Goal: Task Accomplishment & Management: Manage account settings

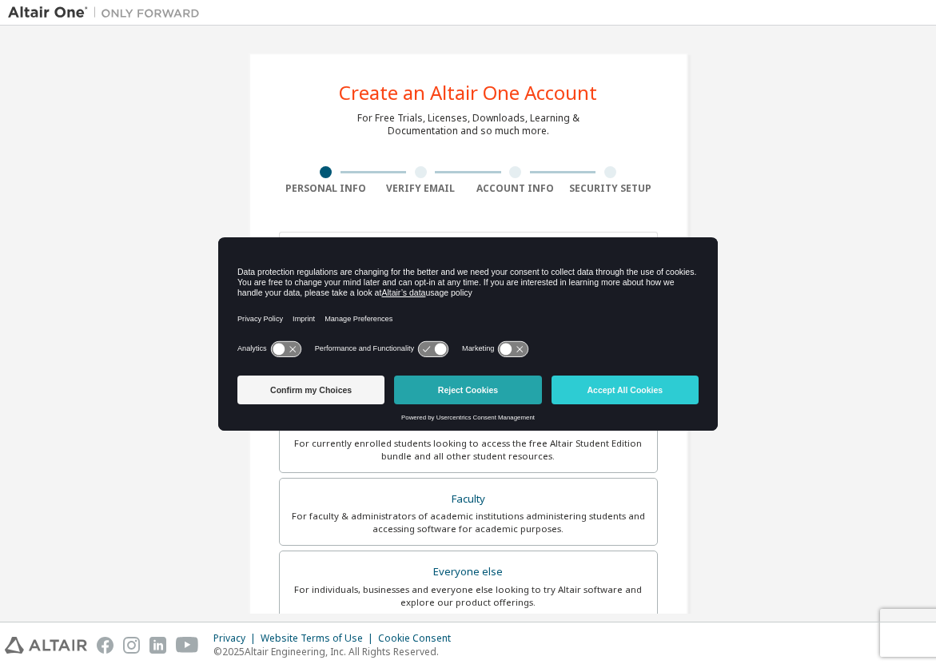
click at [452, 385] on button "Reject Cookies" at bounding box center [467, 389] width 147 height 29
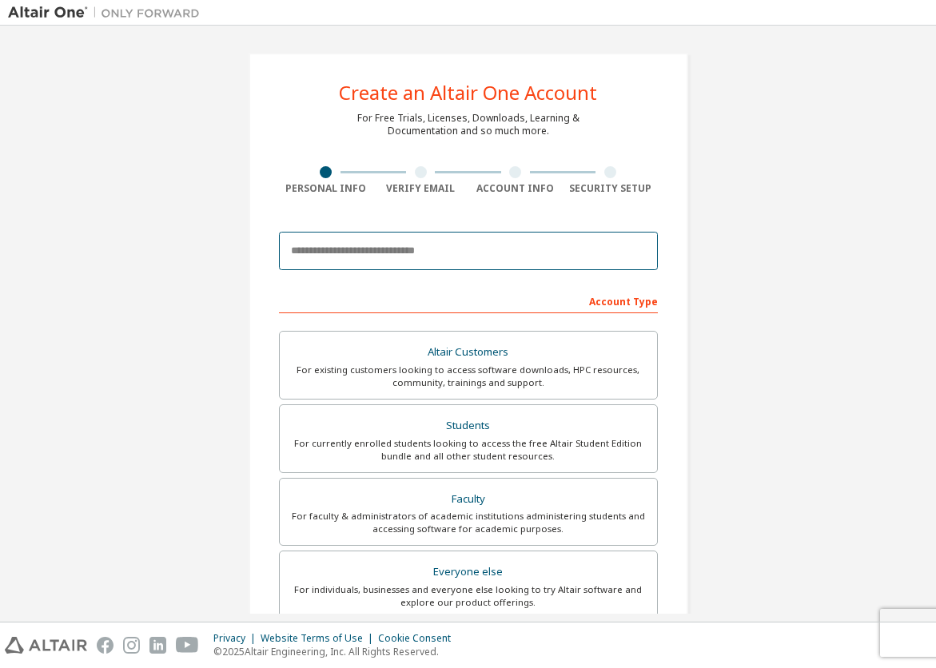
click at [442, 248] on input "email" at bounding box center [468, 251] width 379 height 38
type input "*"
type input "**********"
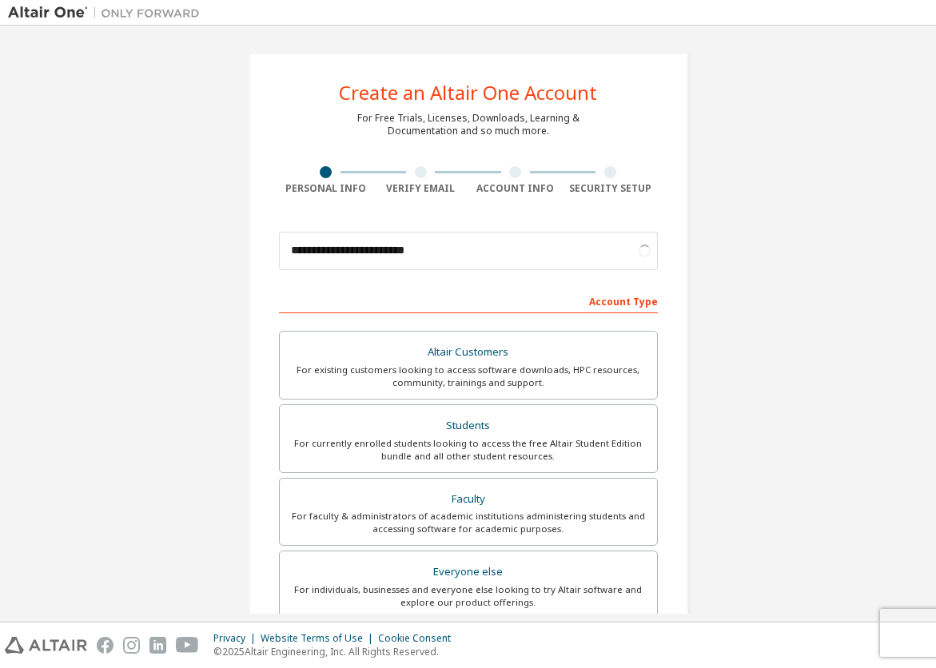
click at [813, 343] on div "**********" at bounding box center [468, 457] width 920 height 846
click at [586, 362] on div "Altair Customers" at bounding box center [468, 352] width 358 height 22
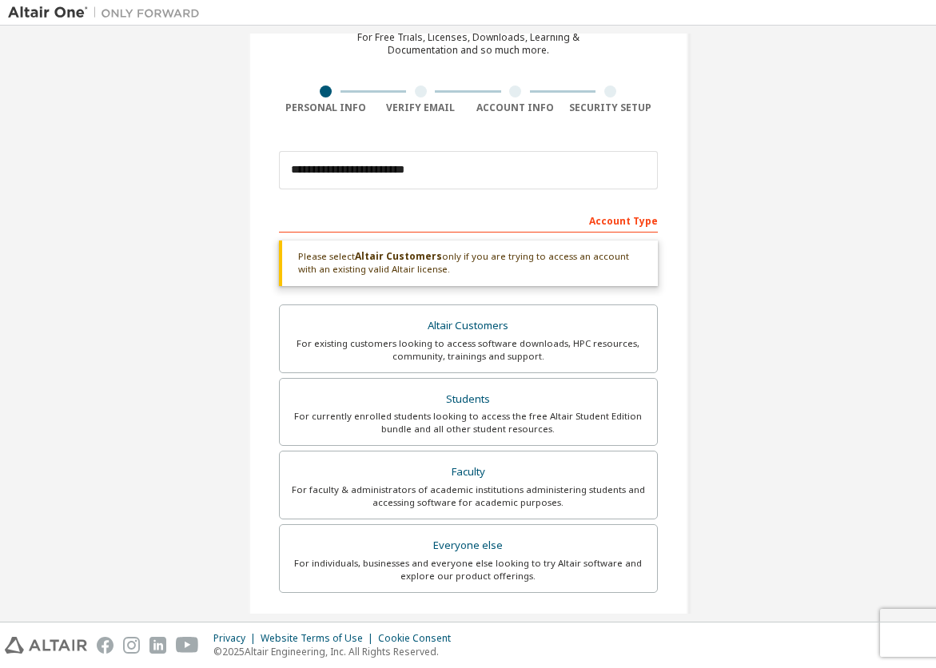
scroll to position [320, 0]
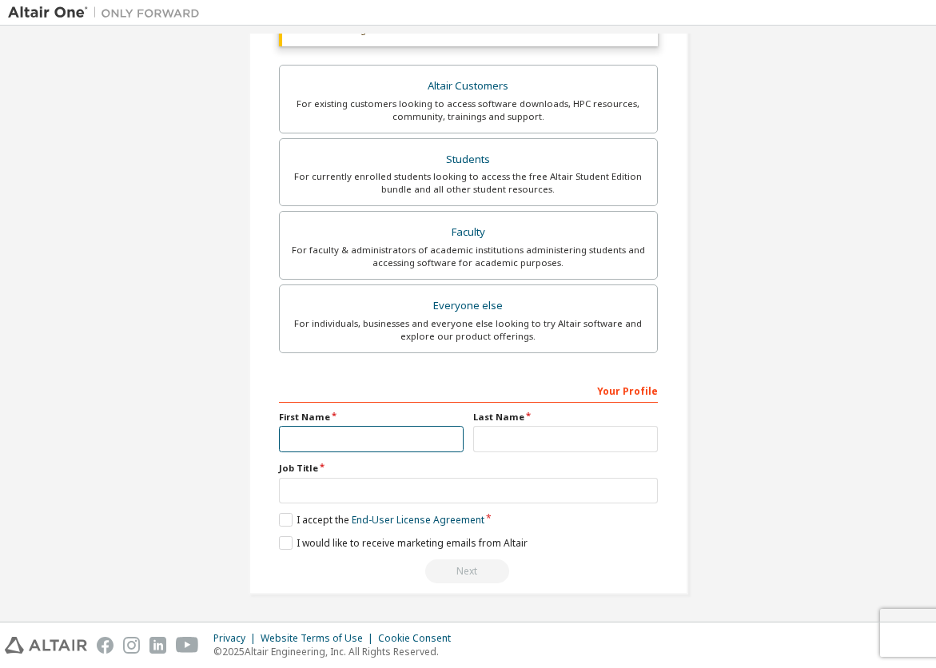
click at [324, 442] on input "text" at bounding box center [371, 439] width 185 height 26
type input "**********"
type input "****"
click at [741, 247] on div "**********" at bounding box center [468, 163] width 920 height 900
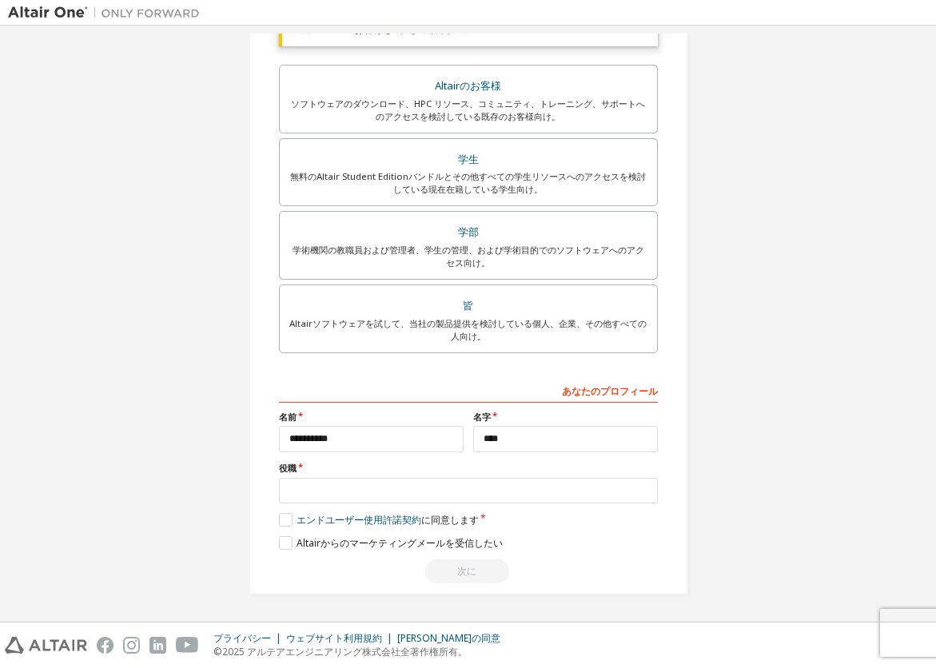
drag, startPoint x: 815, startPoint y: 272, endPoint x: 615, endPoint y: 451, distance: 268.2
click at [690, 440] on div "**********" at bounding box center [468, 163] width 478 height 900
click at [489, 483] on input "text" at bounding box center [468, 491] width 379 height 26
type input "*******"
click at [279, 518] on label "エンドユーザー使用許諾契約 に同意します" at bounding box center [379, 520] width 200 height 14
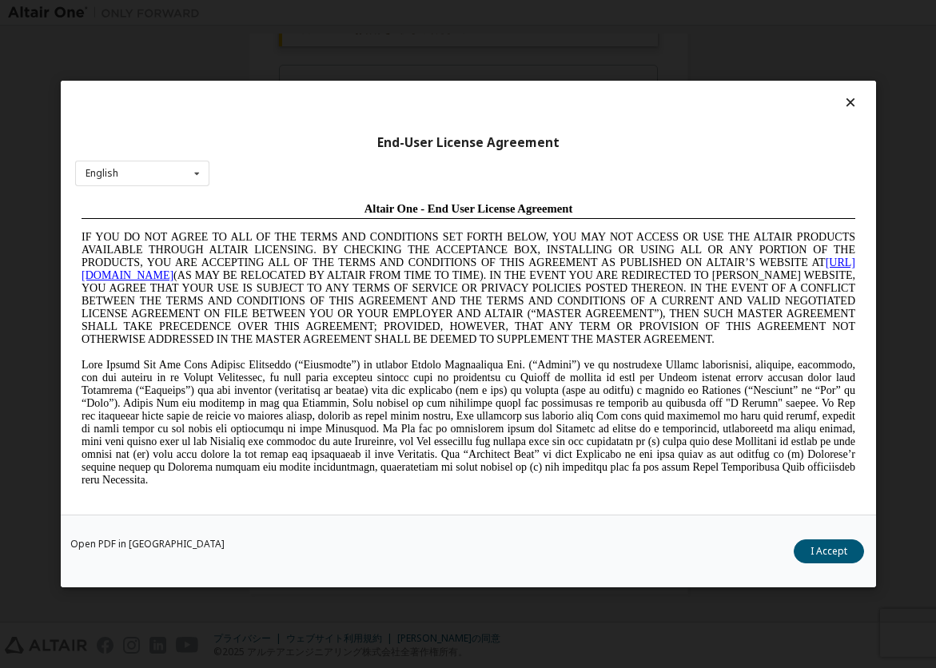
scroll to position [0, 0]
click at [792, 548] on button "私は受け入れます" at bounding box center [808, 551] width 110 height 24
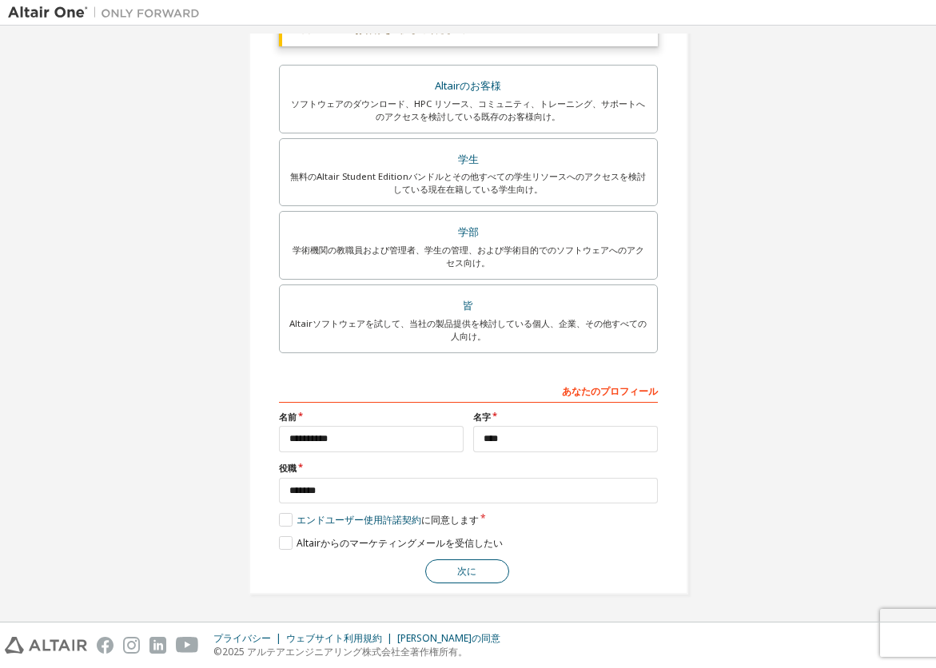
click at [455, 570] on button "次に" at bounding box center [467, 571] width 84 height 24
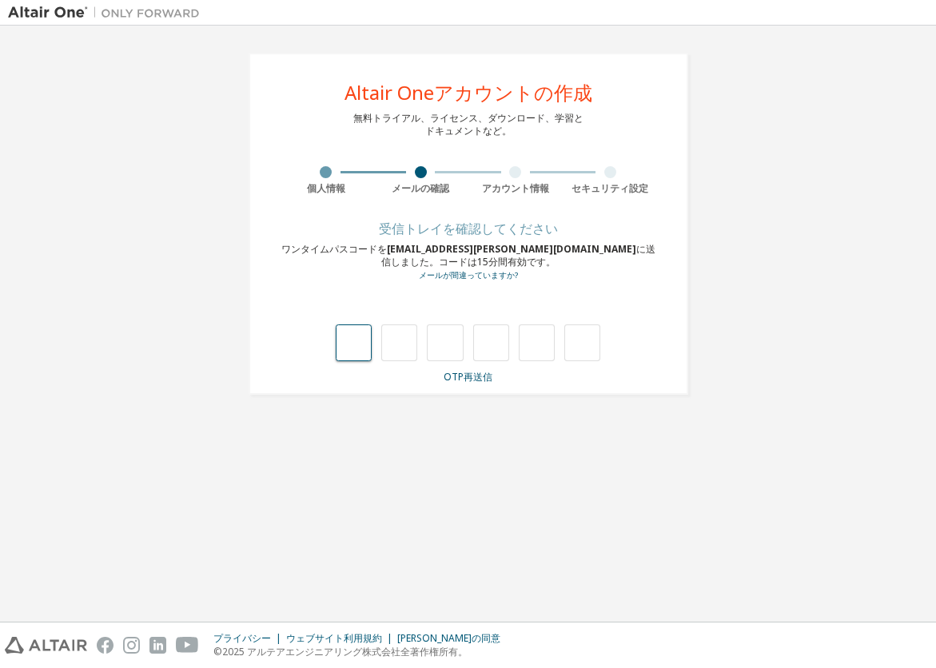
click at [366, 343] on input "text" at bounding box center [354, 342] width 36 height 37
type input "*"
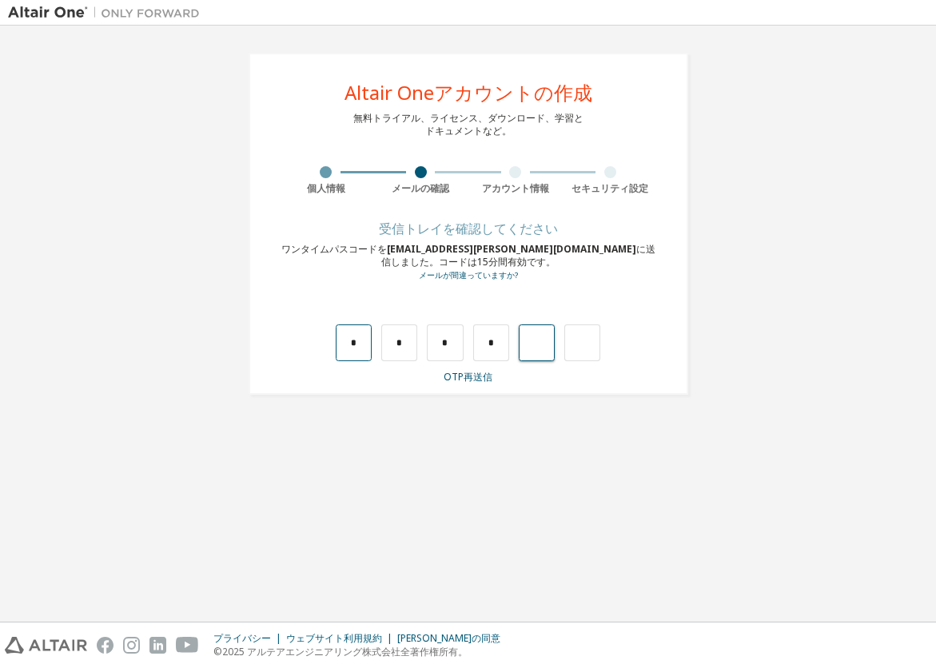
type input "*"
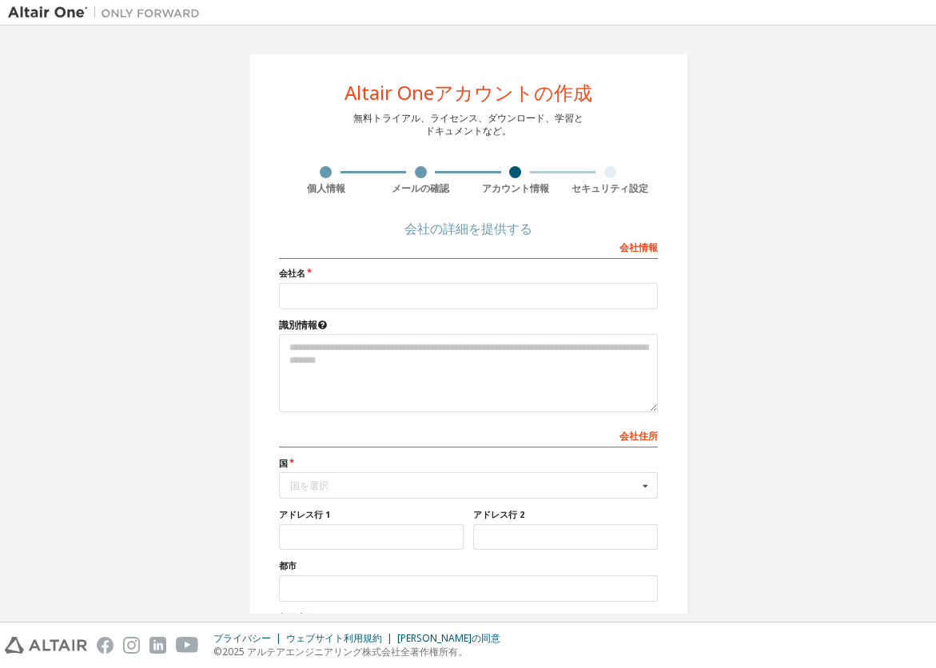
click at [362, 279] on label "会社名" at bounding box center [468, 273] width 379 height 13
click at [363, 295] on input "text" at bounding box center [468, 296] width 379 height 26
drag, startPoint x: 230, startPoint y: 138, endPoint x: 223, endPoint y: 142, distance: 8.2
click at [229, 139] on div "Altair Oneアカウントの作成 無料トライアル、ライセンス、ダウンロード、学習と ドキュメントなど。 個人情報 メールの確認 アカウント情報 セキュリテ…" at bounding box center [468, 406] width 478 height 745
click at [349, 292] on input "text" at bounding box center [468, 296] width 379 height 26
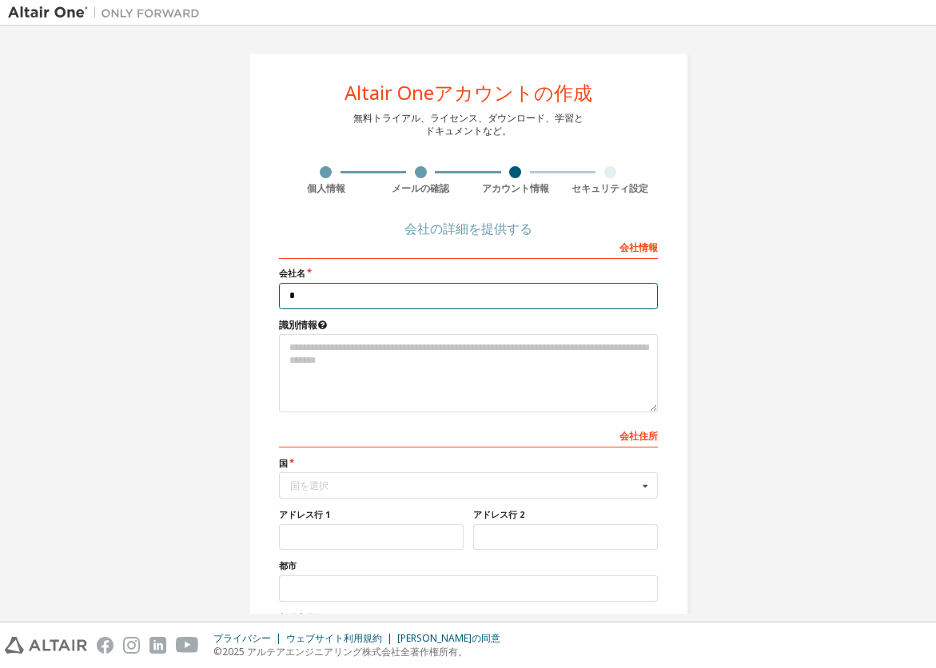
type input "*"
type input "******"
click at [209, 371] on div "Altair Oneアカウントの作成 無料トライアル、ライセンス、ダウンロード、学習と ドキュメントなど。 個人情報 メールの確認 アカウント情報 セキュリテ…" at bounding box center [468, 406] width 920 height 745
click at [482, 481] on div "国を選択" at bounding box center [464, 486] width 348 height 10
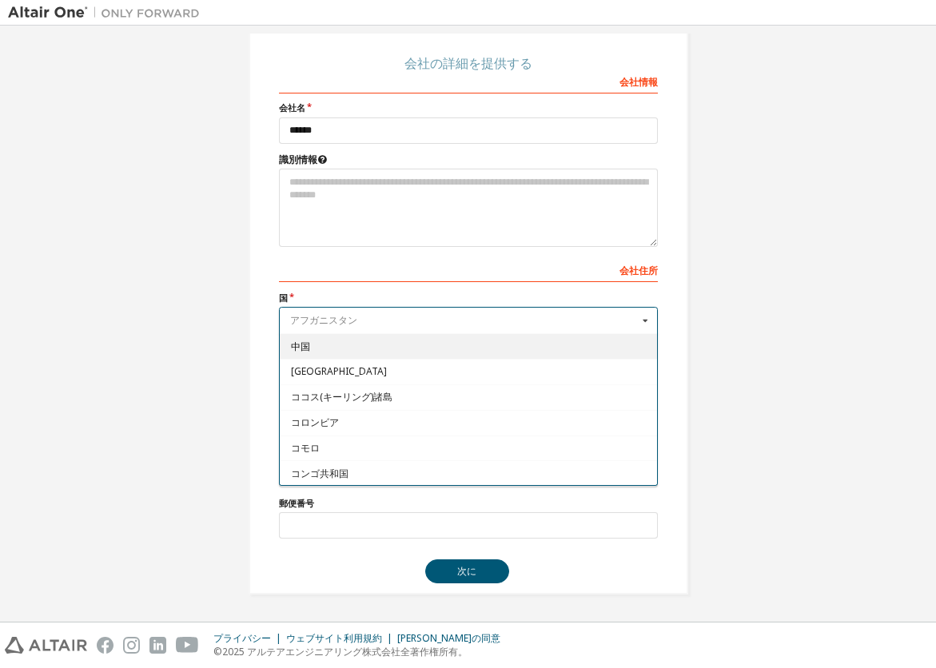
scroll to position [1598, 0]
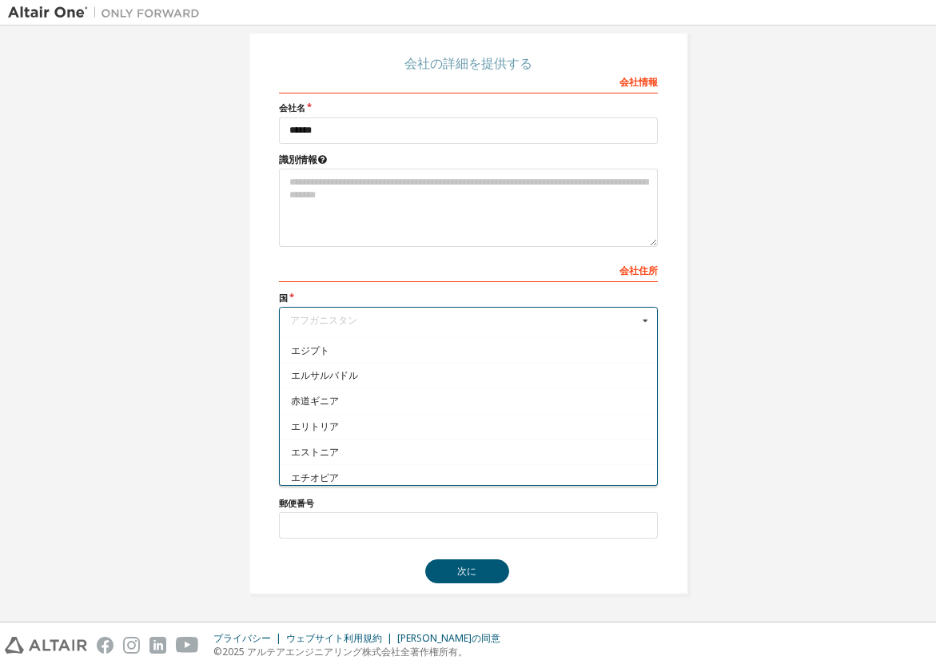
click at [724, 288] on div "Altair Oneアカウントの作成 無料トライアル、ライセンス、ダウンロード、学習と ドキュメントなど。 個人情報 メールの確認 アカウント情報 セキュリテ…" at bounding box center [468, 240] width 920 height 745
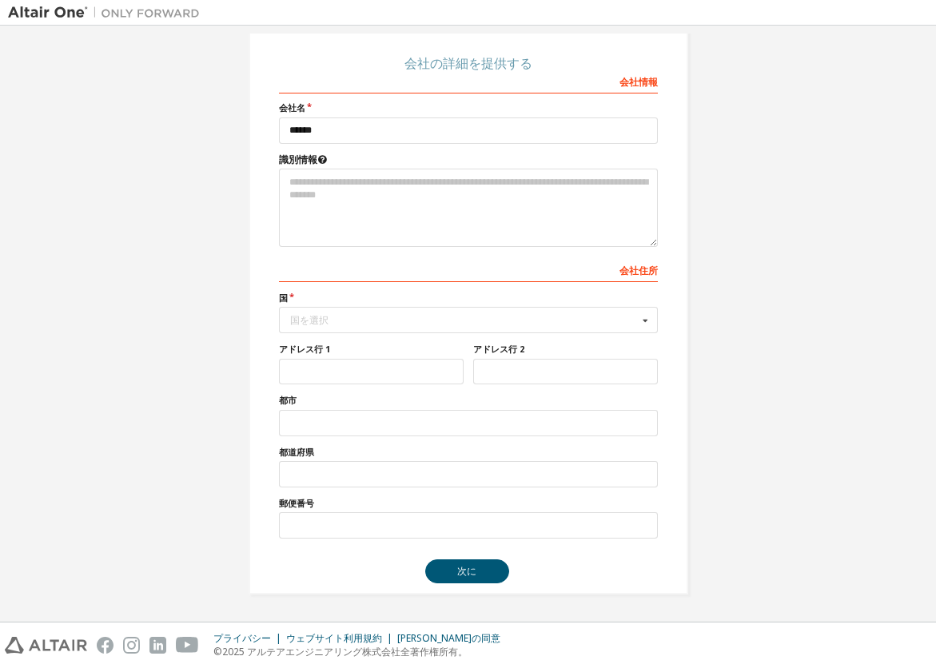
drag, startPoint x: 751, startPoint y: 223, endPoint x: 813, endPoint y: 157, distance: 90.4
click at [815, 177] on div "Altair Oneアカウントの作成 無料トライアル、ライセンス、ダウンロード、学習と ドキュメントなど。 個人情報 メールの確認 アカウント情報 セキュリテ…" at bounding box center [468, 240] width 920 height 745
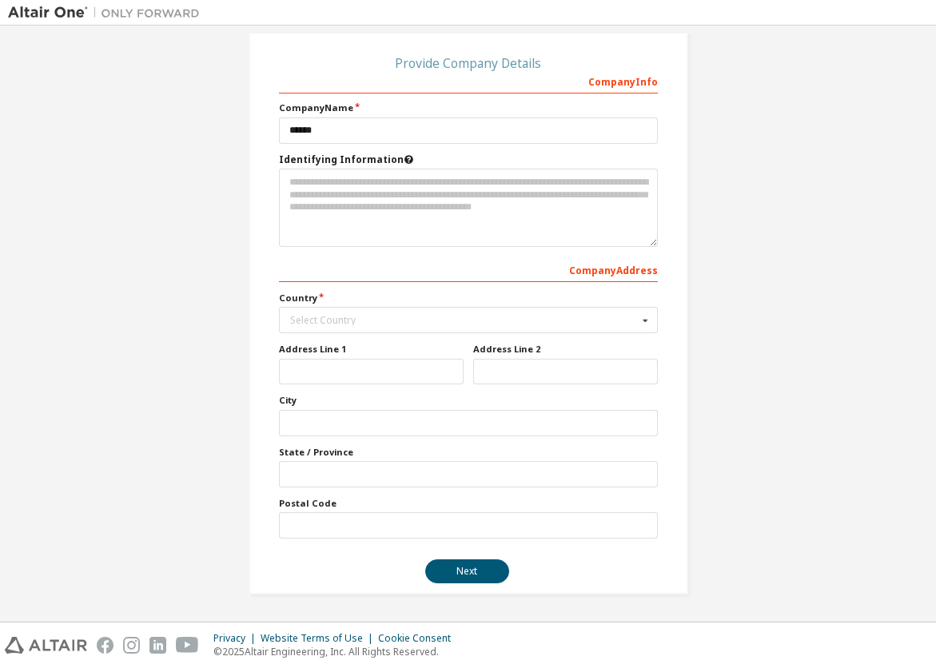
click at [403, 157] on icon at bounding box center [408, 157] width 10 height 9
click at [403, 162] on icon at bounding box center [408, 157] width 10 height 9
click at [403, 157] on icon at bounding box center [408, 157] width 10 height 9
click at [443, 336] on div "Company Info Company Name ****** Identifying Information Company Address Countr…" at bounding box center [468, 303] width 379 height 471
click at [446, 312] on input "text" at bounding box center [468, 320] width 377 height 25
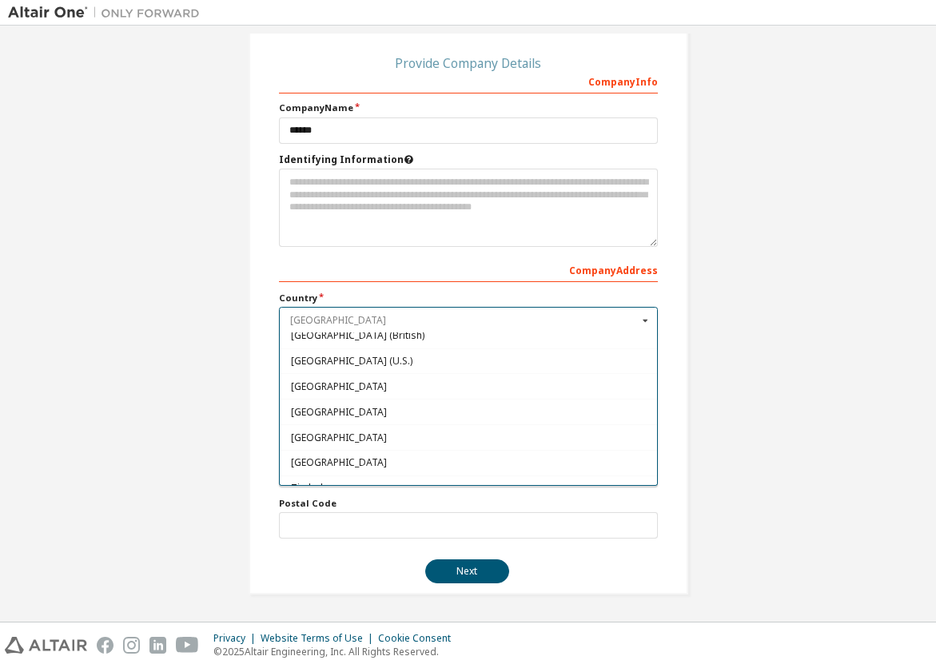
scroll to position [5928, 0]
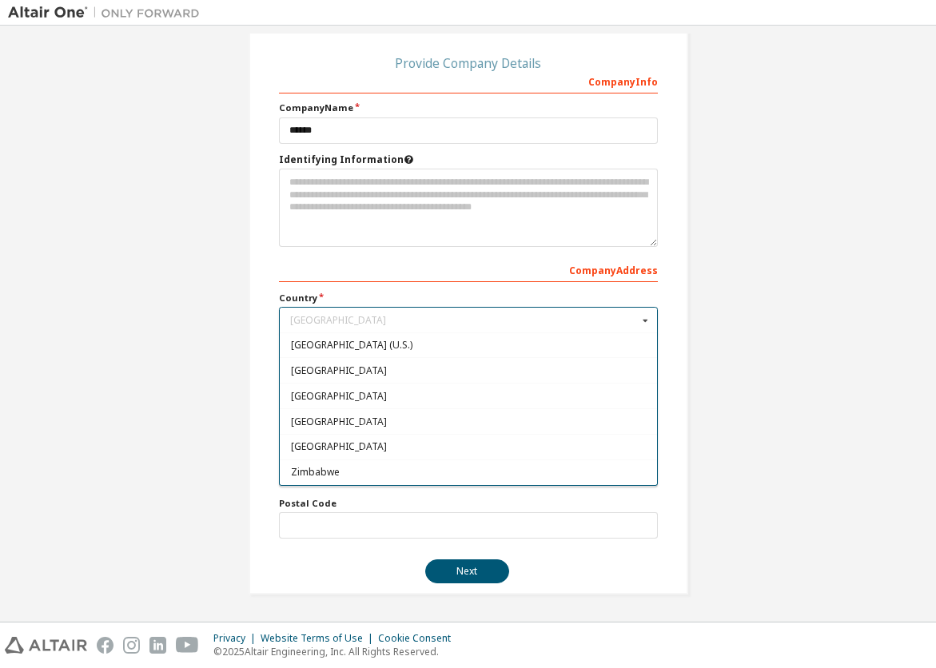
click at [840, 370] on div "Create an Altair One Account For Free Trials, Licenses, Downloads, Learning & D…" at bounding box center [468, 240] width 920 height 745
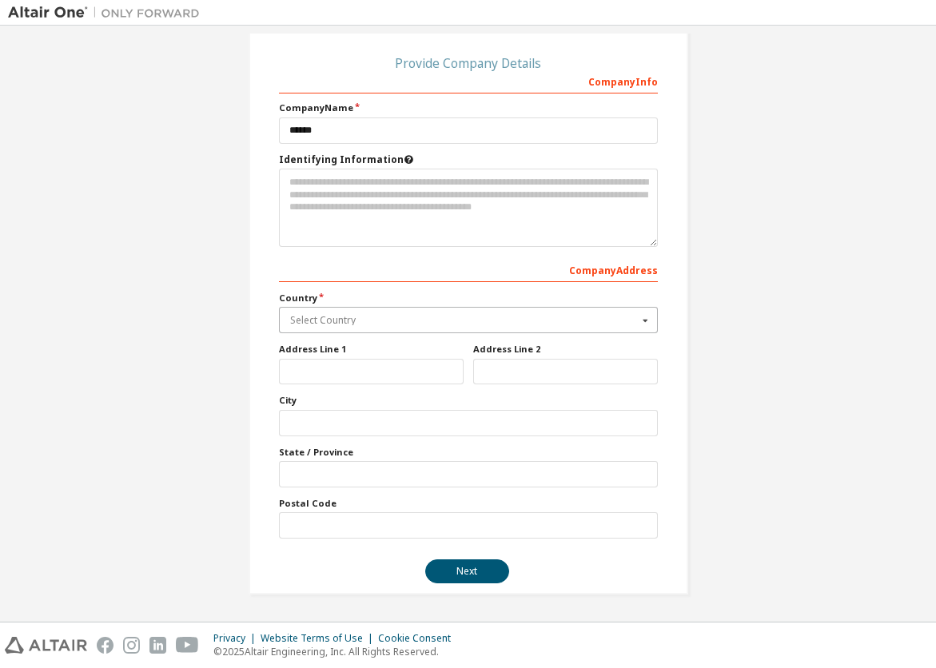
click at [545, 328] on input "text" at bounding box center [468, 320] width 377 height 25
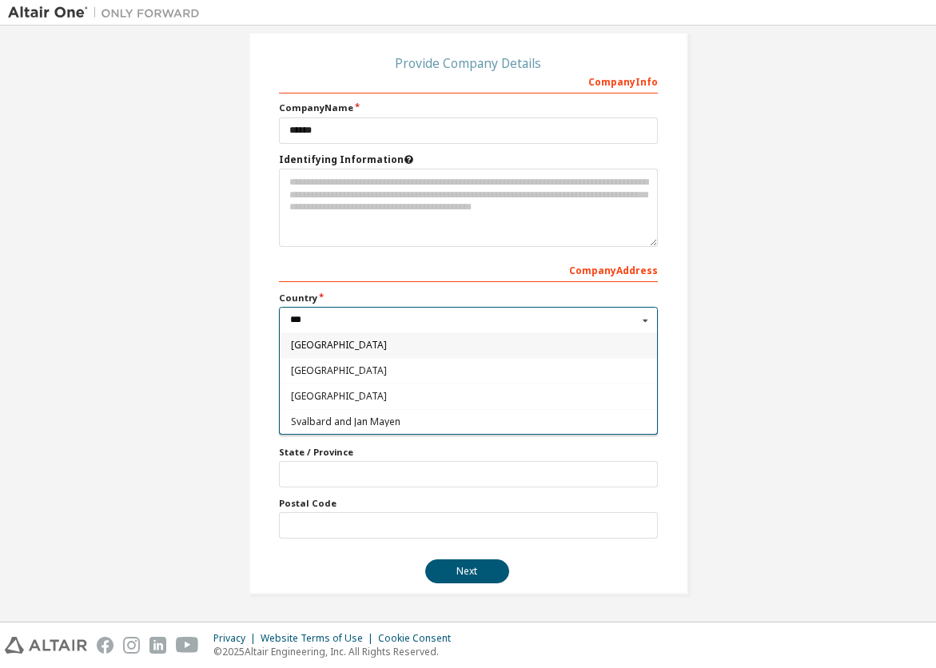
type input "****"
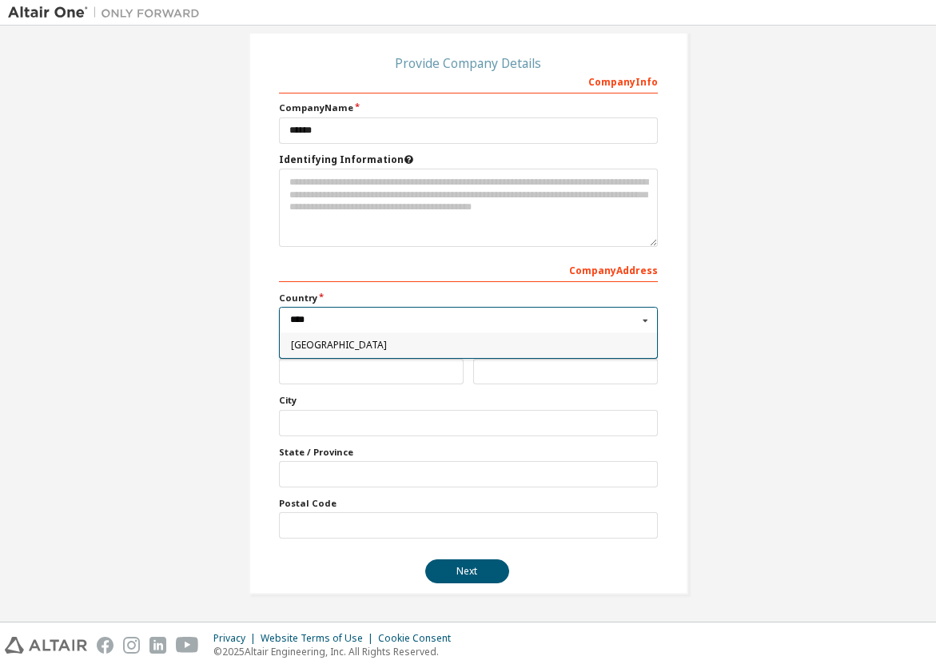
type input "***"
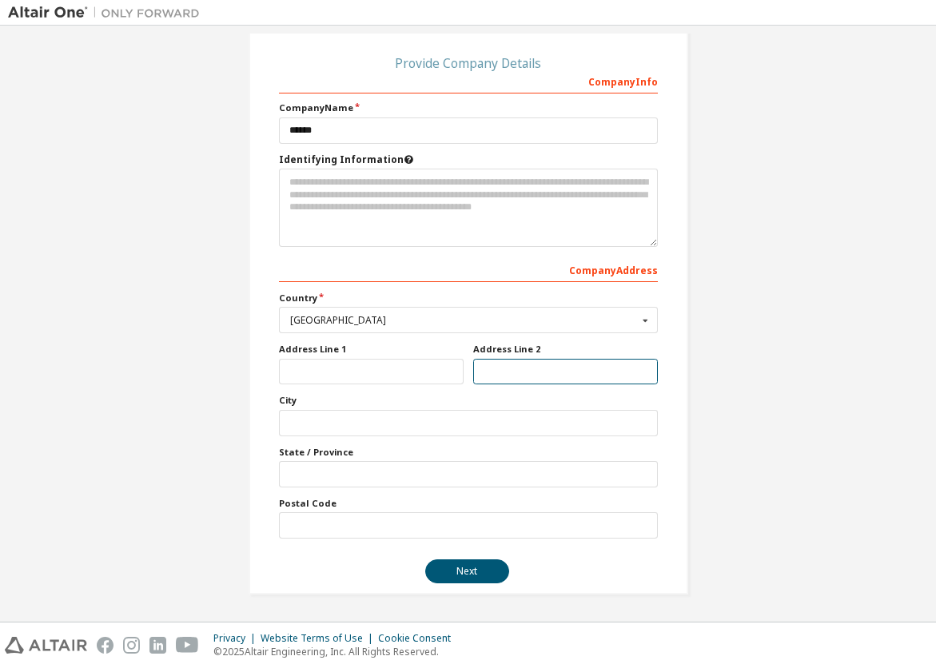
click at [497, 367] on input "text" at bounding box center [565, 372] width 185 height 26
click at [141, 205] on div "Create an Altair One Account For Free Trials, Licenses, Downloads, Learning & D…" at bounding box center [468, 240] width 920 height 745
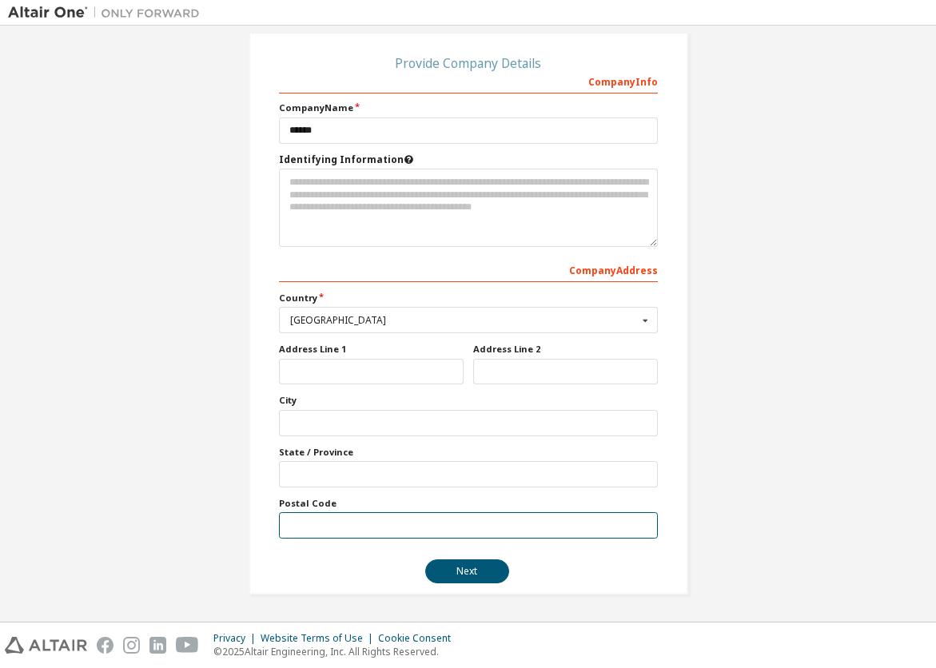
click at [286, 521] on input "text" at bounding box center [468, 525] width 379 height 26
type input "*******"
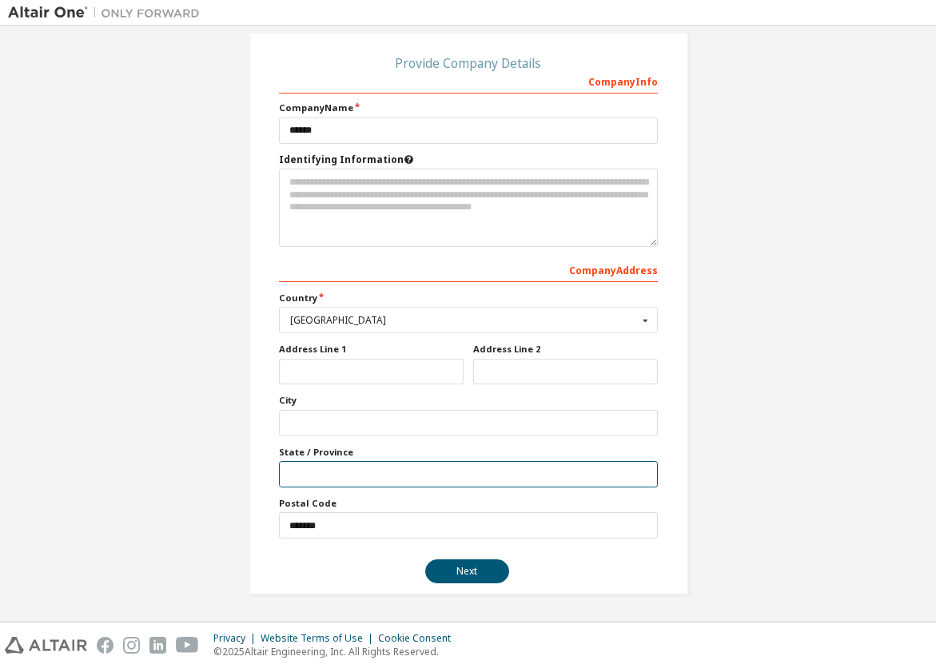
click at [344, 479] on input "text" at bounding box center [468, 474] width 379 height 26
drag, startPoint x: 38, startPoint y: 418, endPoint x: 520, endPoint y: 481, distance: 486.6
click at [60, 467] on div "Create an Altair One Account For Free Trials, Licenses, Downloads, Learning & D…" at bounding box center [468, 240] width 920 height 745
click at [435, 467] on input "text" at bounding box center [468, 474] width 379 height 26
drag, startPoint x: 402, startPoint y: 467, endPoint x: -37, endPoint y: 479, distance: 438.8
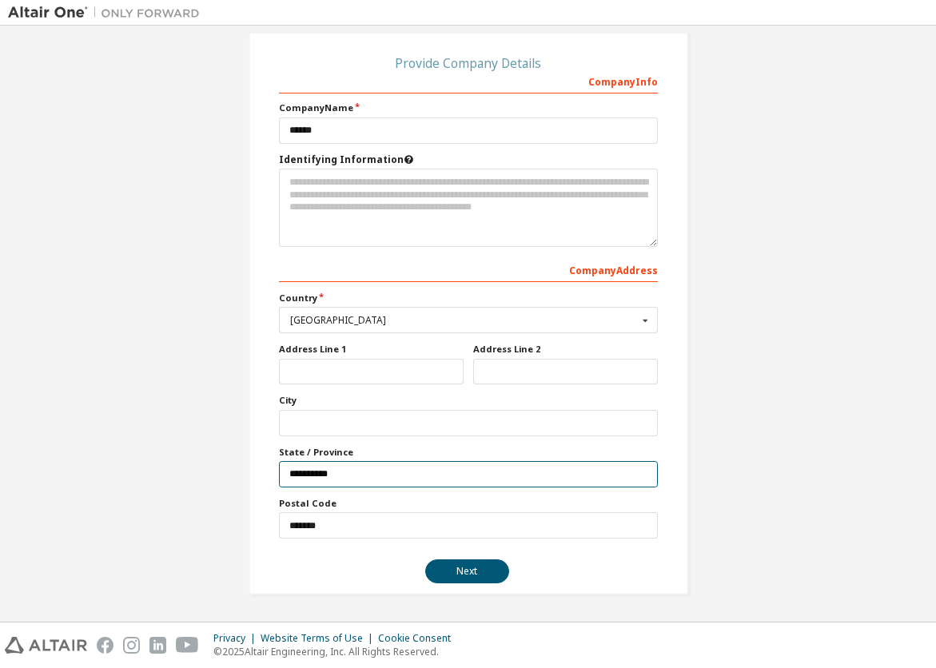
click at [0, 479] on html "Create an Altair One Account For Free Trials, Licenses, Downloads, Learning & D…" at bounding box center [468, 334] width 936 height 668
type input "***"
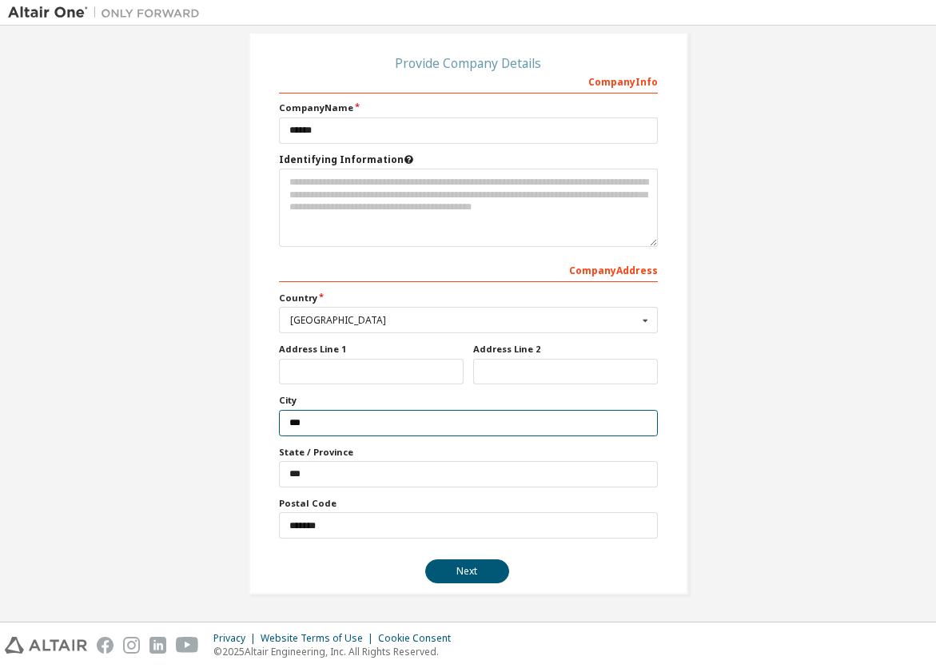
type input "***"
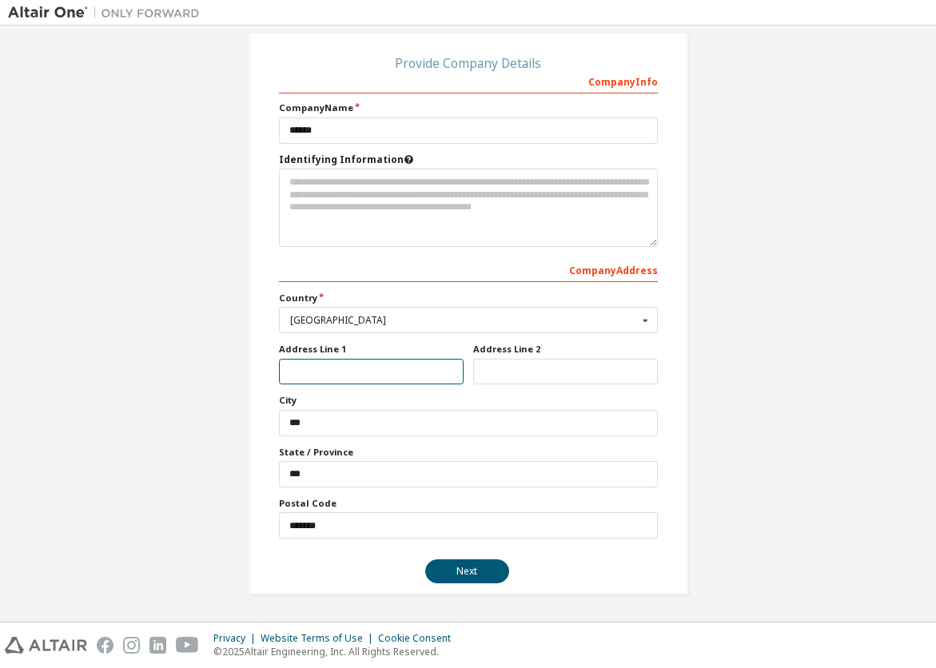
click at [335, 367] on input "text" at bounding box center [371, 372] width 185 height 26
type input "****"
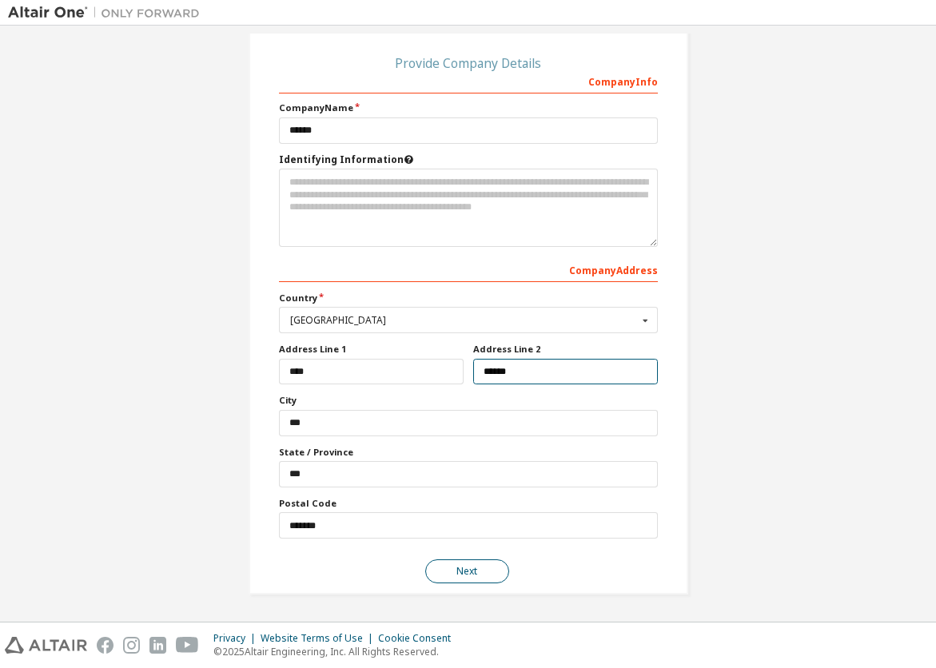
type input "******"
click at [485, 570] on button "Next" at bounding box center [467, 571] width 84 height 24
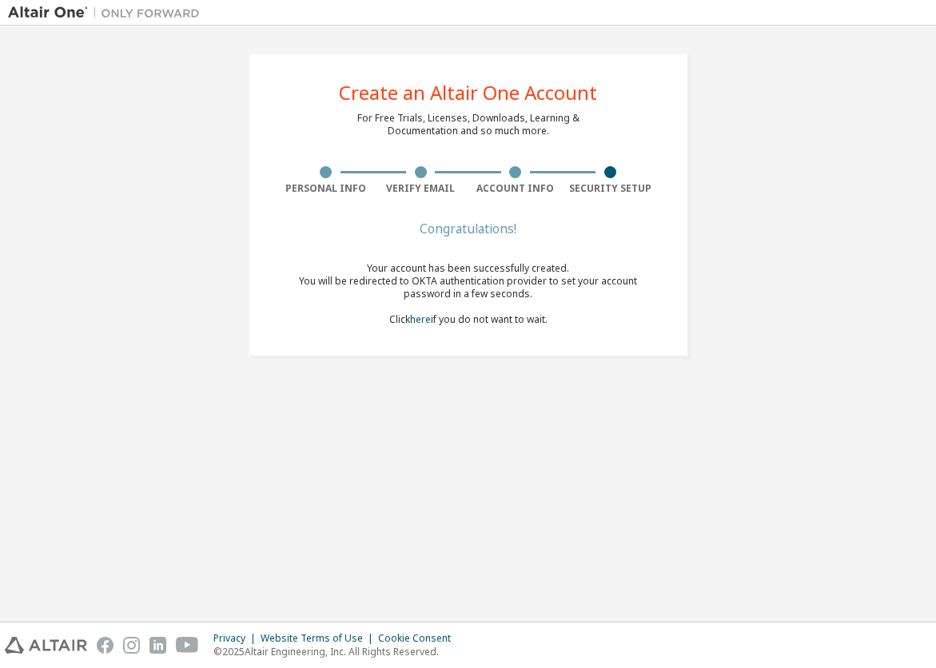
click at [535, 375] on div "Create an Altair One Account For Free Trials, Licenses, Downloads, Learning & D…" at bounding box center [468, 205] width 478 height 342
click at [594, 324] on div "Your account has been successfully created. You will be redirected to OKTA auth…" at bounding box center [468, 294] width 379 height 64
click at [757, 161] on div "Create an Altair One Account For Free Trials, Licenses, Downloads, Learning & D…" at bounding box center [468, 205] width 920 height 342
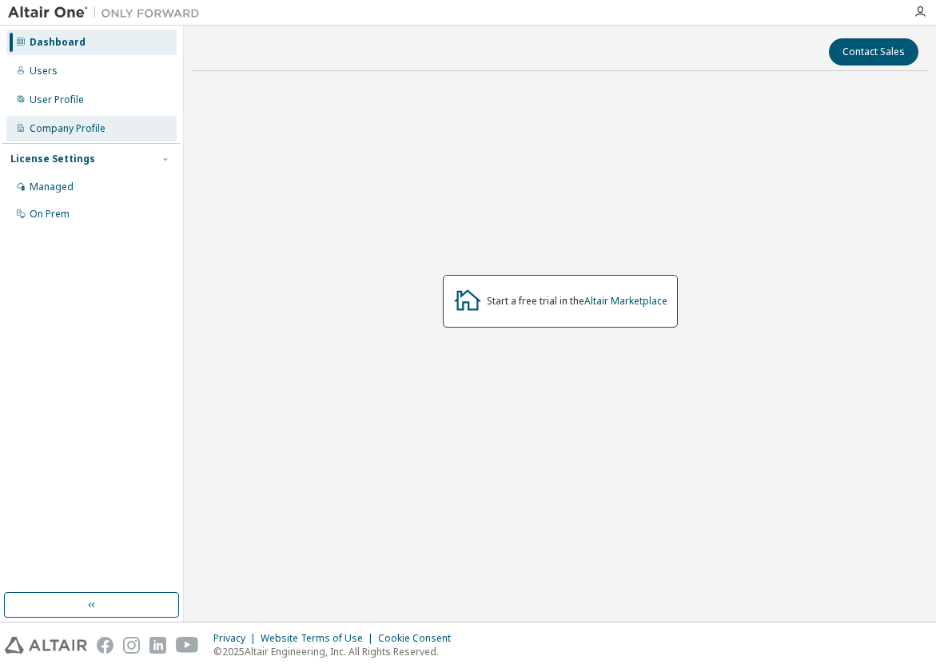
click at [92, 129] on div "Company Profile" at bounding box center [68, 128] width 76 height 13
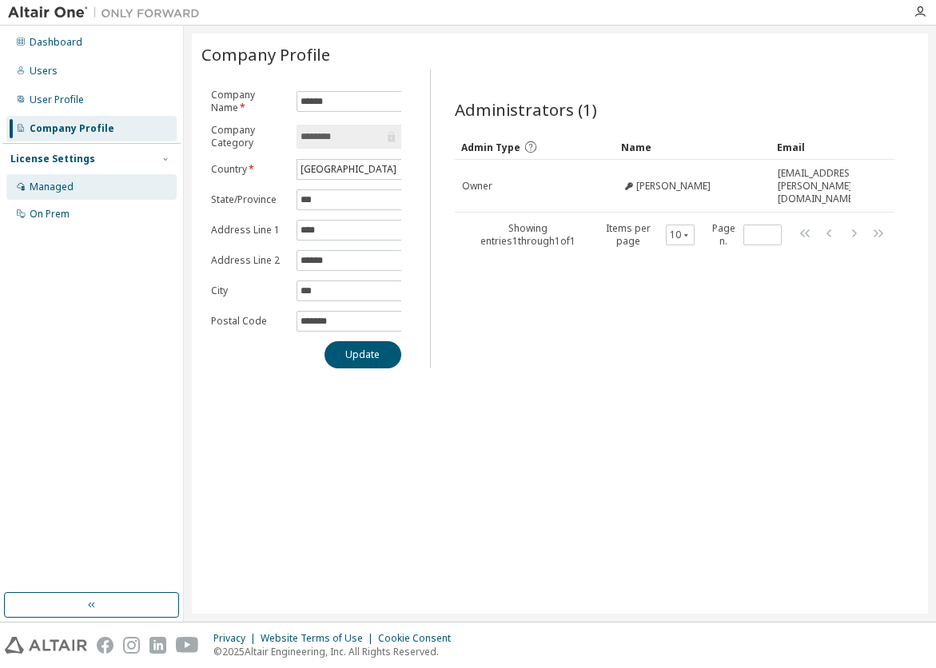
click at [75, 181] on div "Managed" at bounding box center [91, 187] width 170 height 26
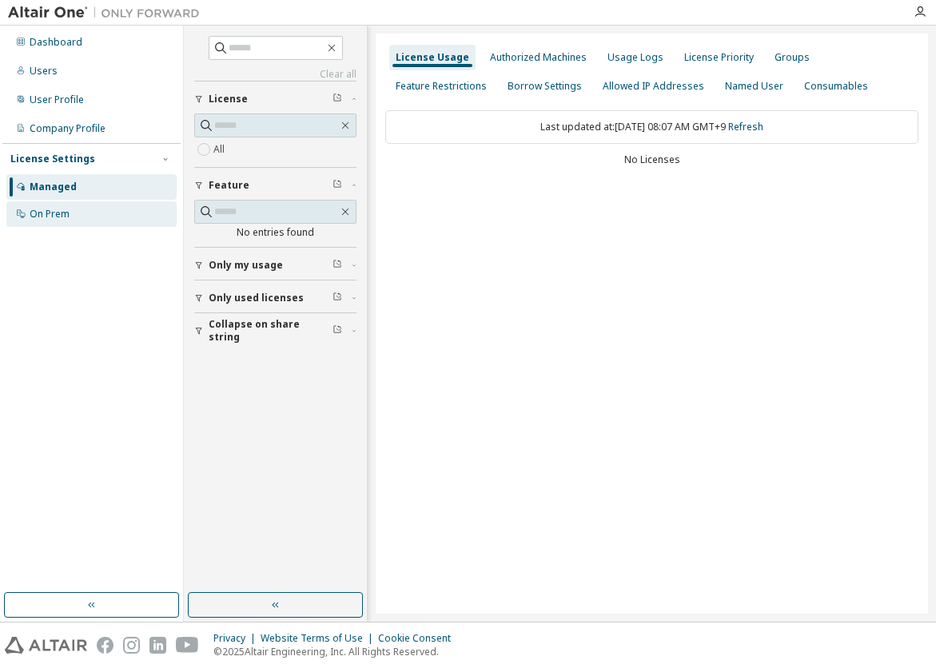
click at [62, 220] on div "On Prem" at bounding box center [91, 214] width 170 height 26
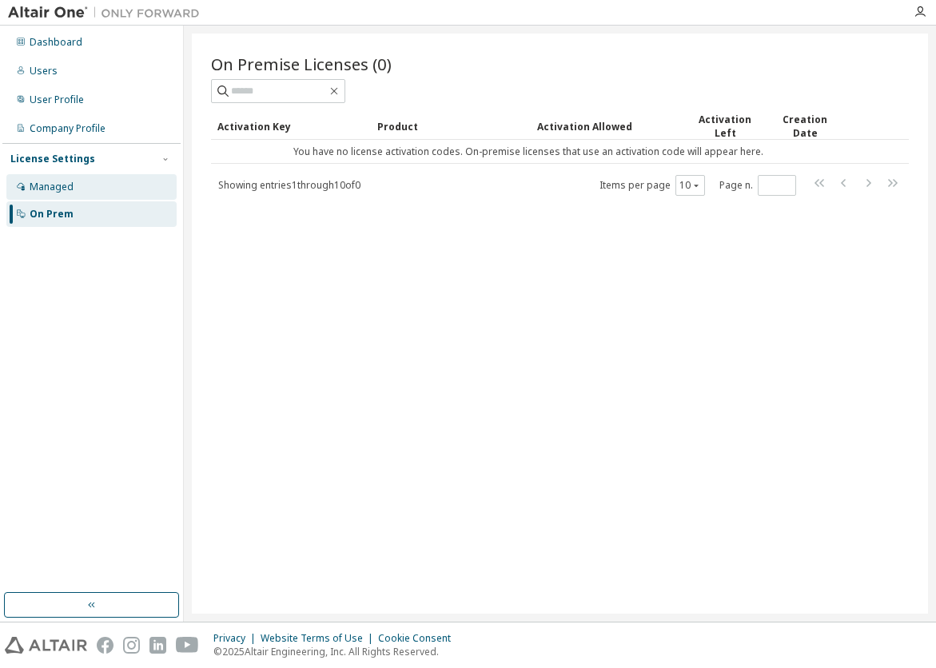
click at [63, 189] on div "Managed" at bounding box center [52, 187] width 44 height 13
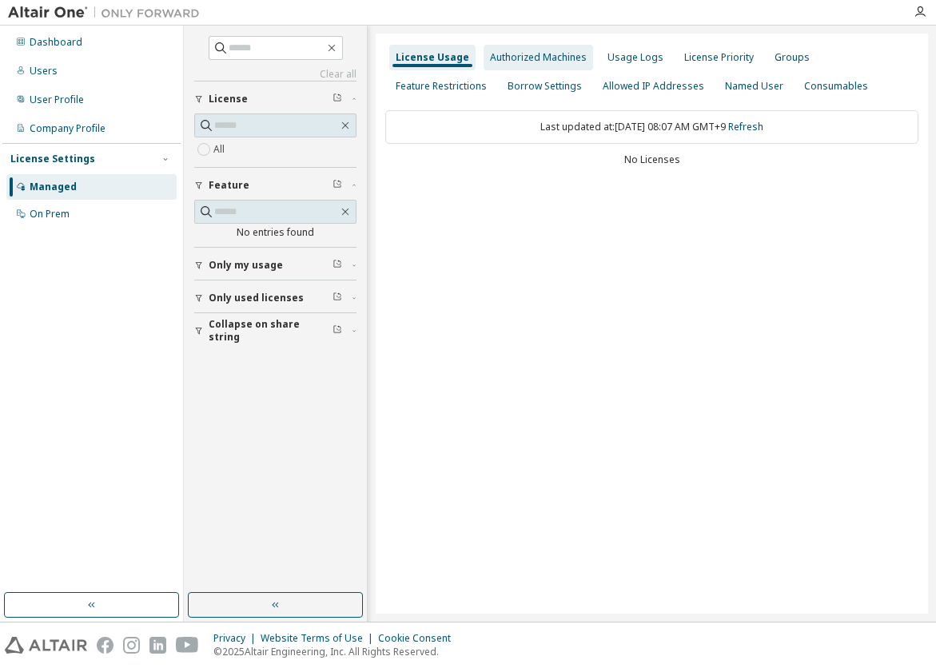
click at [531, 66] on div "Authorized Machines" at bounding box center [537, 58] width 109 height 26
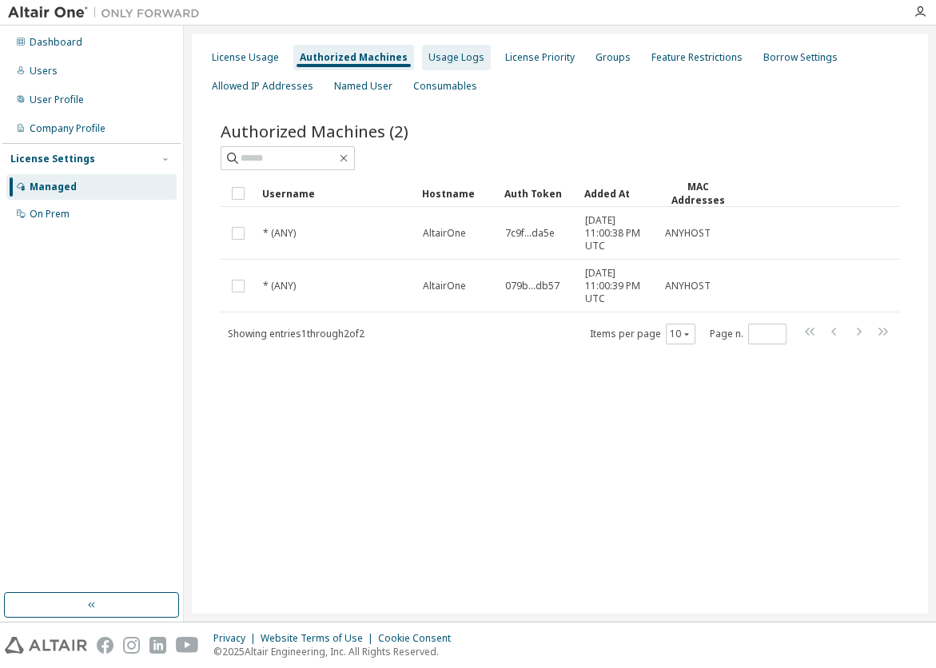
click at [440, 62] on div "Usage Logs" at bounding box center [456, 57] width 56 height 13
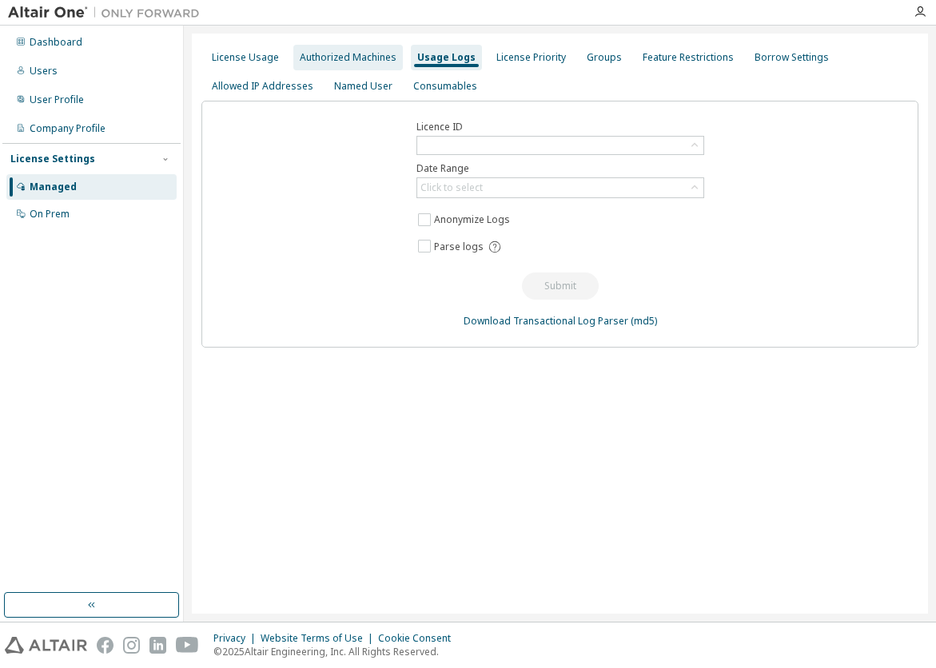
click at [371, 62] on div "Authorized Machines" at bounding box center [348, 57] width 97 height 13
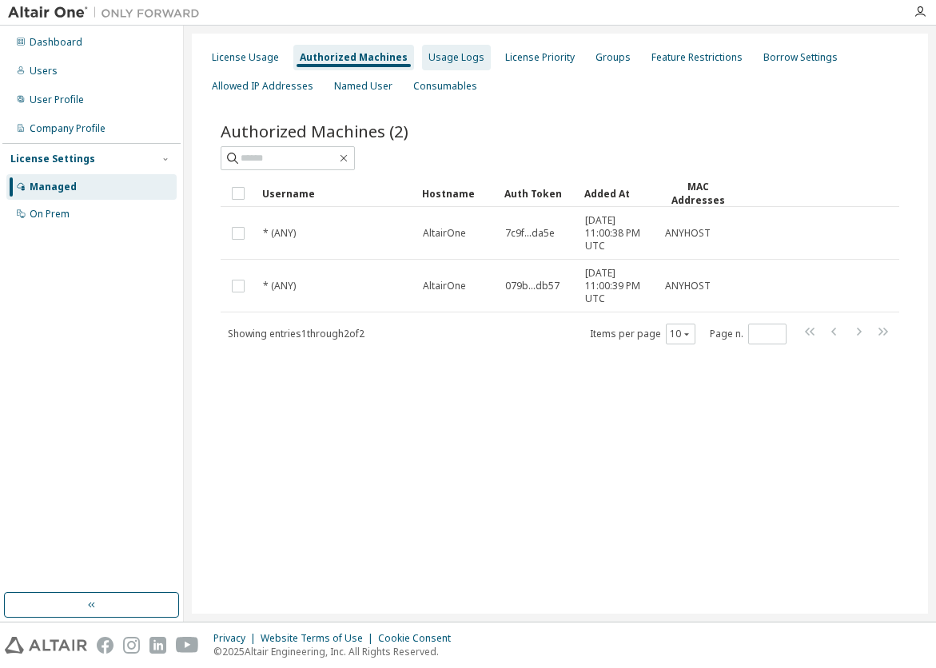
click at [428, 55] on div "Usage Logs" at bounding box center [456, 57] width 56 height 13
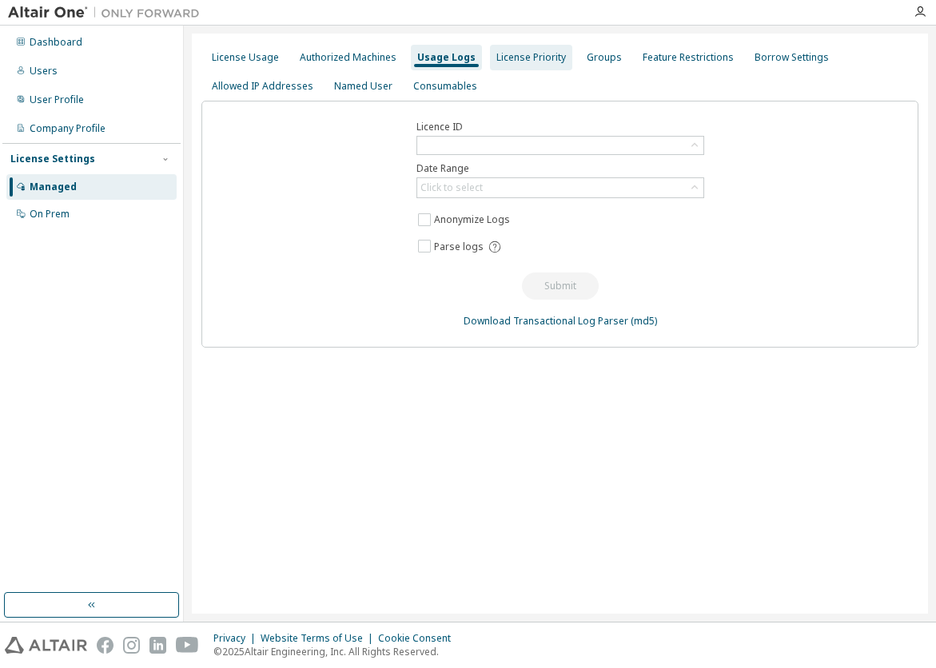
click at [541, 66] on div "License Priority" at bounding box center [531, 58] width 82 height 26
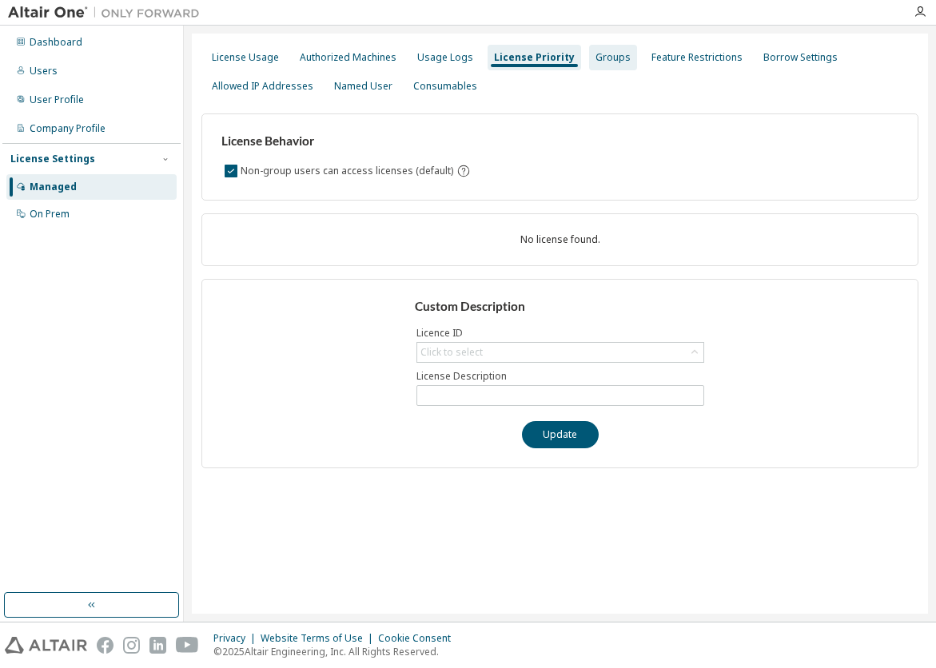
click at [595, 55] on div "Groups" at bounding box center [612, 57] width 35 height 13
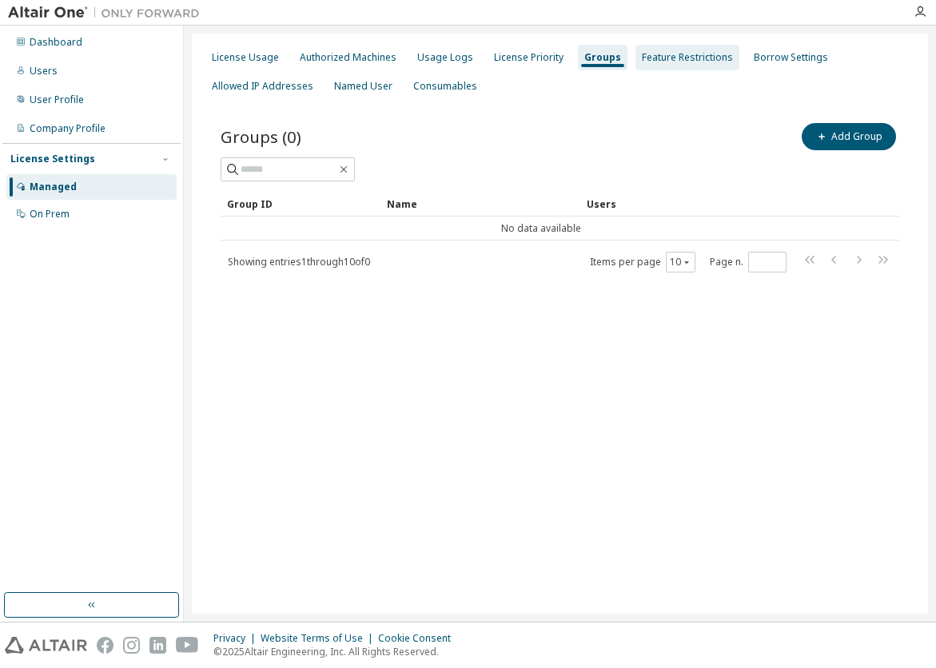
click at [686, 62] on div "Feature Restrictions" at bounding box center [687, 57] width 91 height 13
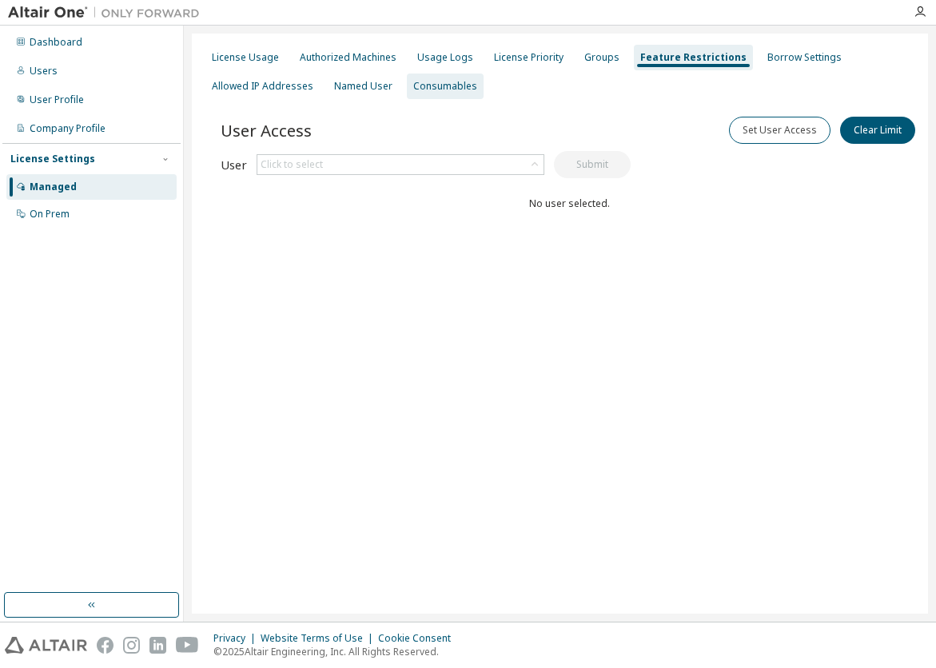
click at [412, 77] on div "Consumables" at bounding box center [445, 86] width 77 height 26
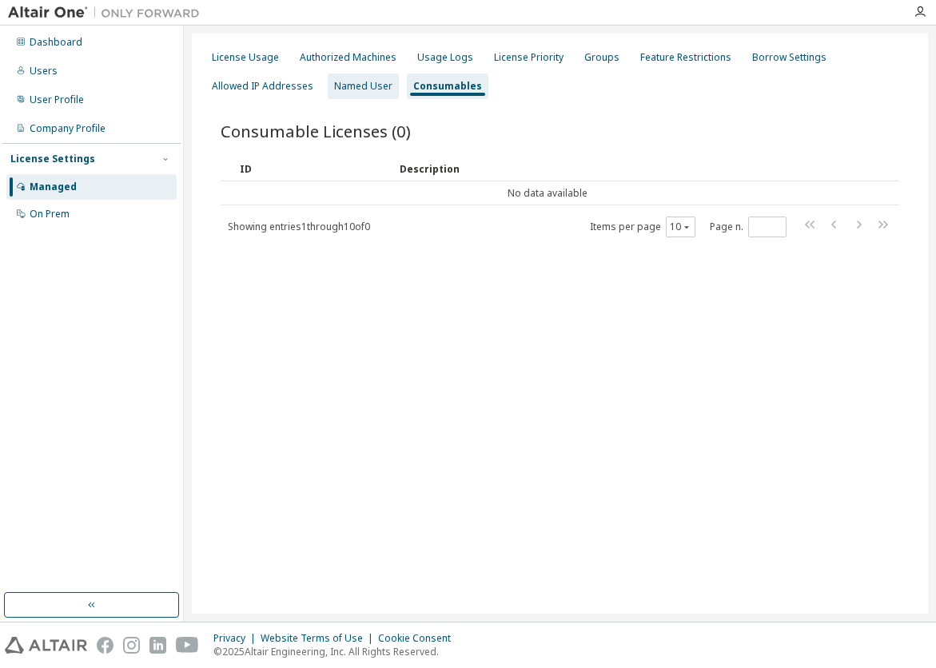
click at [372, 88] on div "Named User" at bounding box center [363, 86] width 58 height 13
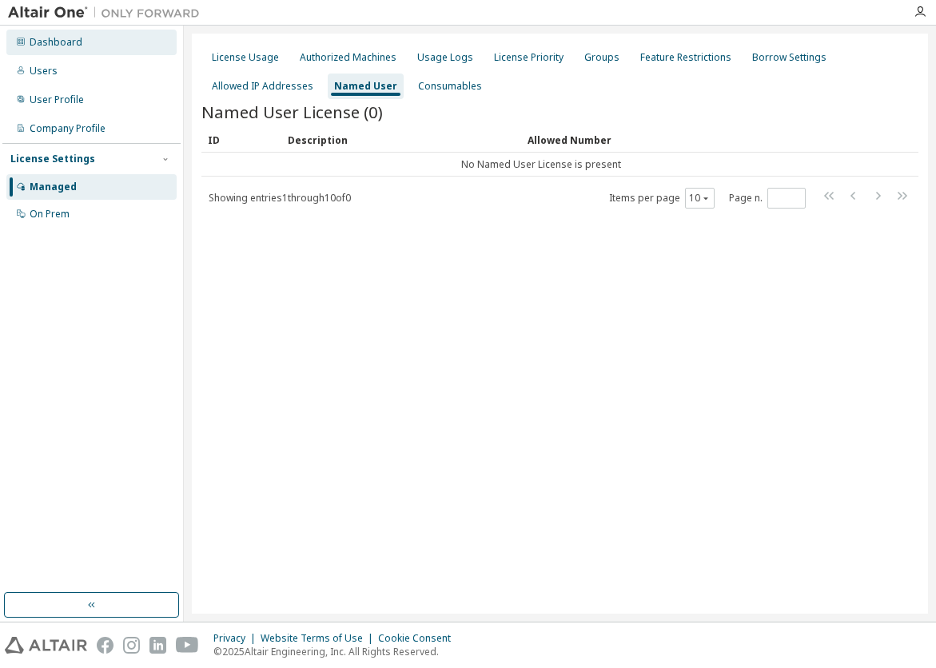
click at [62, 53] on div "Dashboard" at bounding box center [91, 43] width 170 height 26
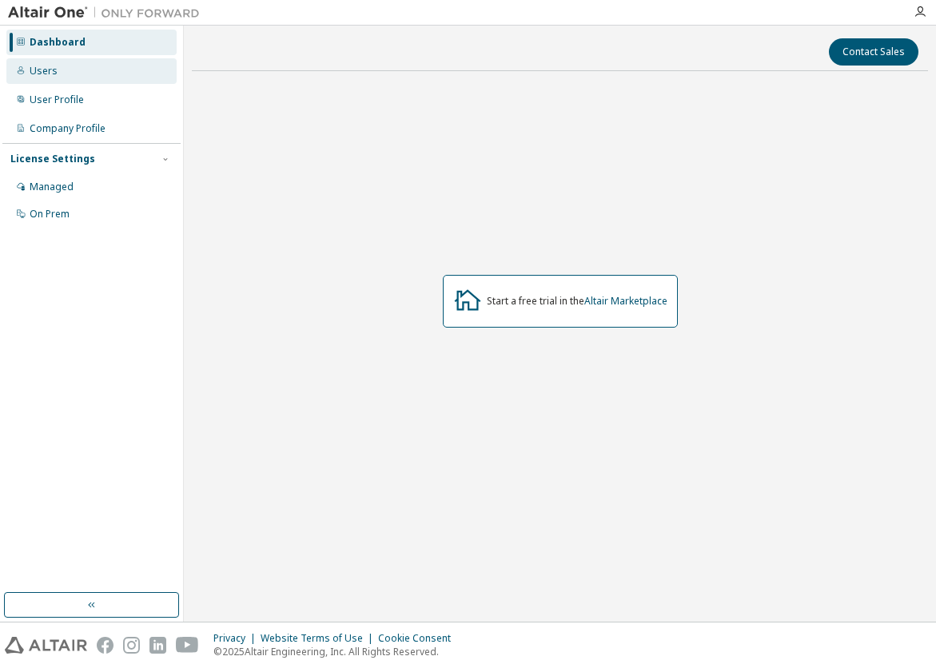
click at [48, 77] on div "Users" at bounding box center [44, 71] width 28 height 13
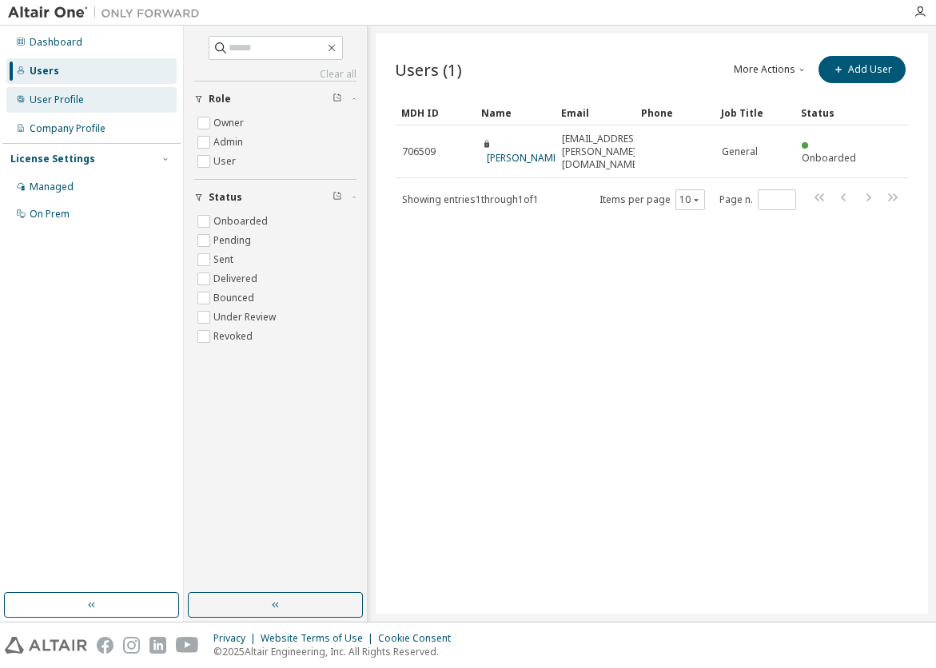
click at [53, 93] on div "User Profile" at bounding box center [57, 99] width 54 height 13
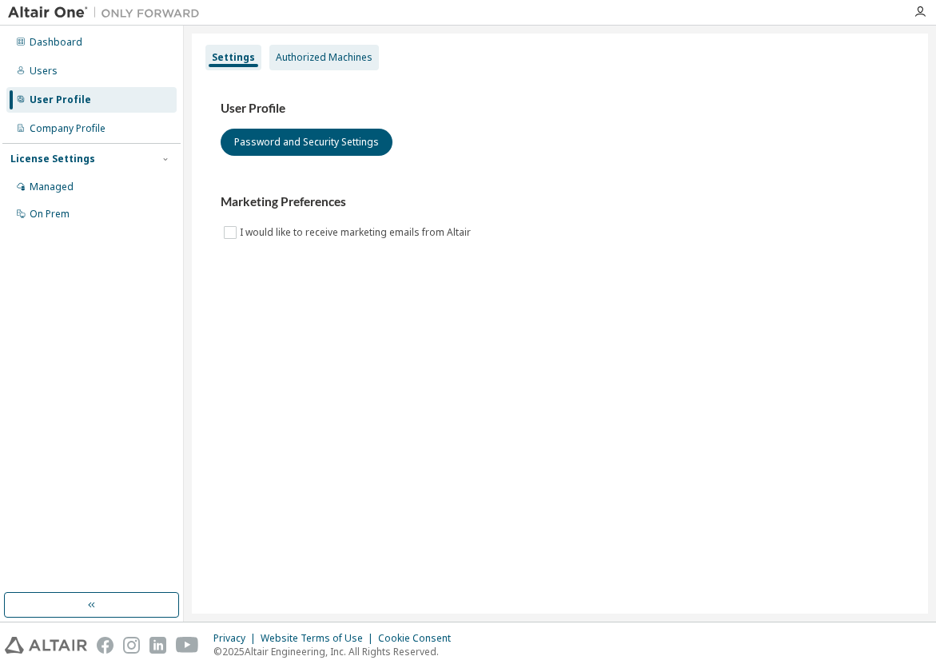
click at [292, 64] on div "Authorized Machines" at bounding box center [323, 58] width 109 height 26
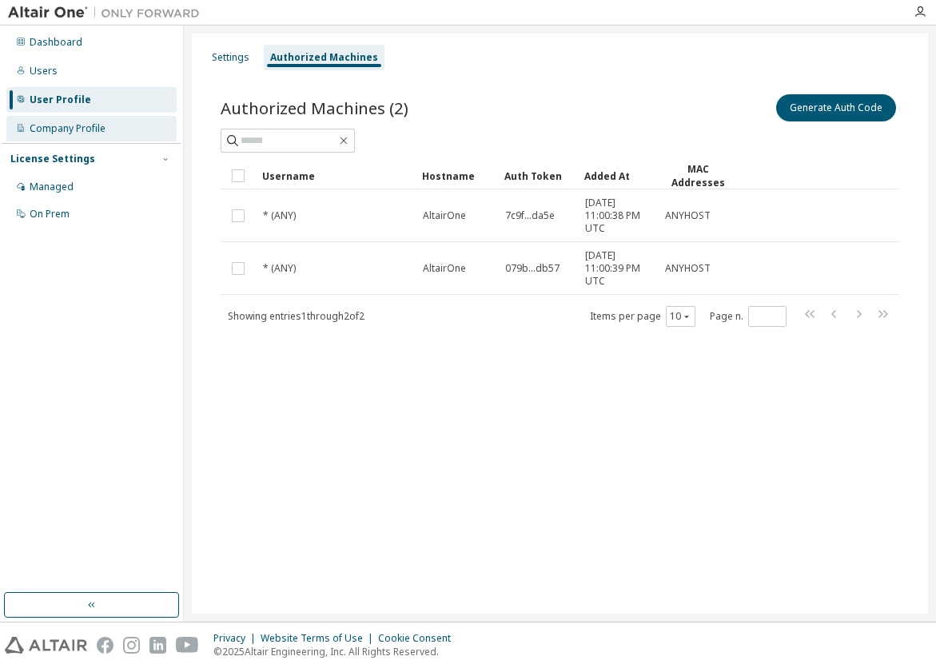
click at [83, 123] on div "Company Profile" at bounding box center [68, 128] width 76 height 13
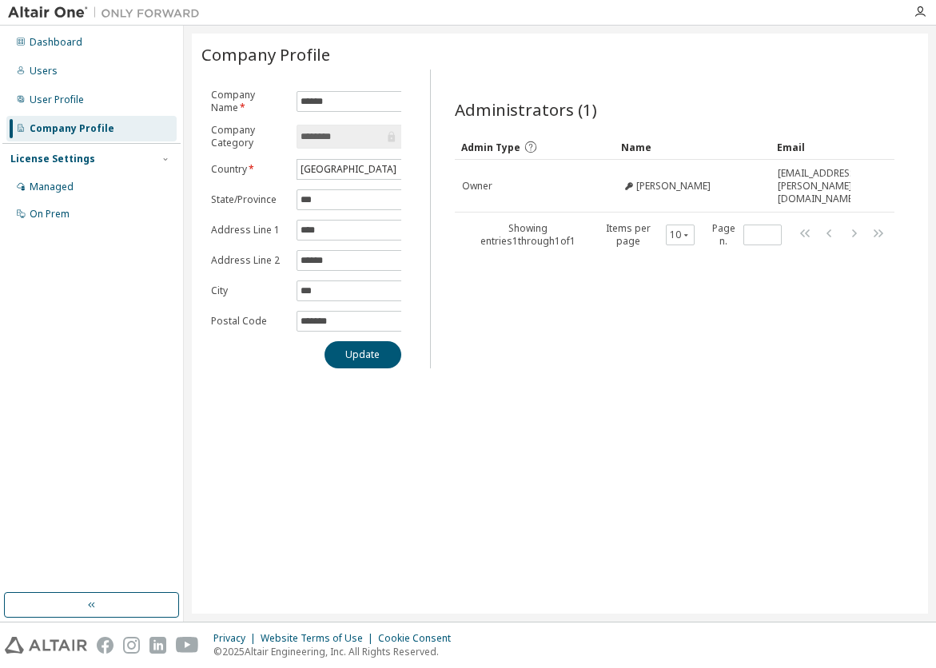
click at [73, 160] on div "License Settings" at bounding box center [52, 159] width 85 height 13
click at [51, 187] on div "Managed" at bounding box center [52, 187] width 44 height 13
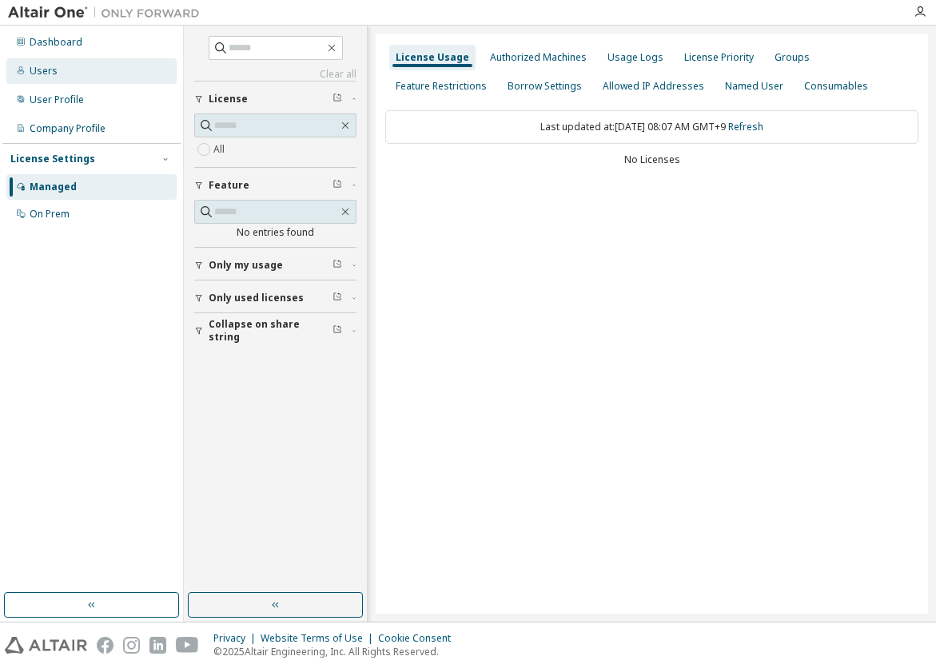
click at [70, 58] on div "Users" at bounding box center [91, 71] width 170 height 26
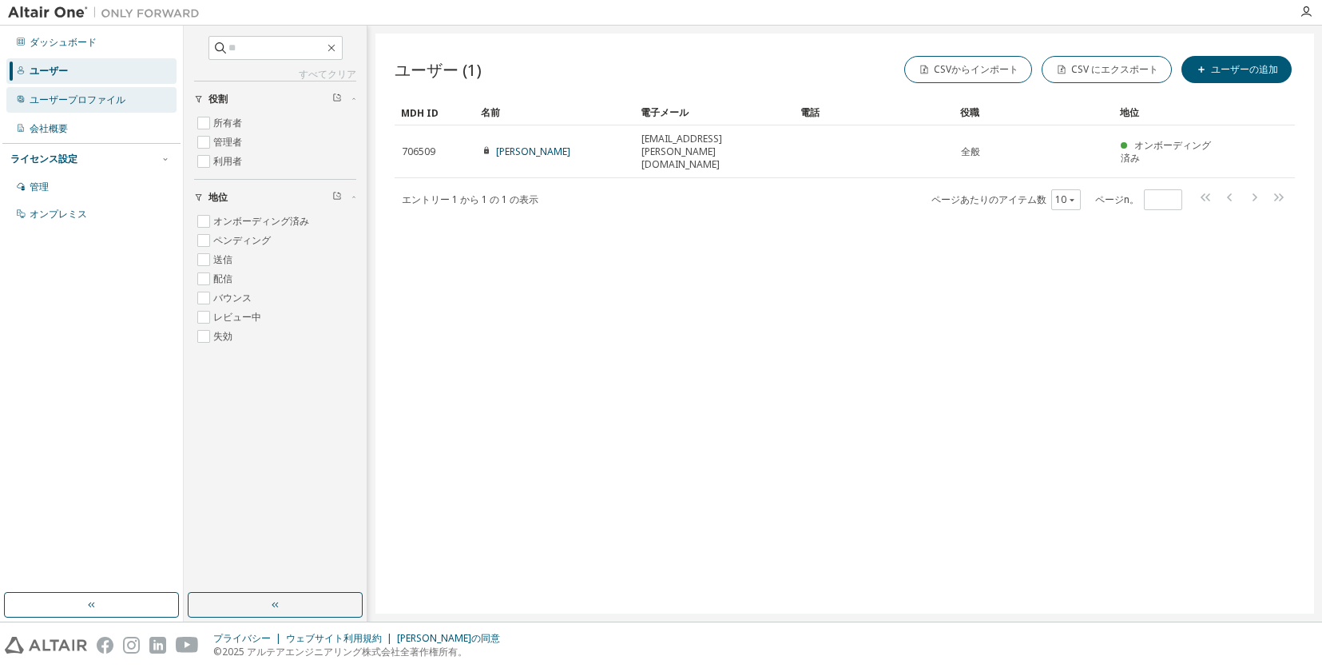
click at [101, 100] on div "ユーザープロファイル" at bounding box center [78, 99] width 96 height 13
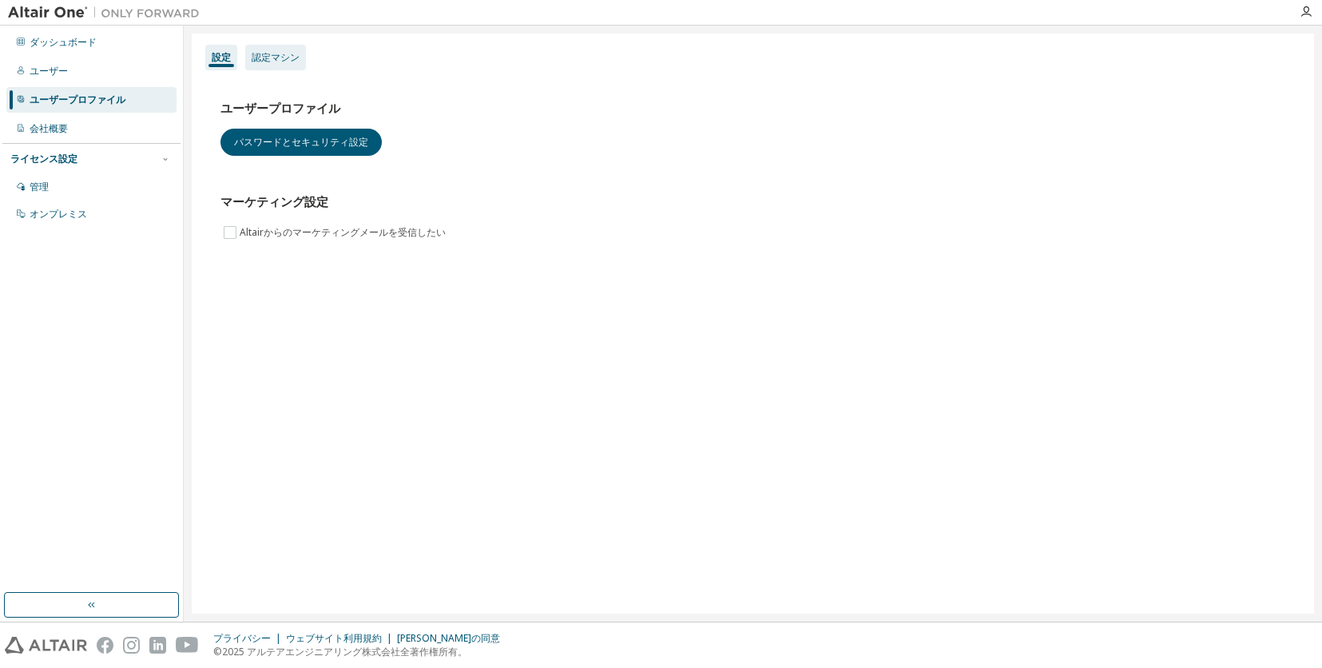
click at [246, 51] on div "認定マシン" at bounding box center [275, 58] width 61 height 26
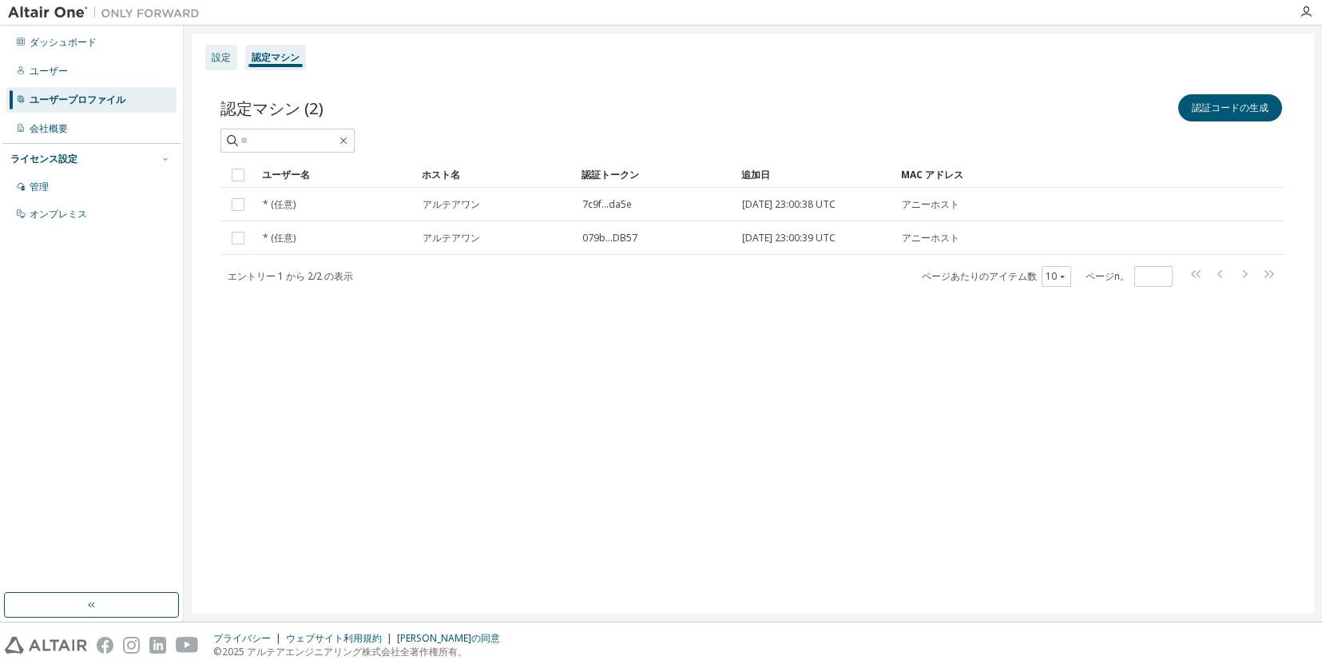
click at [214, 61] on div "設定" at bounding box center [221, 57] width 19 height 13
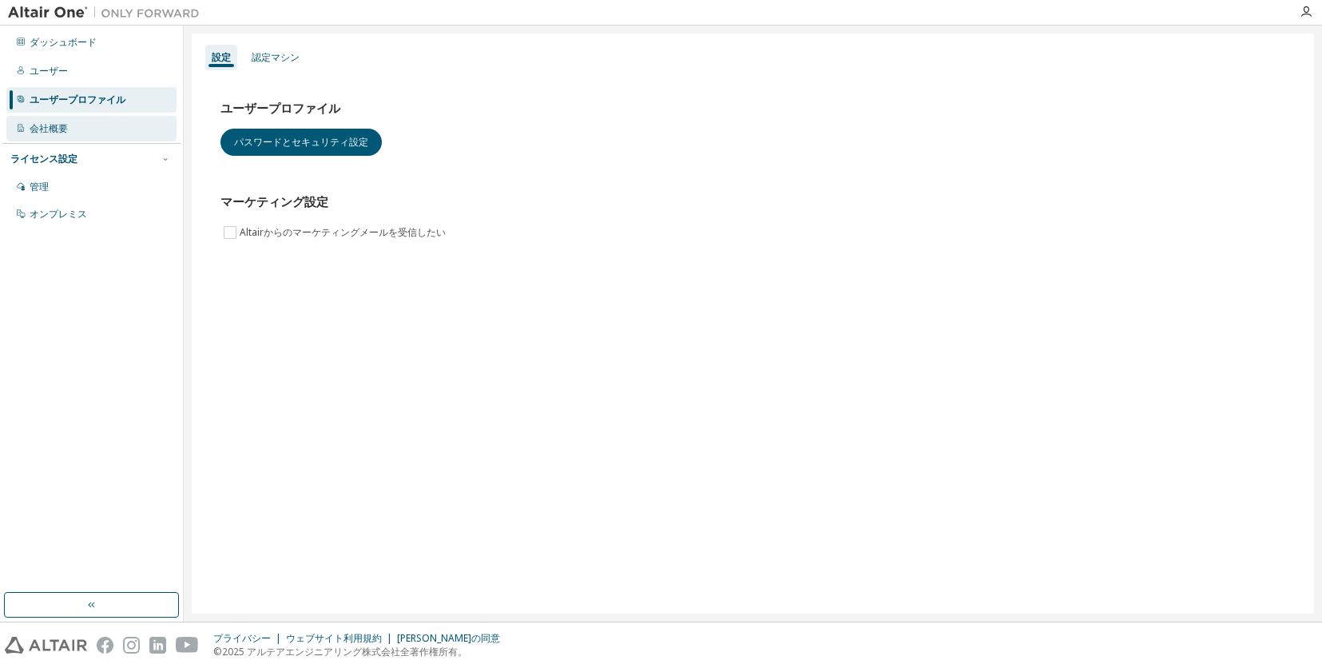
click at [85, 135] on div "会社概要" at bounding box center [91, 129] width 170 height 26
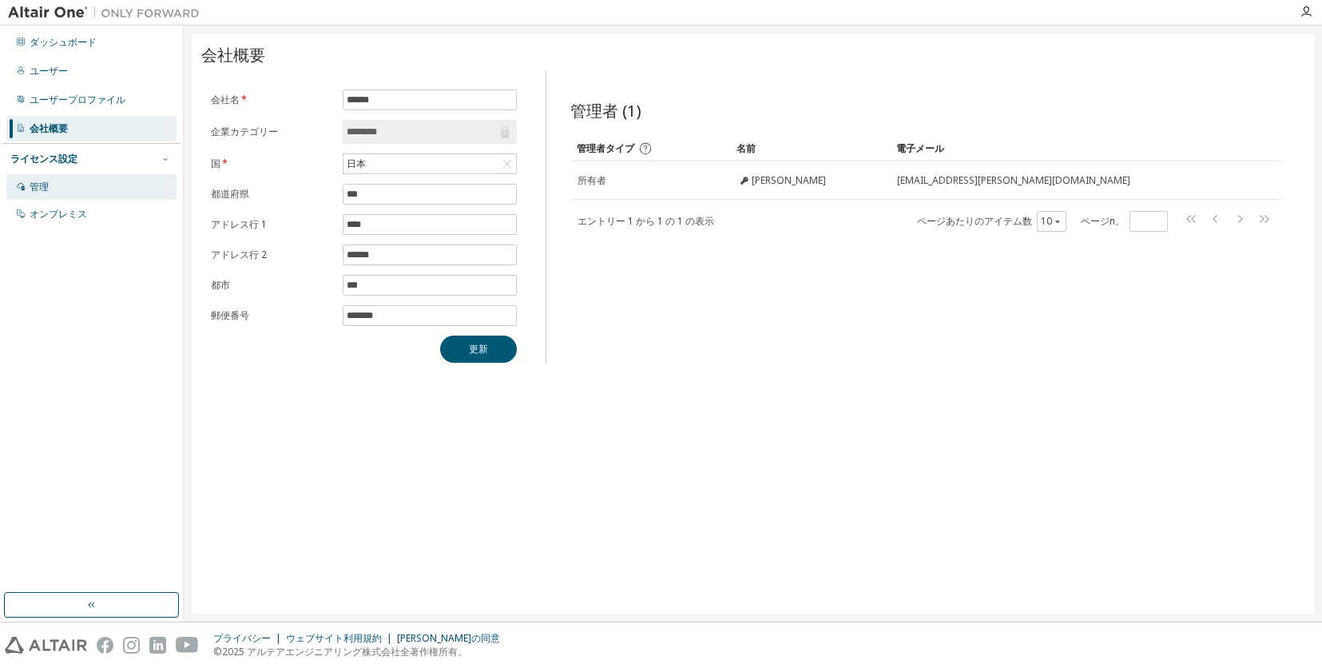
click at [81, 177] on div "管理" at bounding box center [91, 187] width 170 height 26
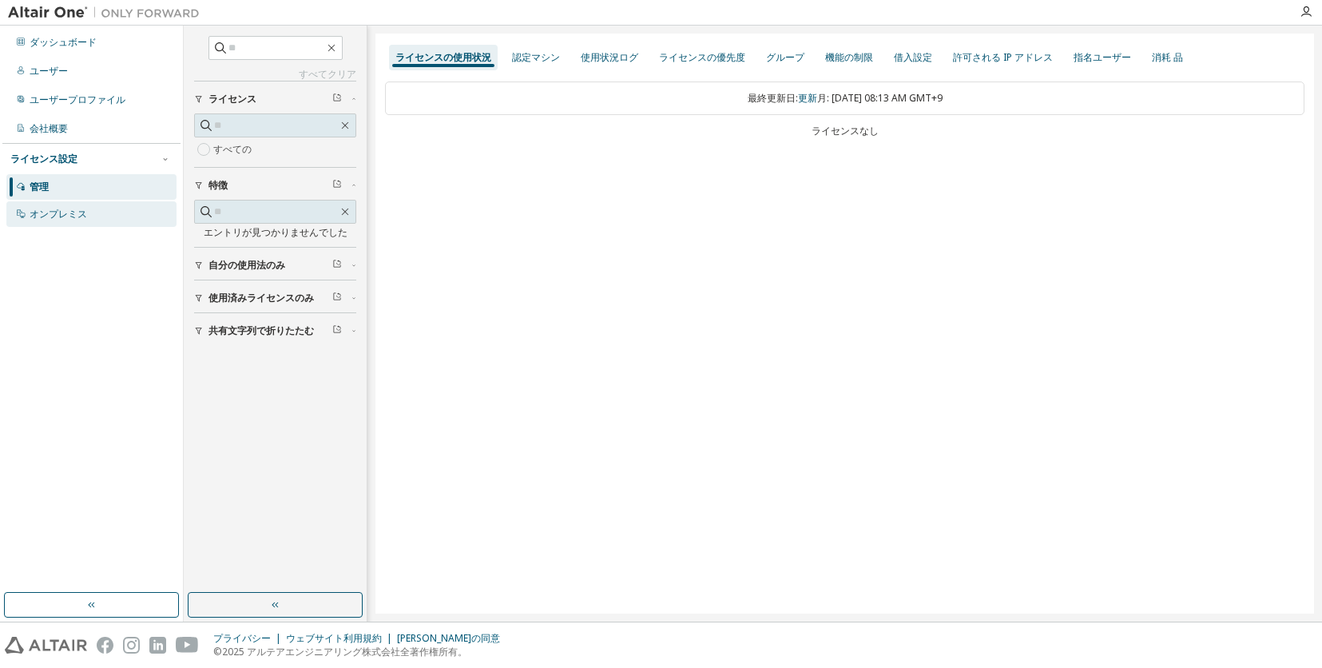
click at [113, 217] on div "オンプレミス" at bounding box center [91, 214] width 170 height 26
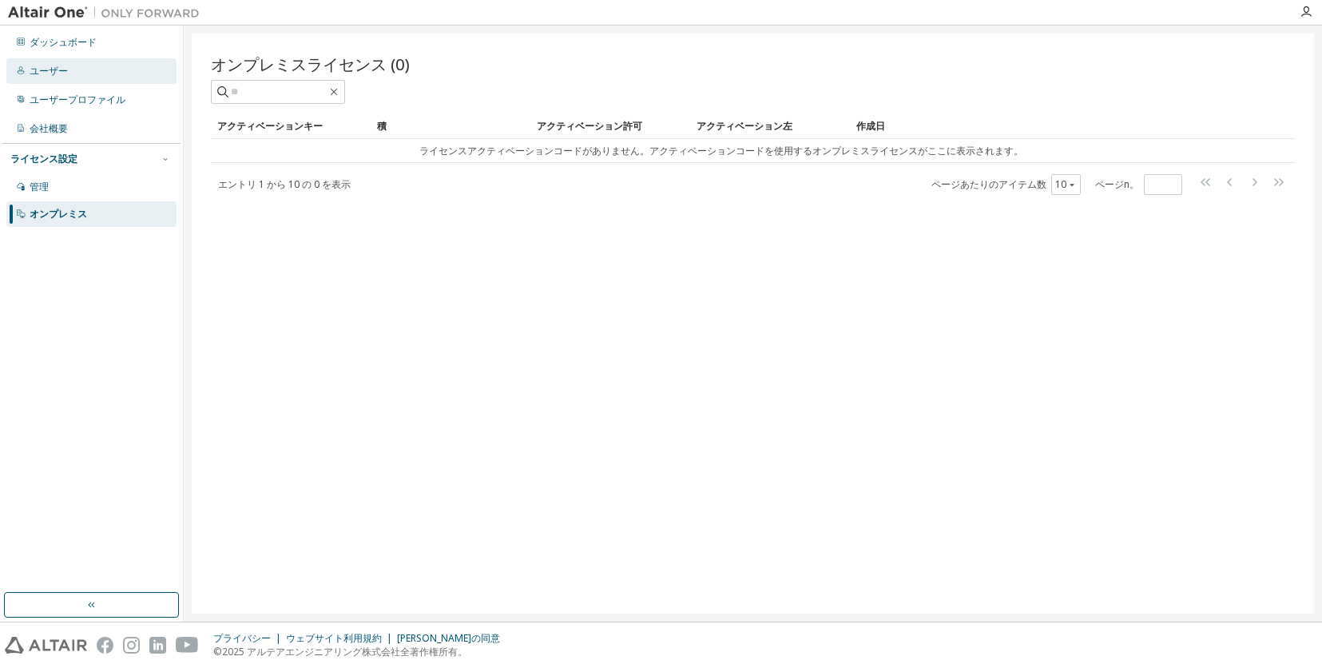
click at [76, 61] on div "ユーザー" at bounding box center [91, 71] width 170 height 26
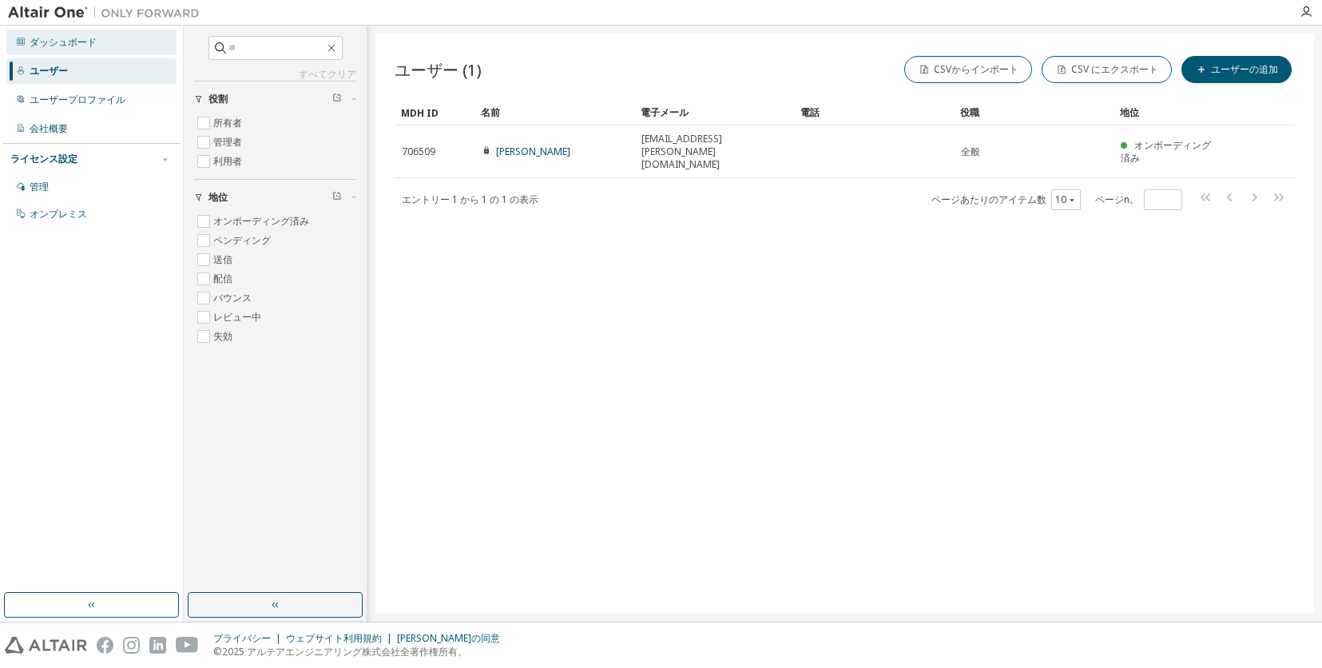
click at [85, 44] on div "ダッシュボード" at bounding box center [63, 42] width 67 height 13
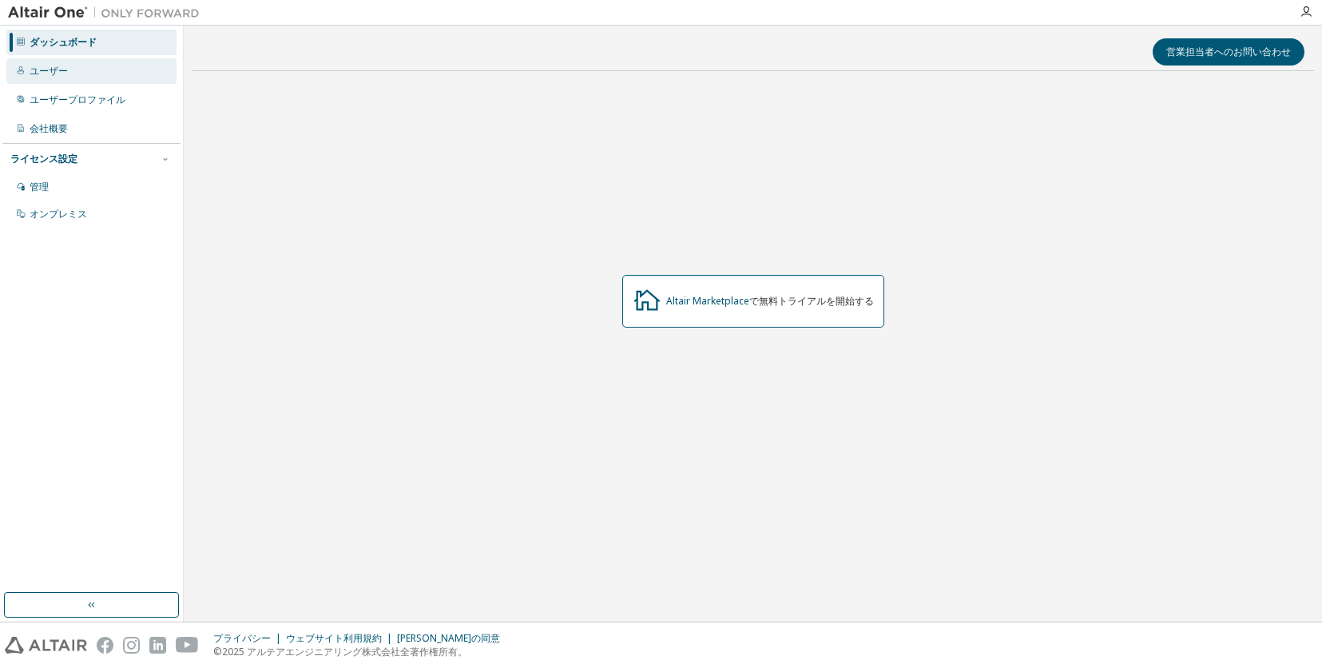
click at [89, 69] on div "ユーザー" at bounding box center [91, 71] width 170 height 26
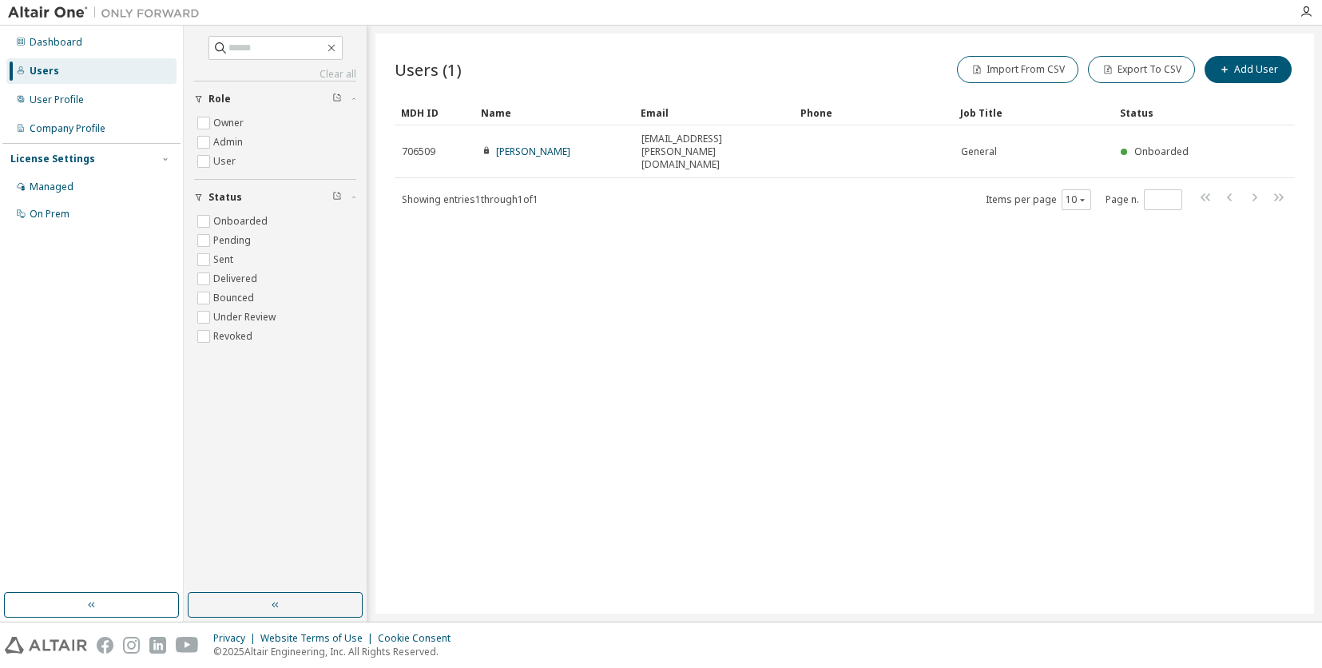
click at [452, 260] on div "Users (1) Import From CSV Export To CSV Add User Clear Load Save Save As Field …" at bounding box center [844, 324] width 939 height 580
click at [74, 126] on div "Company Profile" at bounding box center [68, 128] width 76 height 13
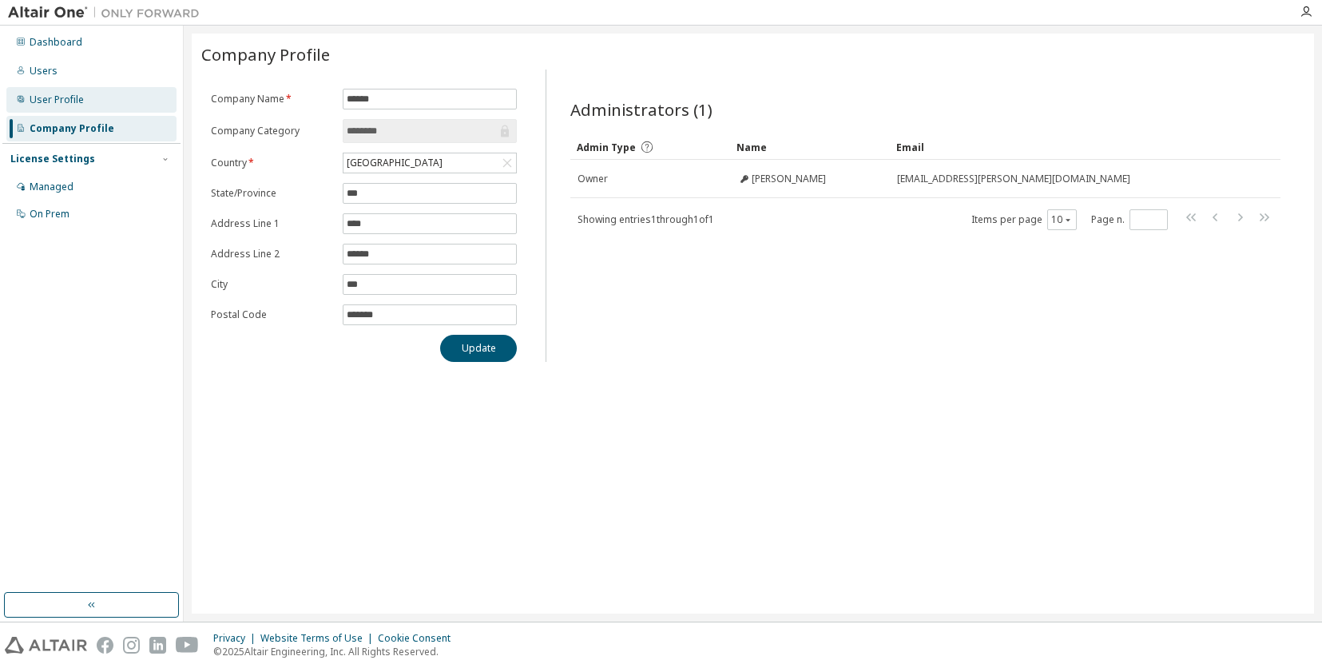
click at [83, 97] on div "User Profile" at bounding box center [91, 100] width 170 height 26
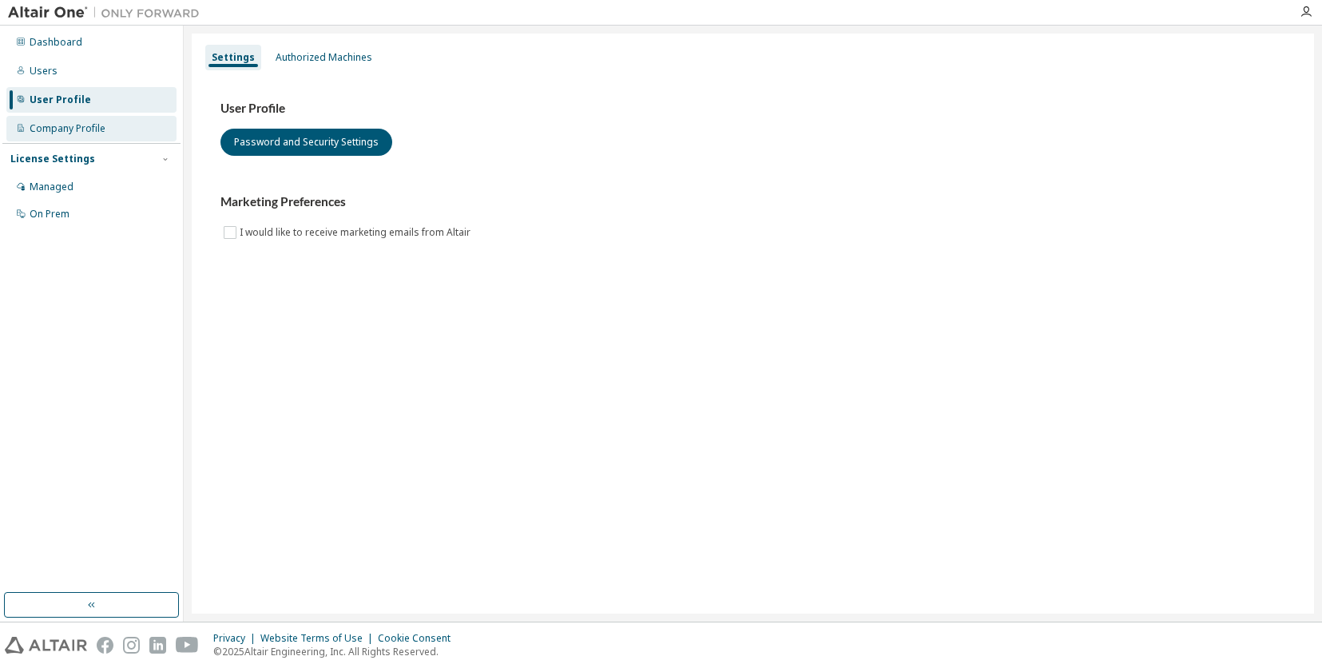
click at [87, 132] on div "Company Profile" at bounding box center [68, 128] width 76 height 13
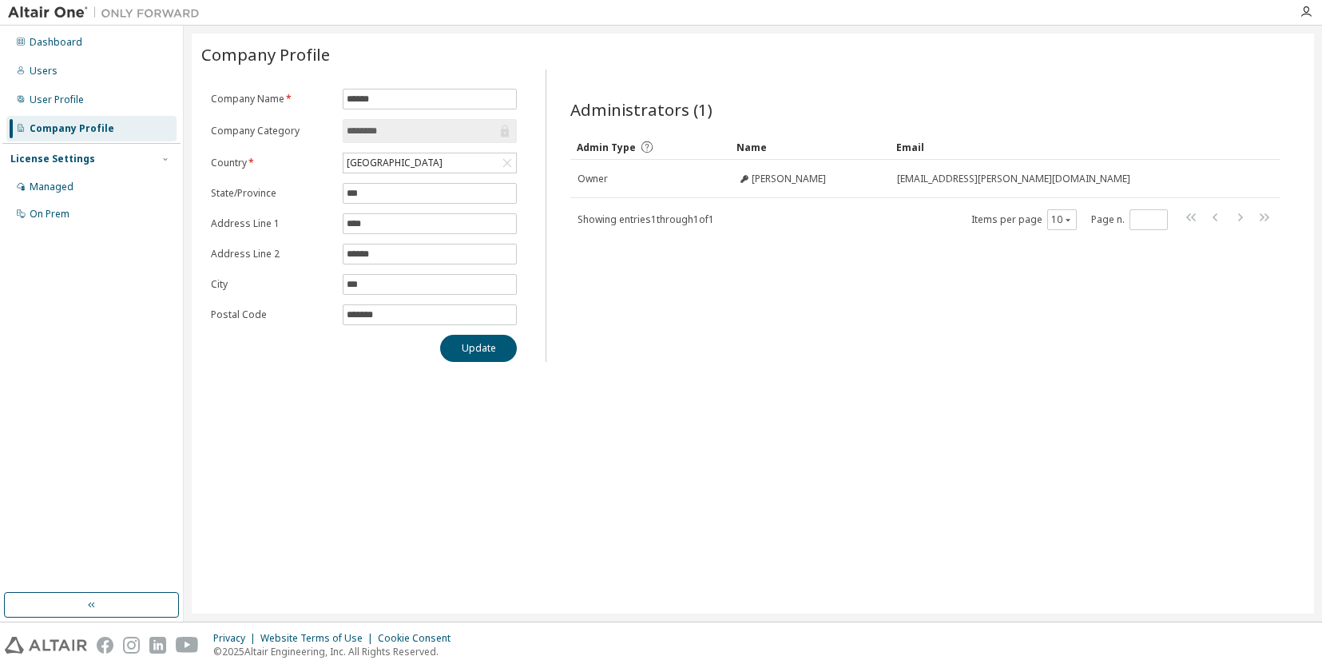
click at [109, 86] on div "Dashboard Users User Profile Company Profile License Settings Managed On Prem" at bounding box center [91, 128] width 178 height 201
click at [84, 78] on div "Users" at bounding box center [91, 71] width 170 height 26
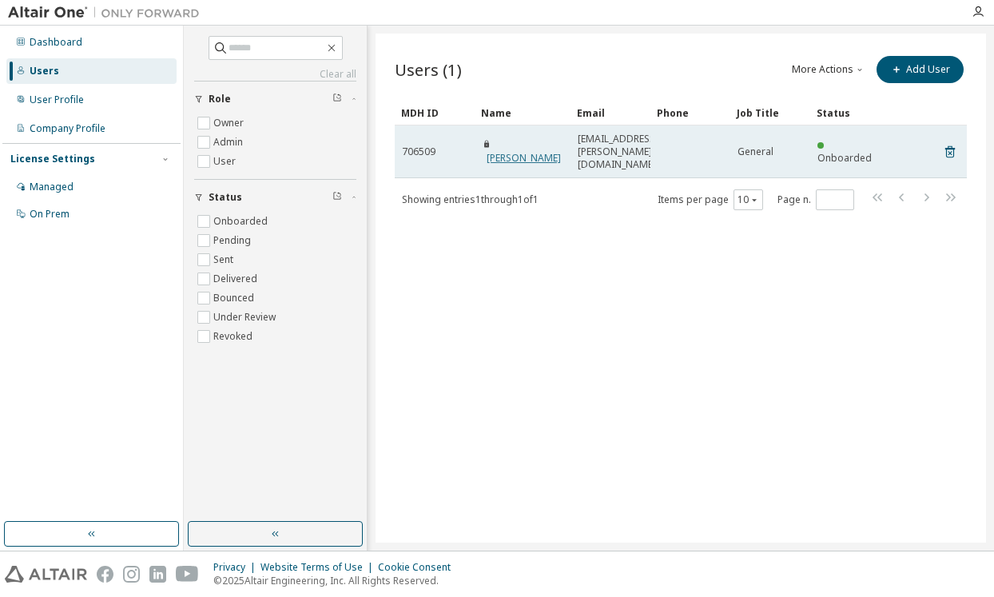
drag, startPoint x: 515, startPoint y: 147, endPoint x: 497, endPoint y: 143, distance: 18.8
click at [497, 143] on span "[PERSON_NAME]" at bounding box center [522, 152] width 81 height 26
copy link "[PERSON_NAME]"
drag, startPoint x: 578, startPoint y: 140, endPoint x: 650, endPoint y: 153, distance: 73.0
click at [650, 153] on tr "706509 Mitsuyoshi Yuta y-mitsuyoshi@sango.co.jp General Onboarded" at bounding box center [681, 151] width 572 height 53
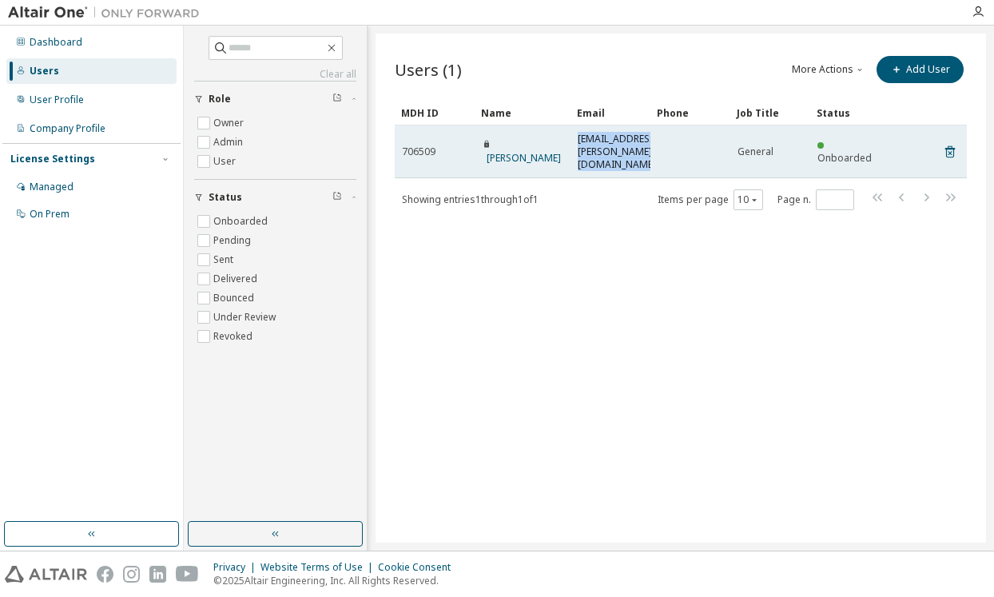
copy tr "[EMAIL_ADDRESS][DOMAIN_NAME]"
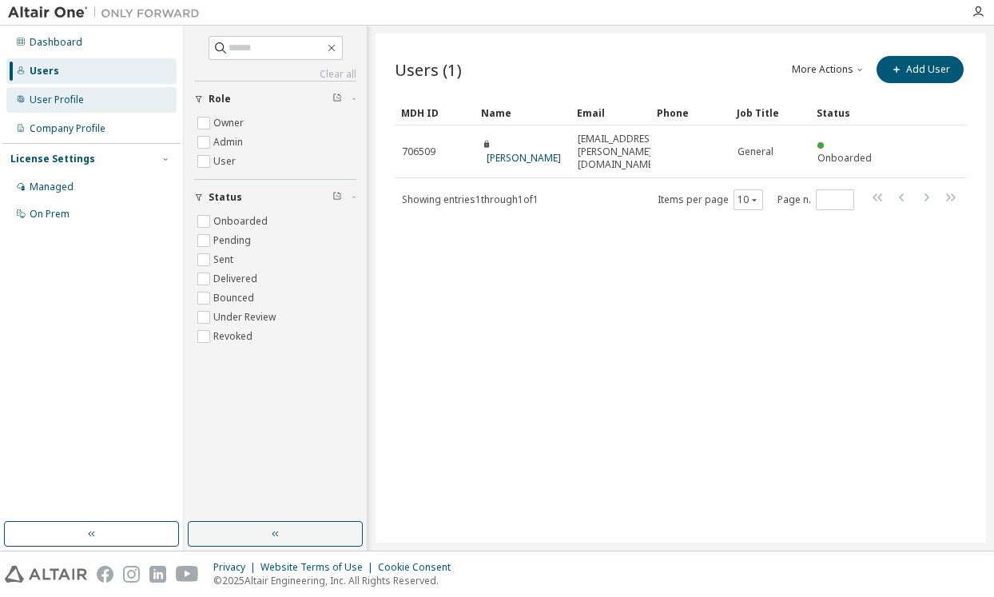
drag, startPoint x: 627, startPoint y: 298, endPoint x: 129, endPoint y: 93, distance: 538.4
click at [627, 298] on div "Users (1) More Actions Import From CSV Export To CSV Add User Clear Load Save S…" at bounding box center [680, 288] width 610 height 509
click at [97, 89] on div "User Profile" at bounding box center [91, 100] width 170 height 26
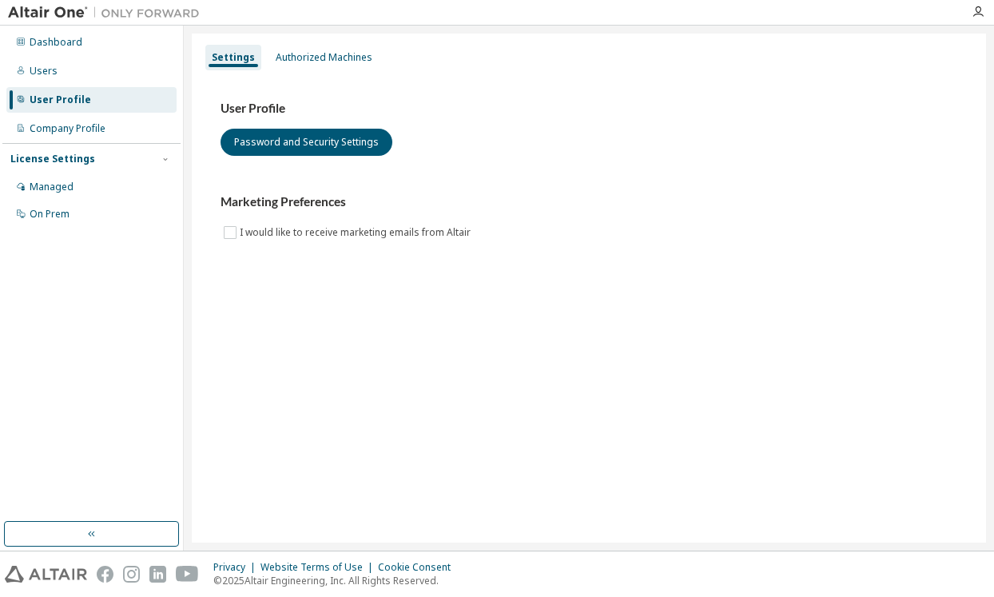
click at [319, 42] on div "Settings Authorized Machines User Profile Password and Security Settings Market…" at bounding box center [589, 288] width 794 height 509
click at [320, 58] on div "Authorized Machines" at bounding box center [324, 57] width 97 height 13
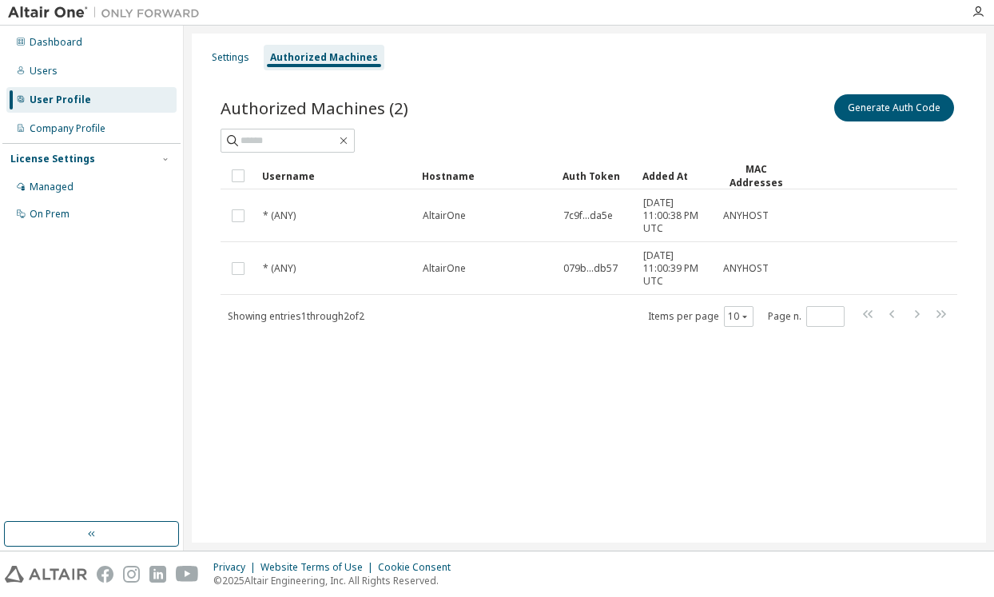
click at [71, 141] on div "Dashboard Users User Profile Company Profile License Settings Managed On Prem" at bounding box center [91, 128] width 178 height 201
click at [74, 133] on div "Company Profile" at bounding box center [68, 128] width 76 height 13
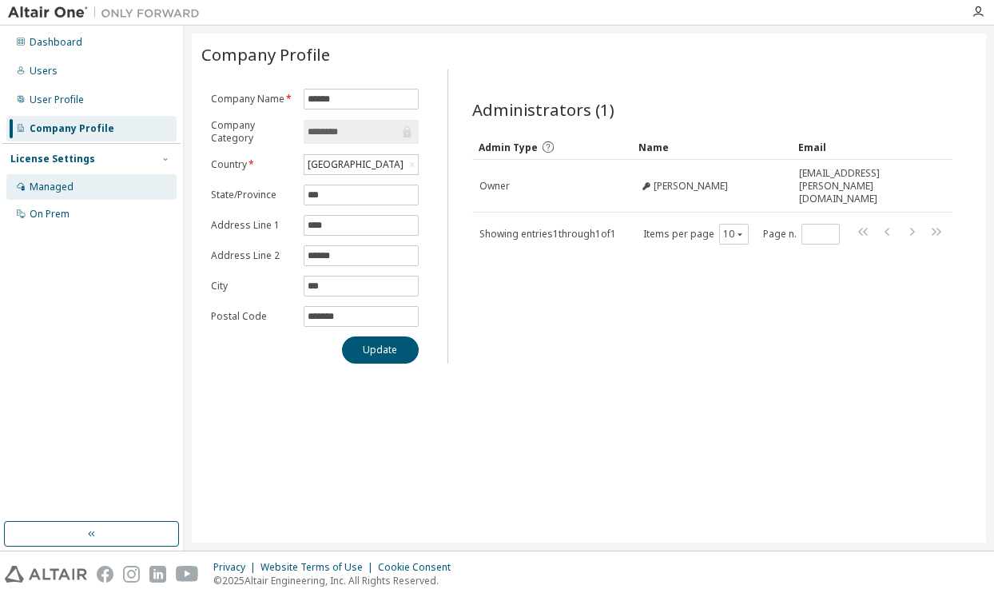
click at [78, 188] on div "Managed" at bounding box center [91, 187] width 170 height 26
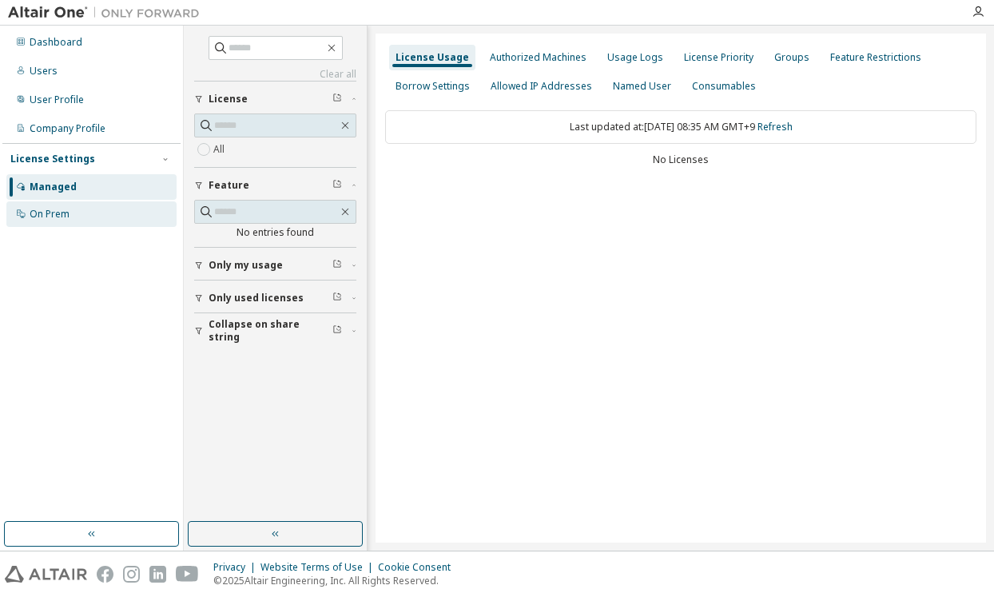
click at [71, 211] on div "On Prem" at bounding box center [91, 214] width 170 height 26
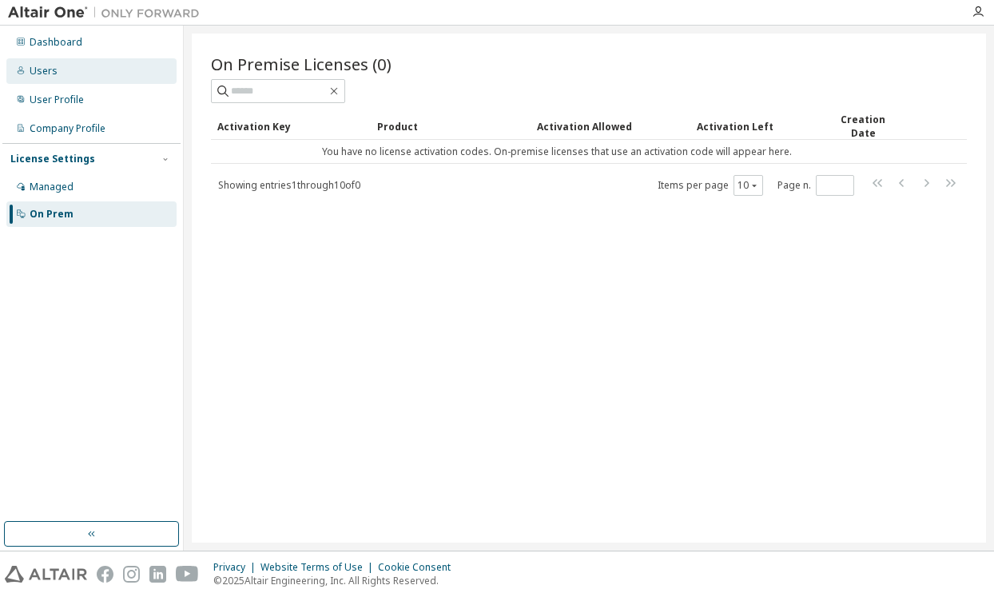
click at [79, 64] on div "Users" at bounding box center [91, 71] width 170 height 26
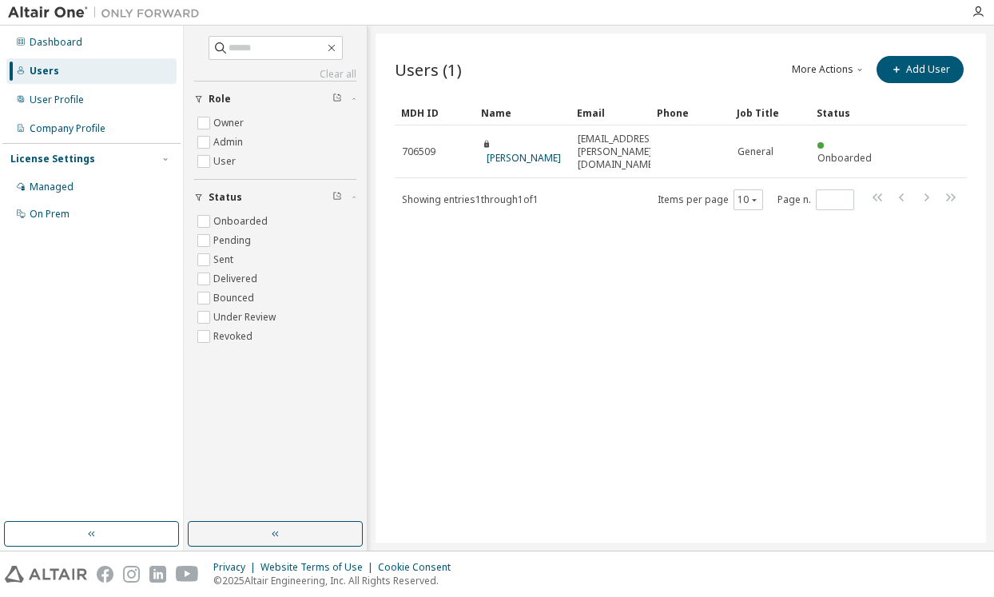
click at [647, 449] on div "Users (1) More Actions Import From CSV Export To CSV Add User Clear Load Save S…" at bounding box center [680, 288] width 610 height 509
click at [75, 46] on div "Dashboard" at bounding box center [56, 42] width 53 height 13
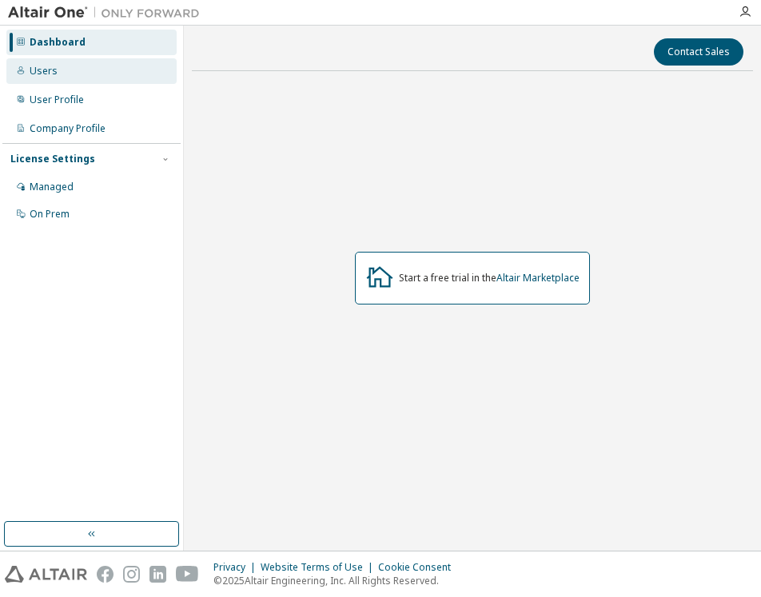
click at [22, 66] on icon at bounding box center [21, 71] width 10 height 10
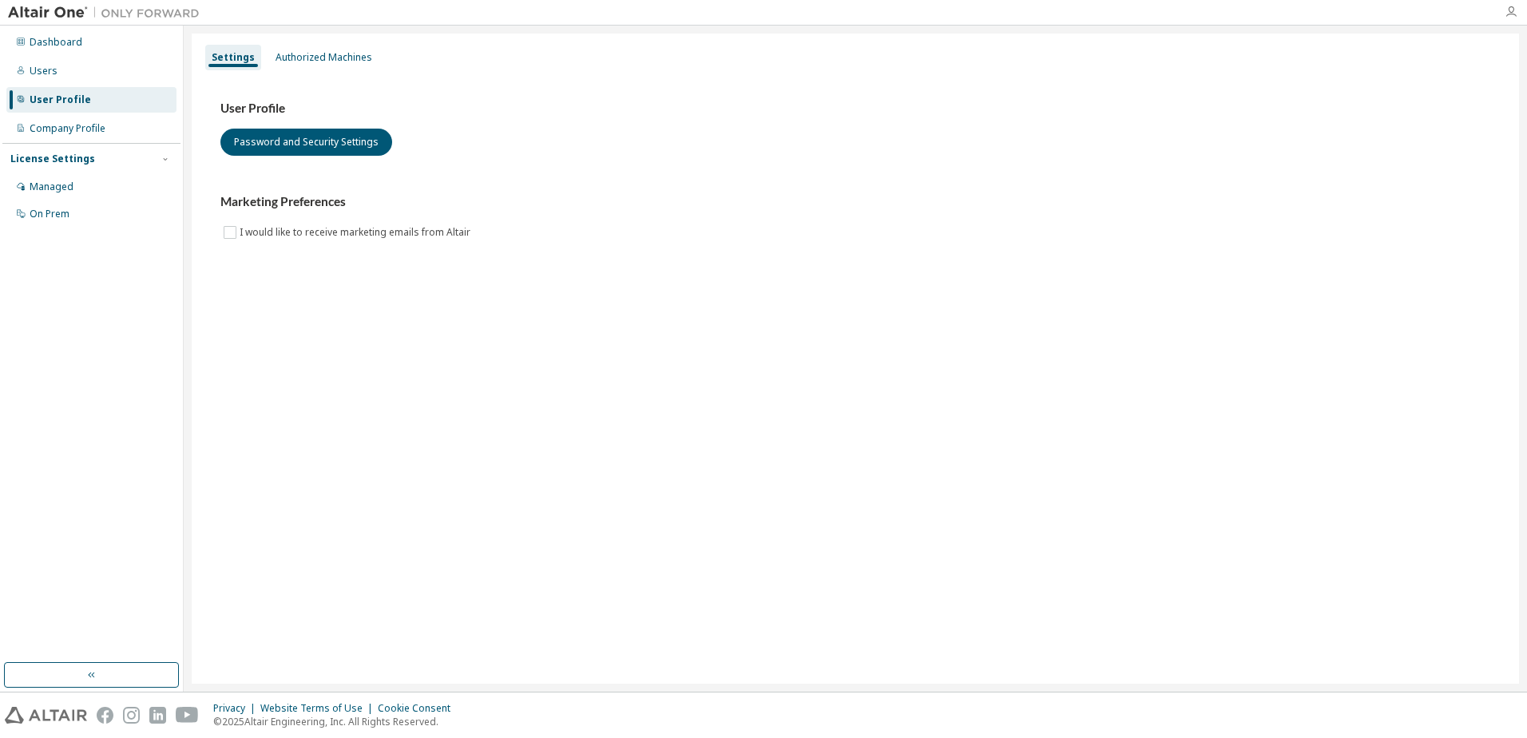
click at [1511, 14] on icon "button" at bounding box center [1511, 12] width 13 height 13
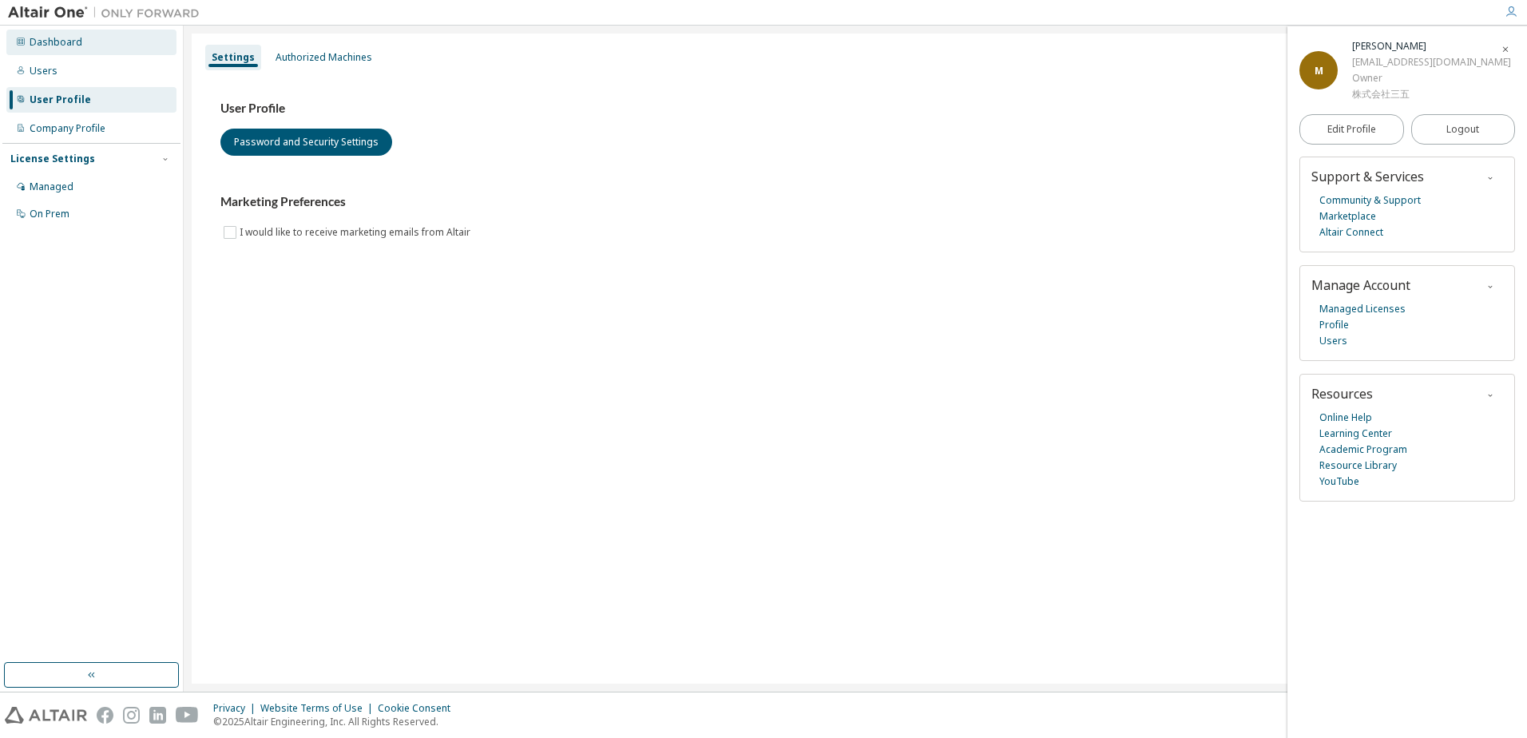
click at [46, 50] on div "Dashboard" at bounding box center [91, 43] width 170 height 26
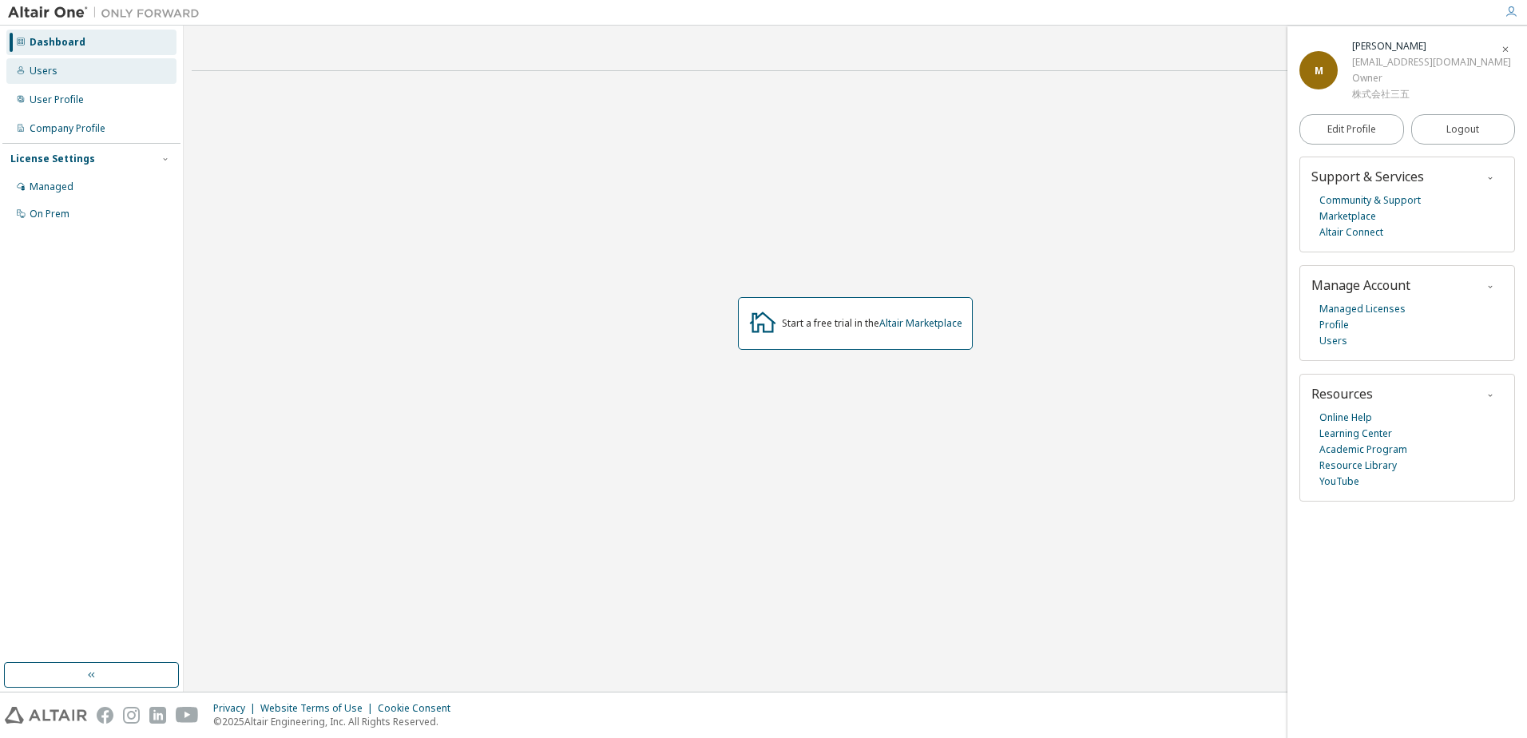
click at [52, 63] on div "Users" at bounding box center [91, 71] width 170 height 26
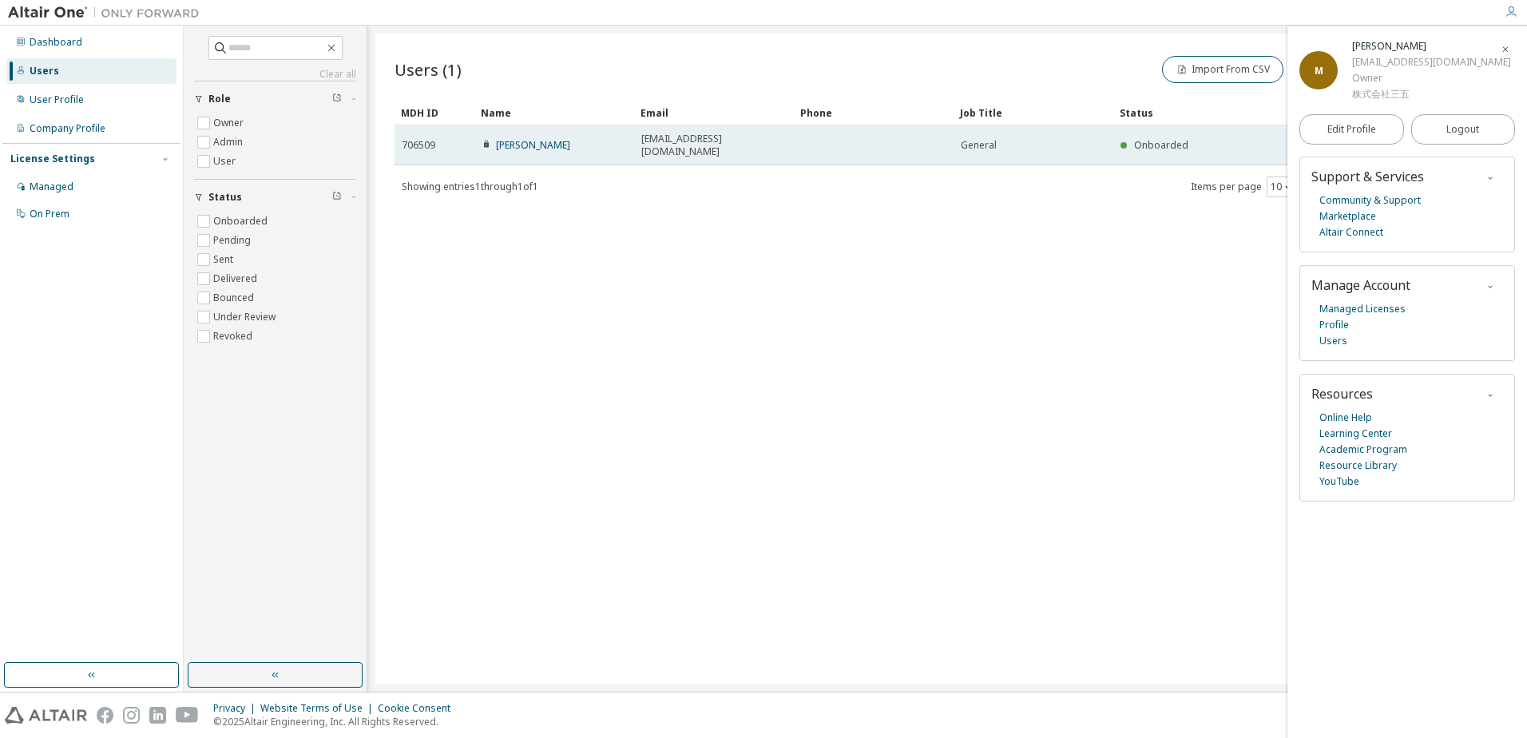
click at [1015, 142] on div "General" at bounding box center [1033, 145] width 145 height 13
click at [533, 138] on link "[PERSON_NAME]" at bounding box center [533, 145] width 74 height 14
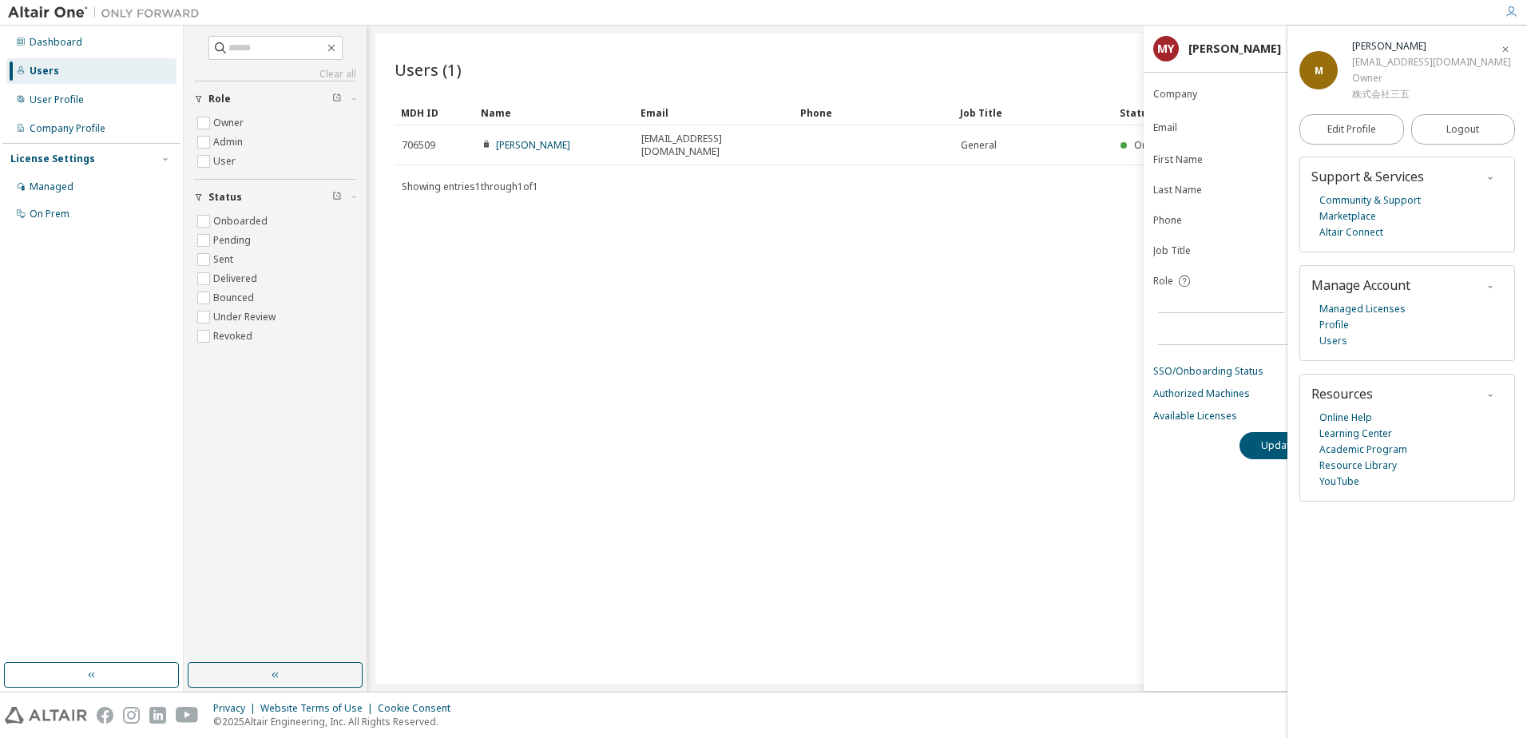
click at [1504, 54] on icon "button" at bounding box center [1506, 50] width 10 height 10
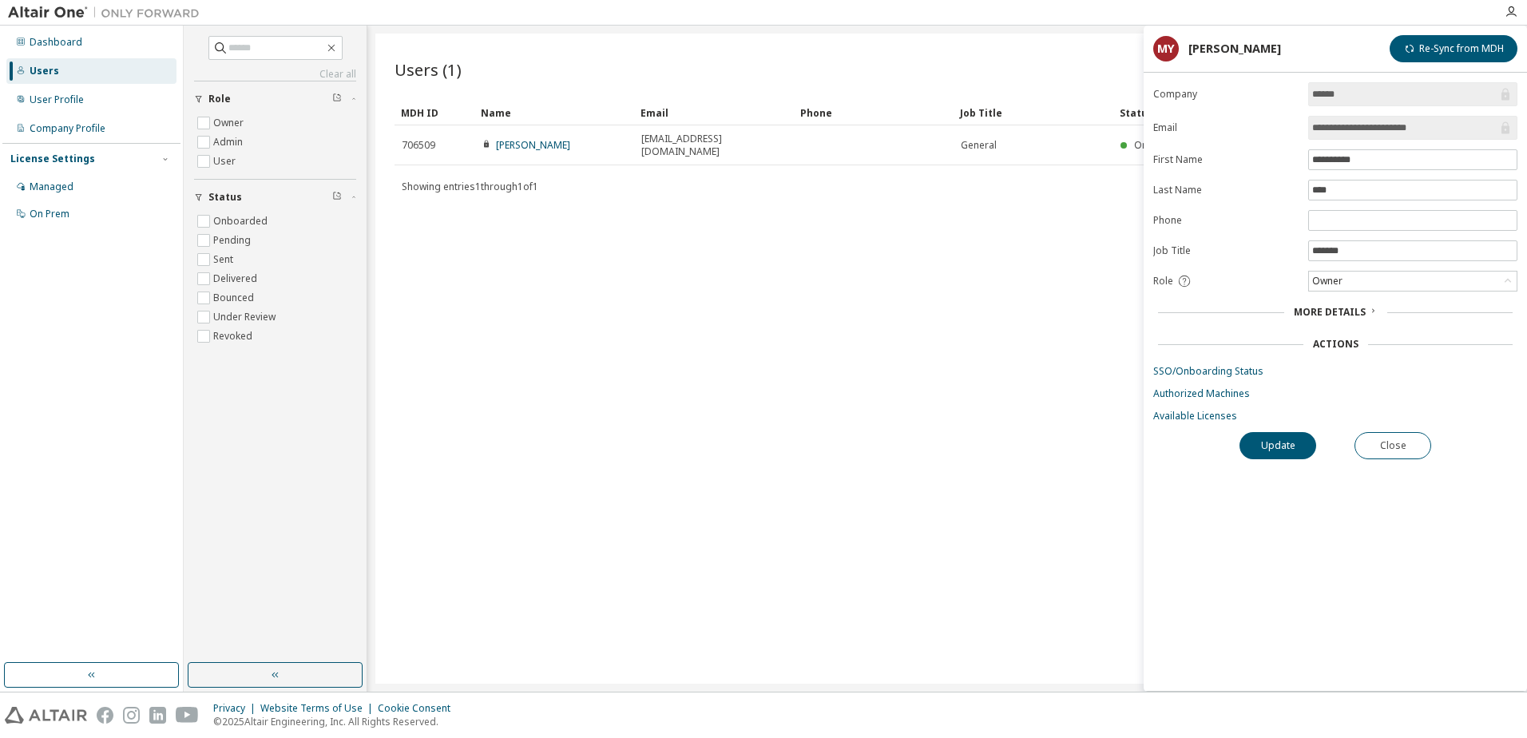
click at [1356, 310] on span "More Details" at bounding box center [1330, 312] width 72 height 14
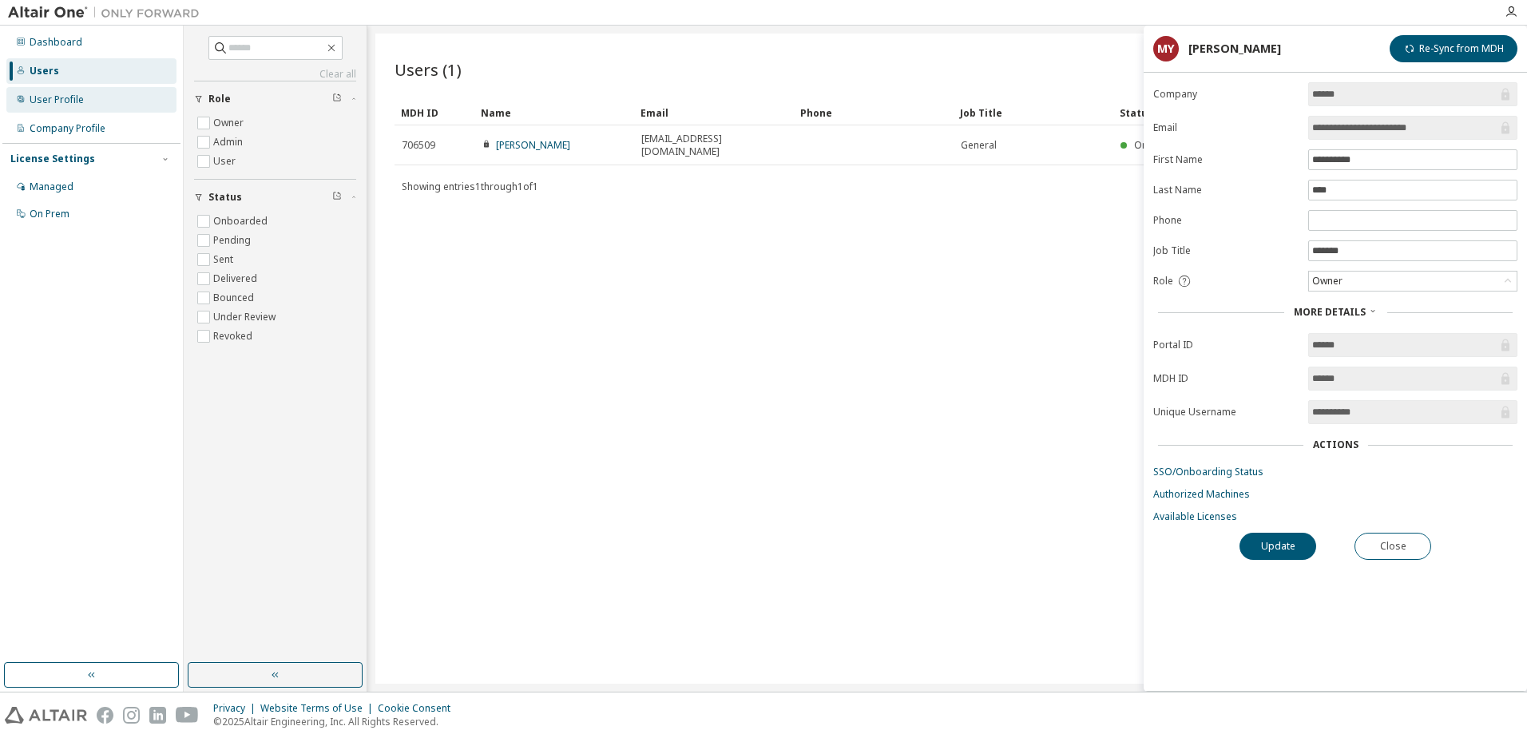
click at [40, 100] on div "User Profile" at bounding box center [57, 99] width 54 height 13
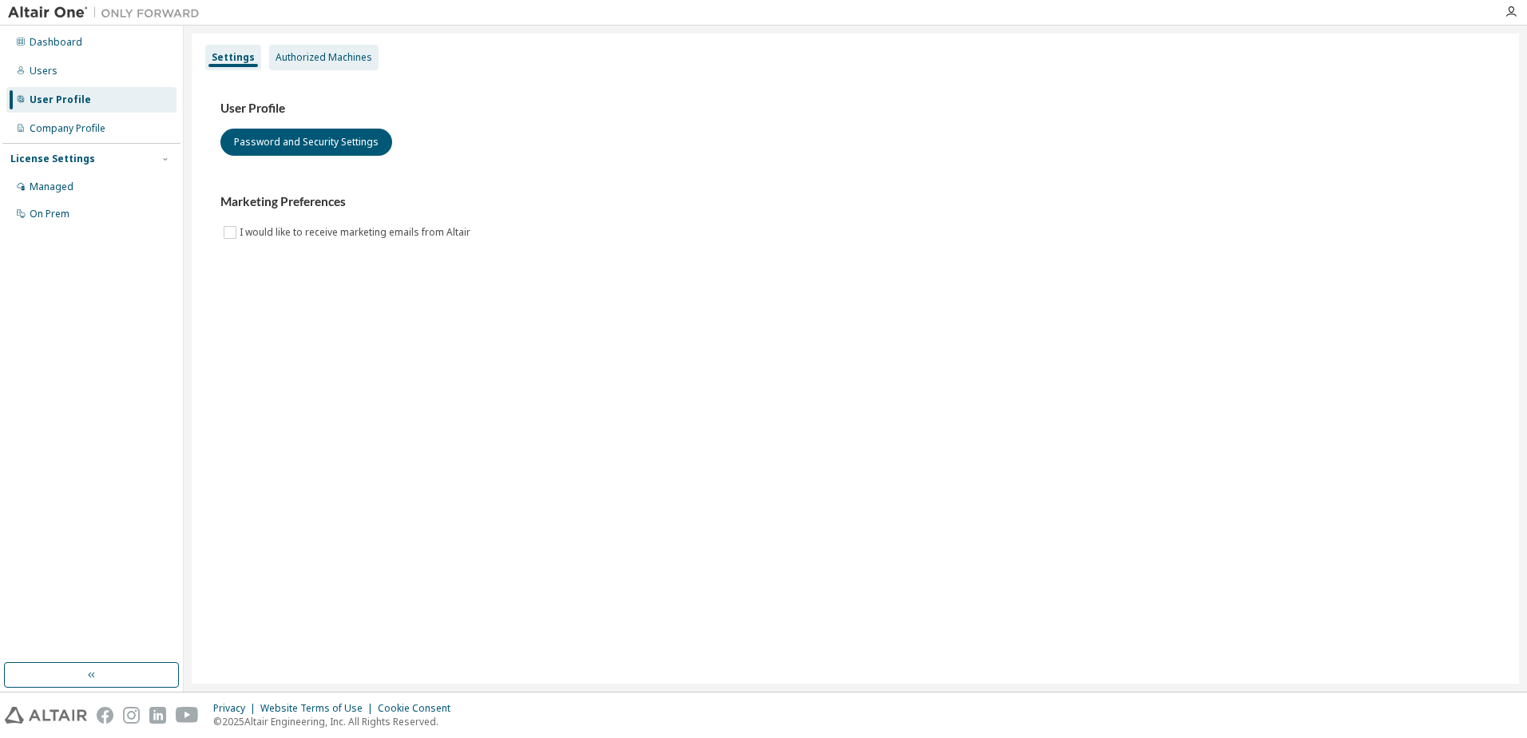
click at [302, 61] on div "Authorized Machines" at bounding box center [324, 57] width 97 height 13
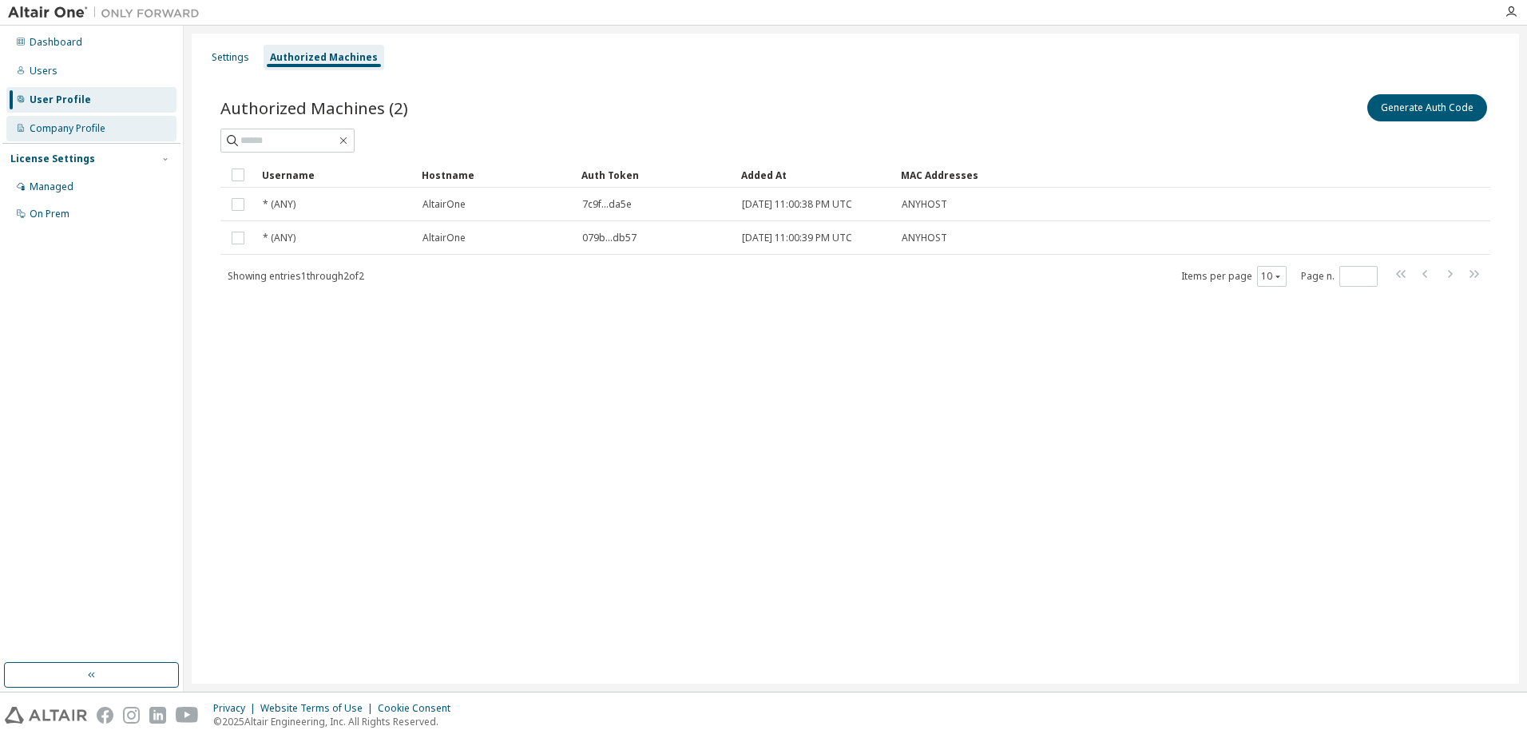
click at [86, 129] on div "Company Profile" at bounding box center [68, 128] width 76 height 13
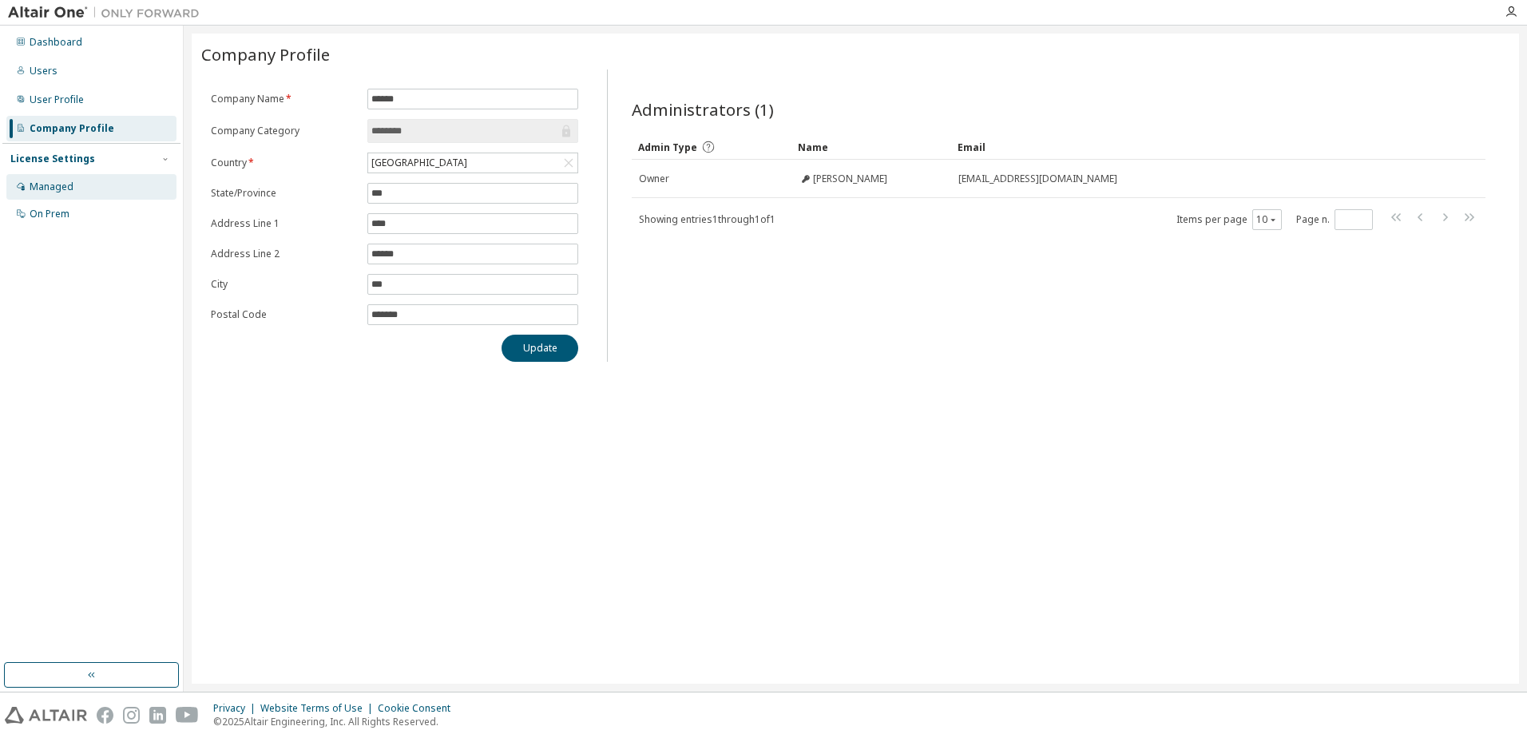
click at [50, 185] on div "Managed" at bounding box center [52, 187] width 44 height 13
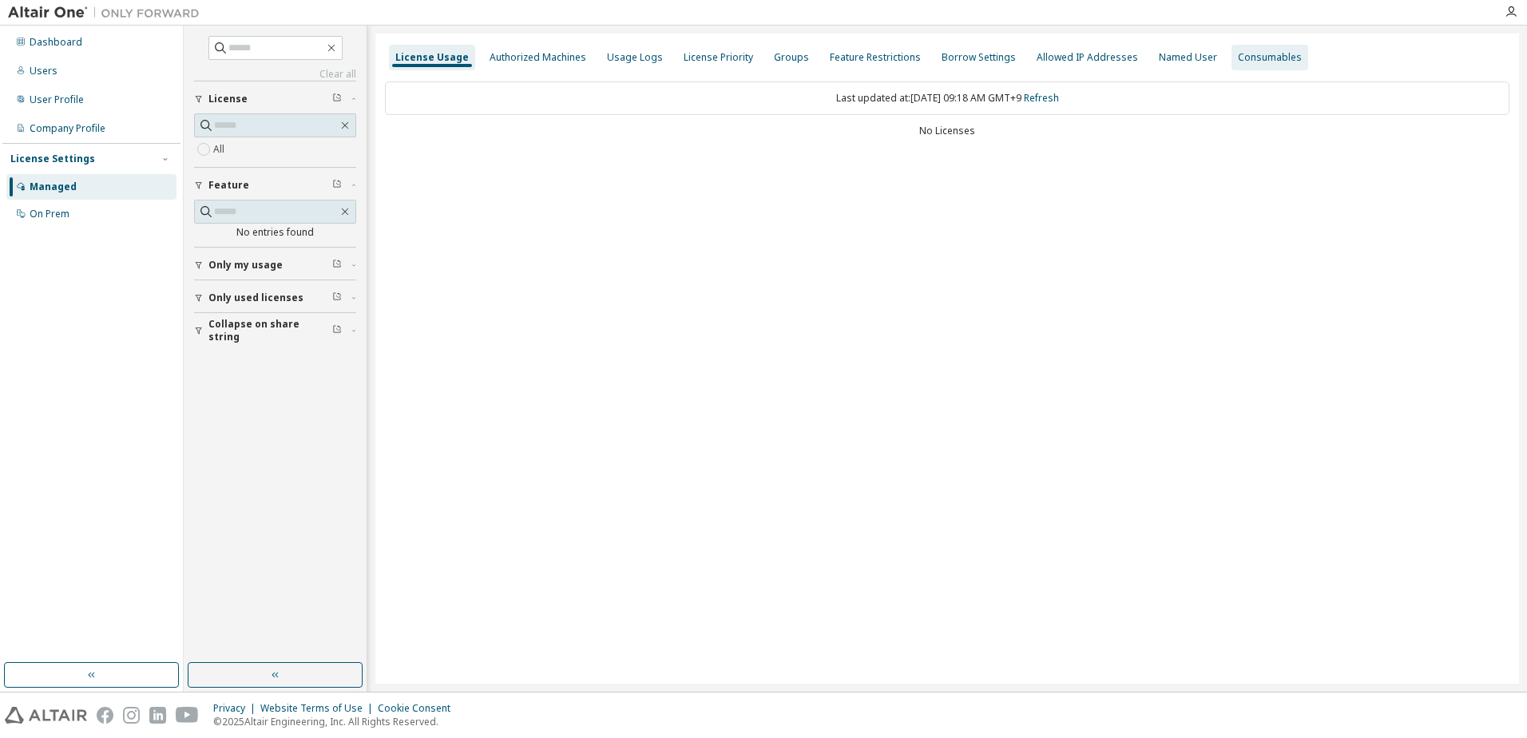
click at [1238, 53] on div "Consumables" at bounding box center [1270, 57] width 64 height 13
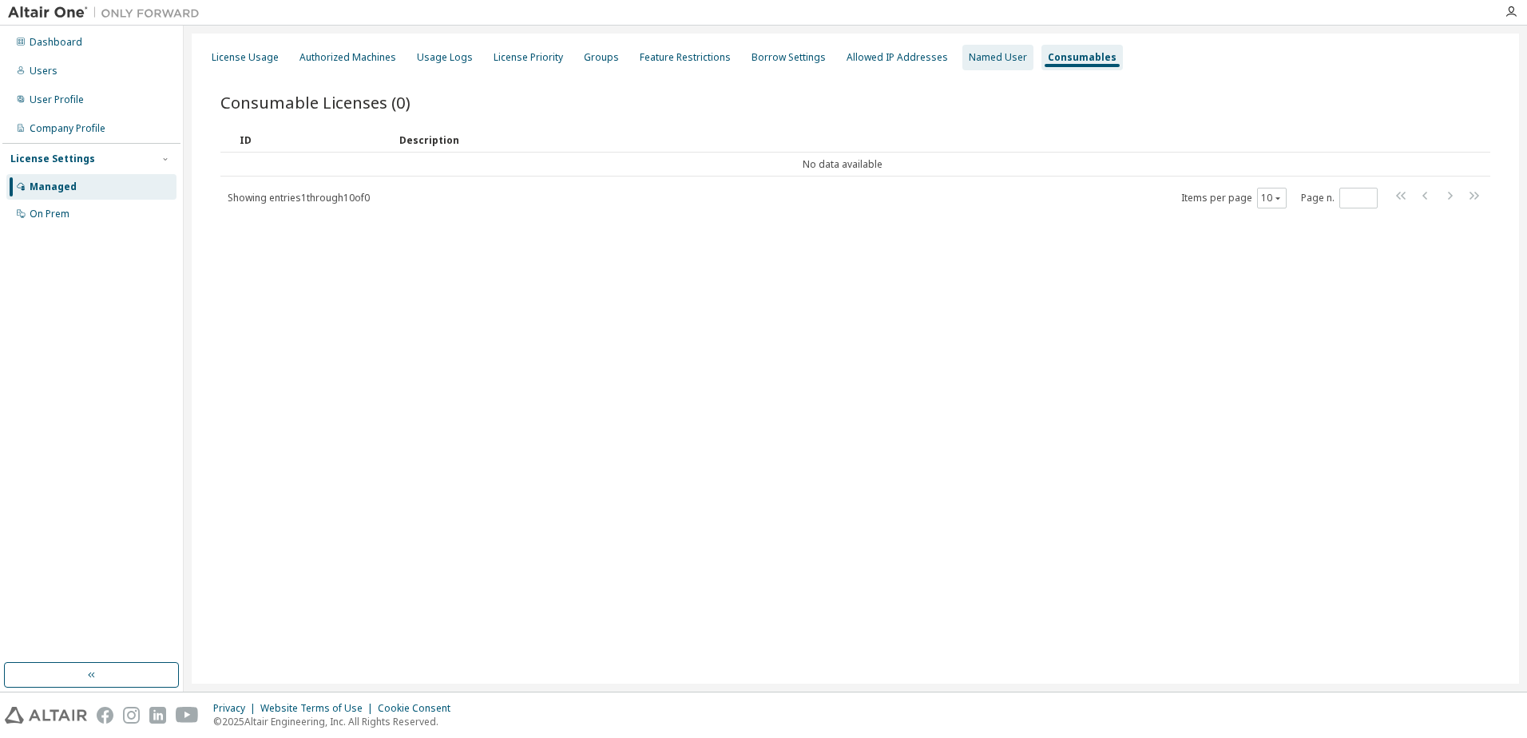
click at [978, 49] on div "Named User" at bounding box center [998, 58] width 71 height 26
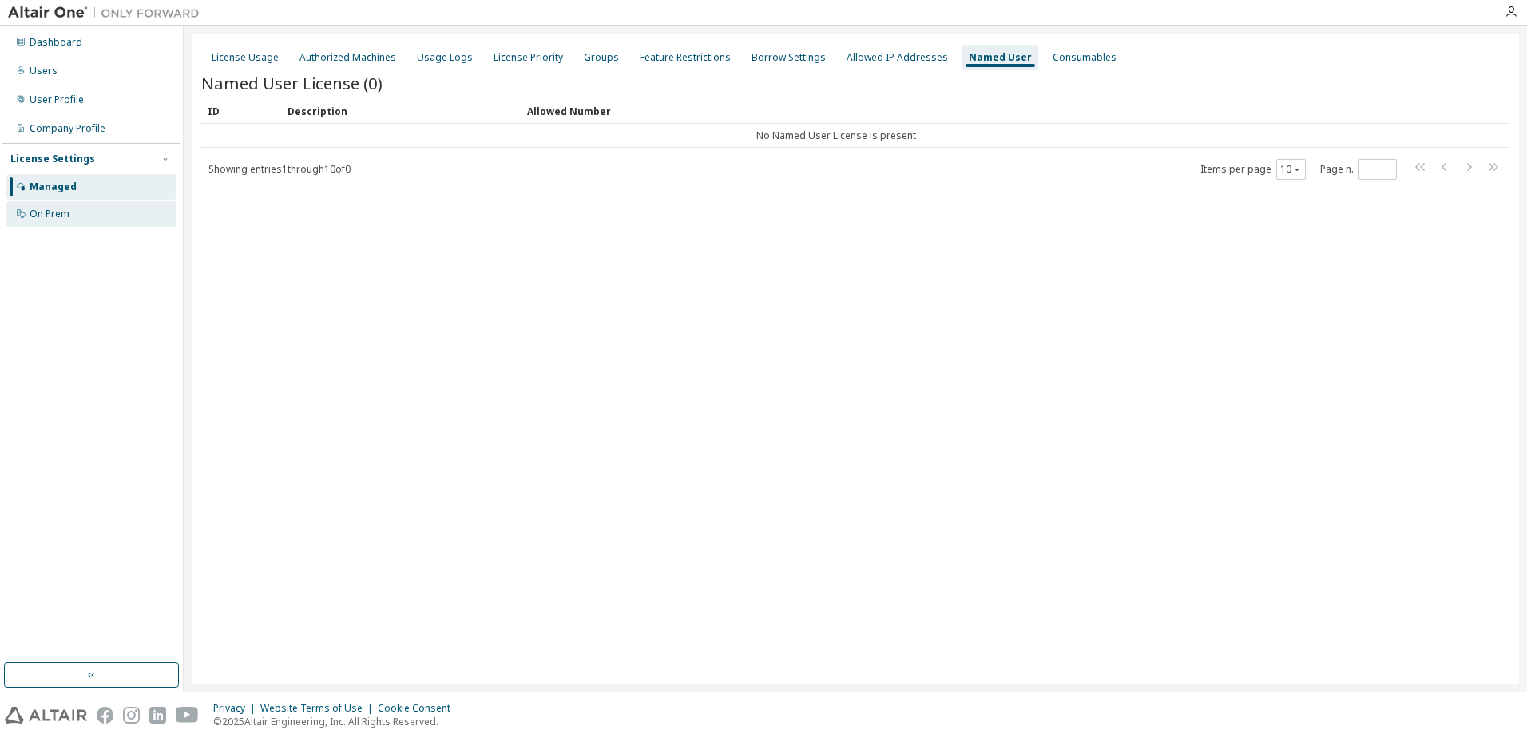
click at [62, 209] on div "On Prem" at bounding box center [50, 214] width 40 height 13
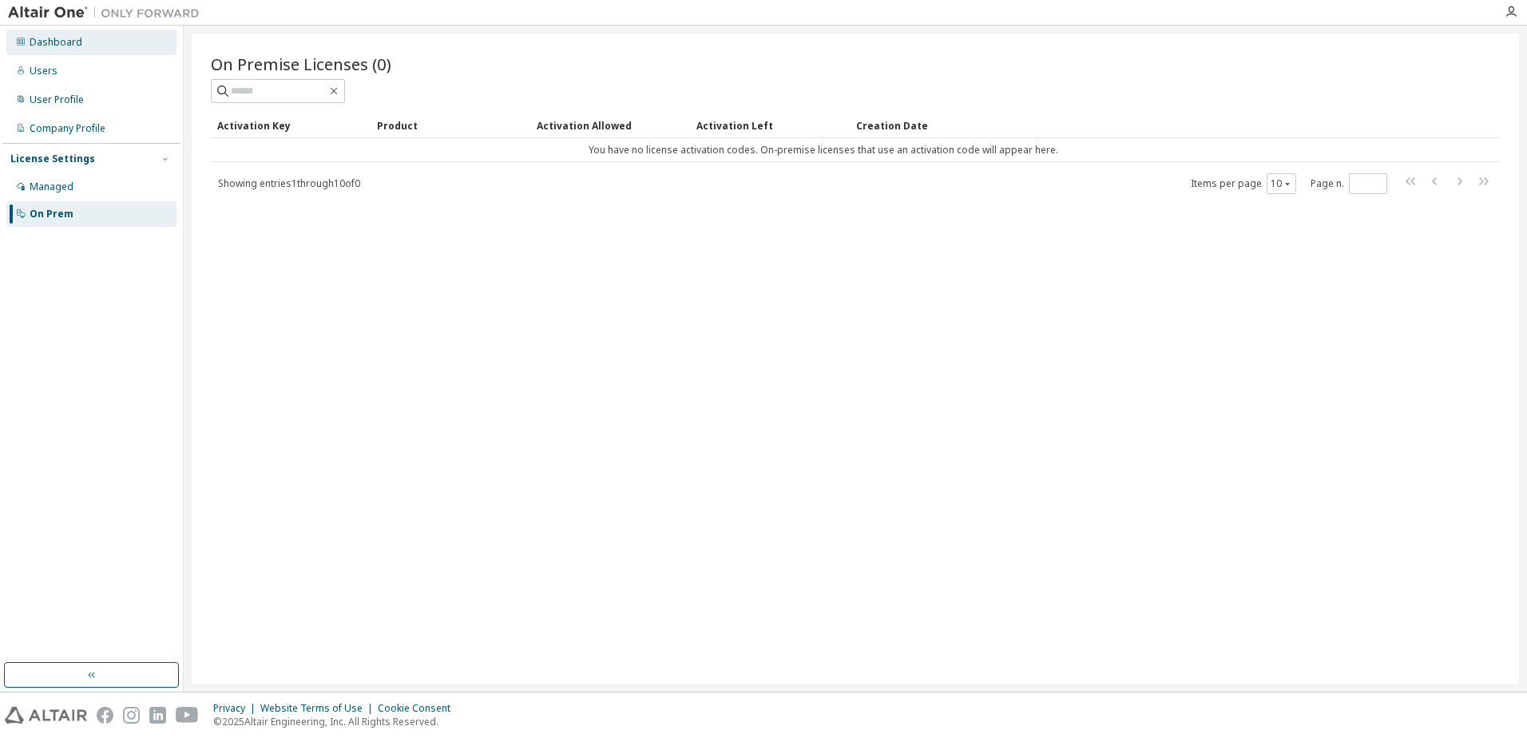
click at [42, 52] on div "Dashboard" at bounding box center [91, 43] width 170 height 26
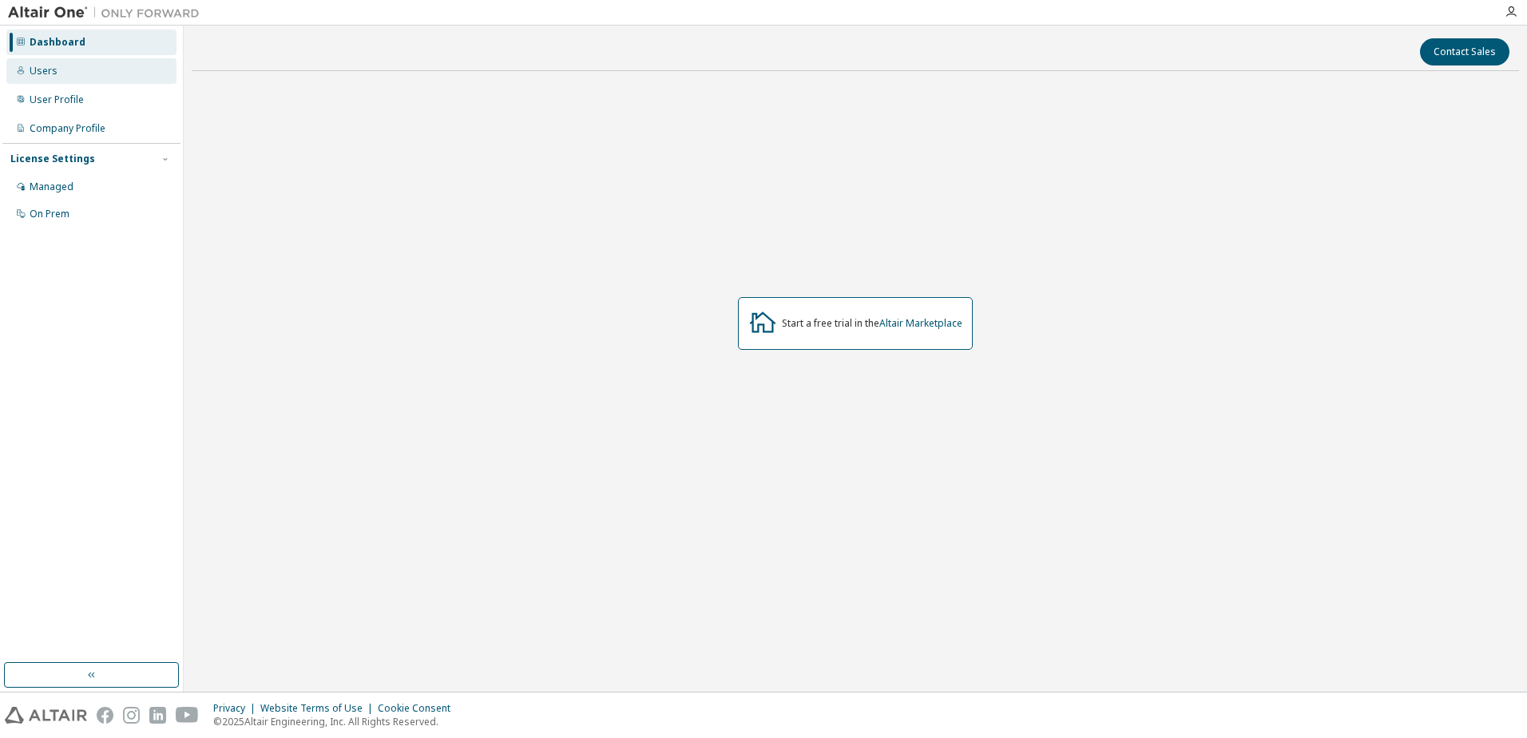
click at [62, 71] on div "Users" at bounding box center [91, 71] width 170 height 26
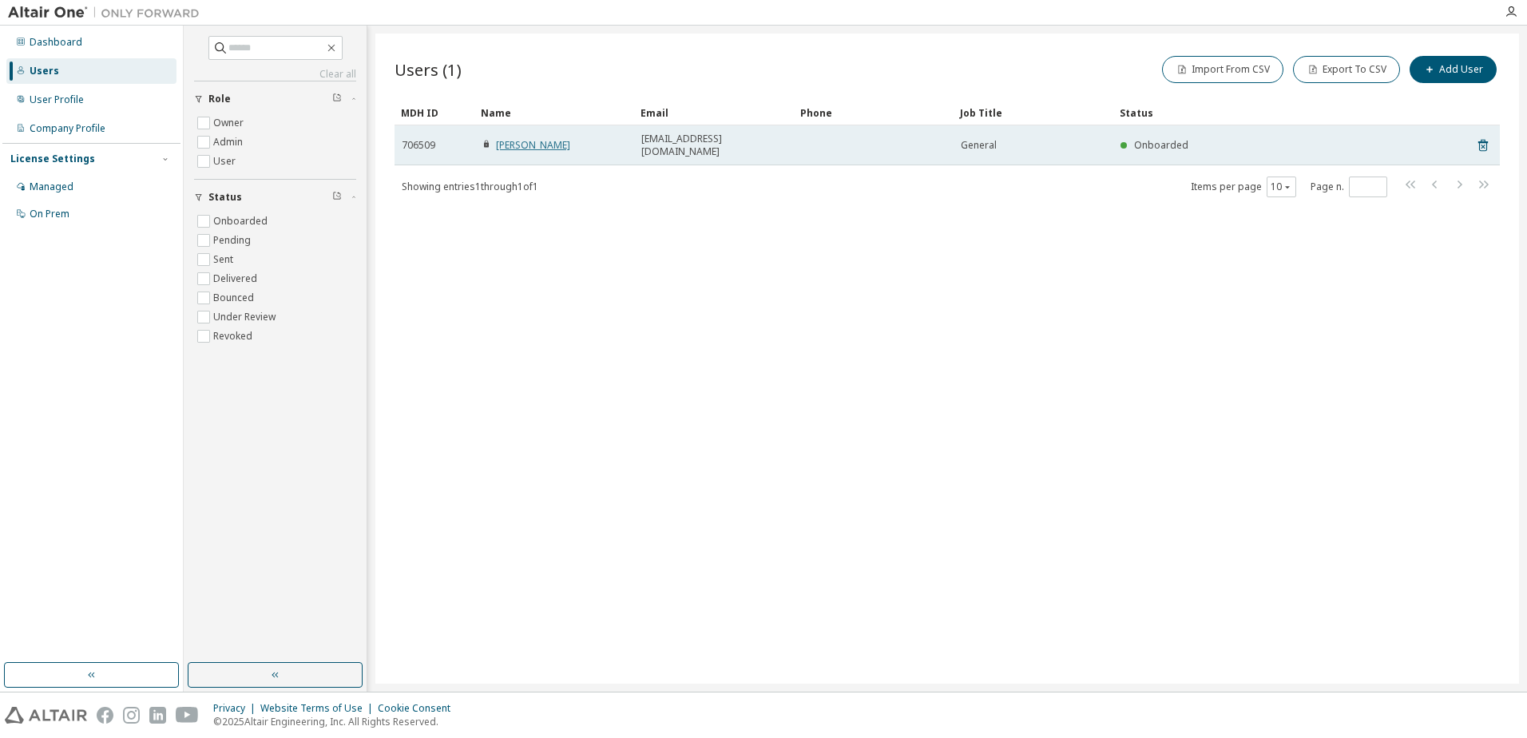
click at [515, 143] on link "[PERSON_NAME]" at bounding box center [533, 145] width 74 height 14
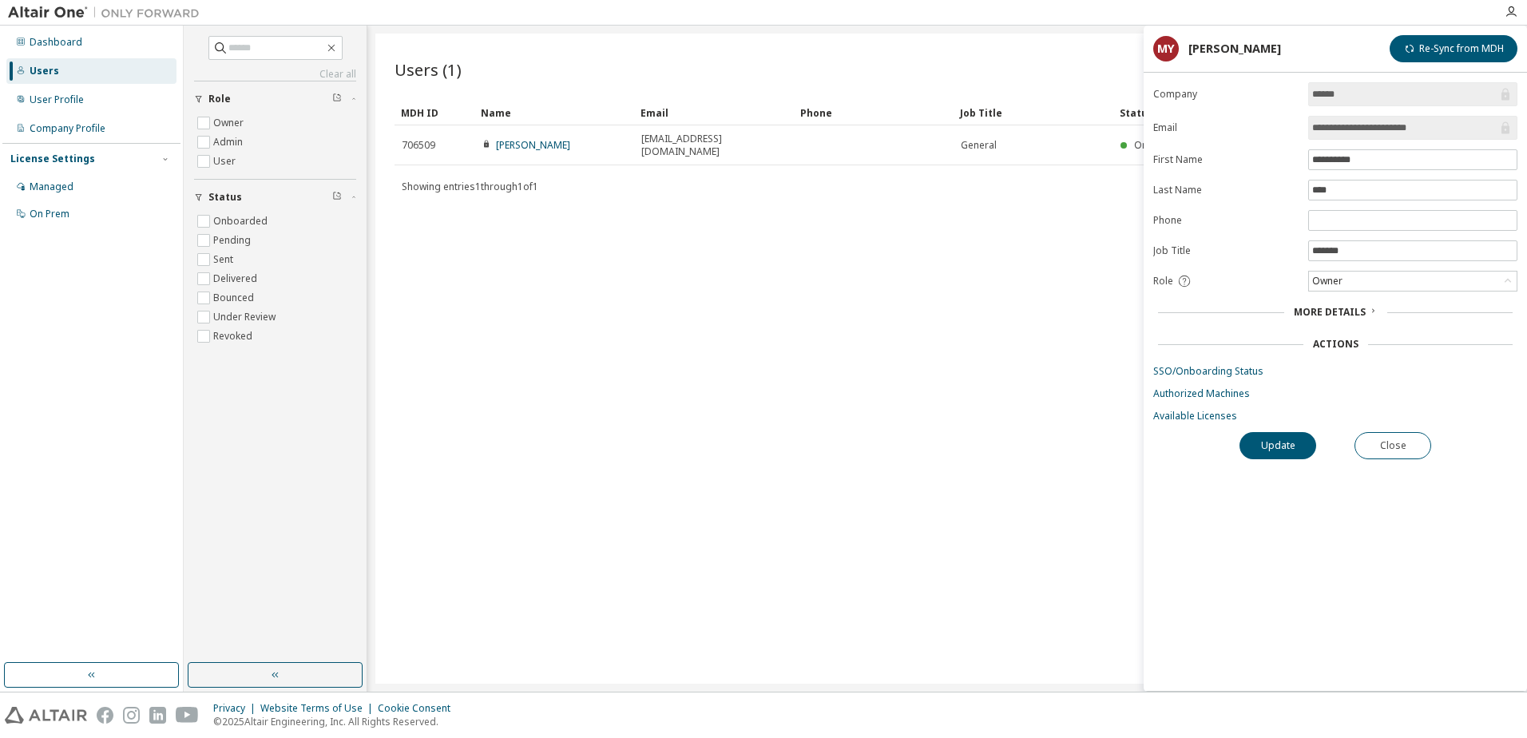
click at [1317, 308] on span "More Details" at bounding box center [1330, 312] width 72 height 14
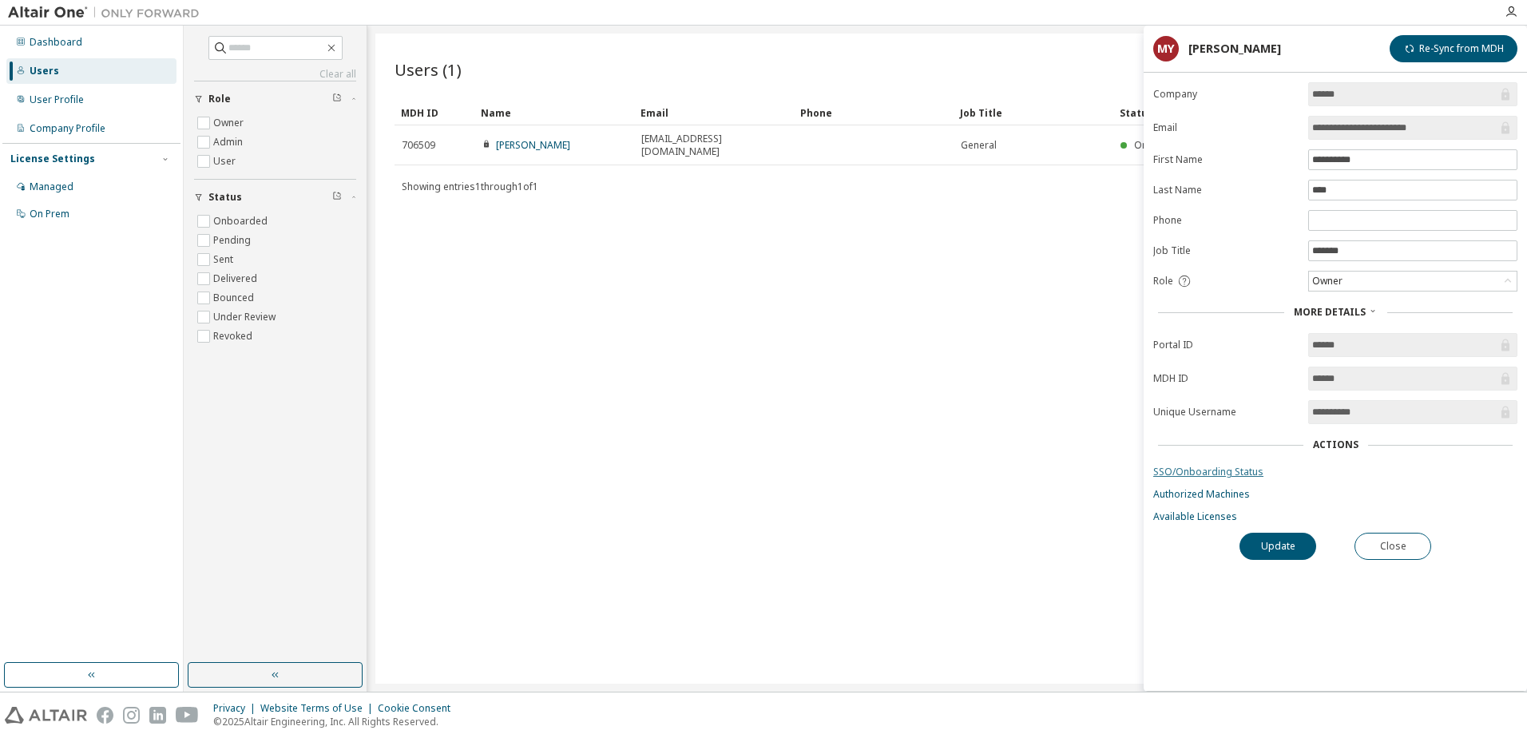
click at [1219, 475] on link "SSO/Onboarding Status" at bounding box center [1336, 472] width 364 height 13
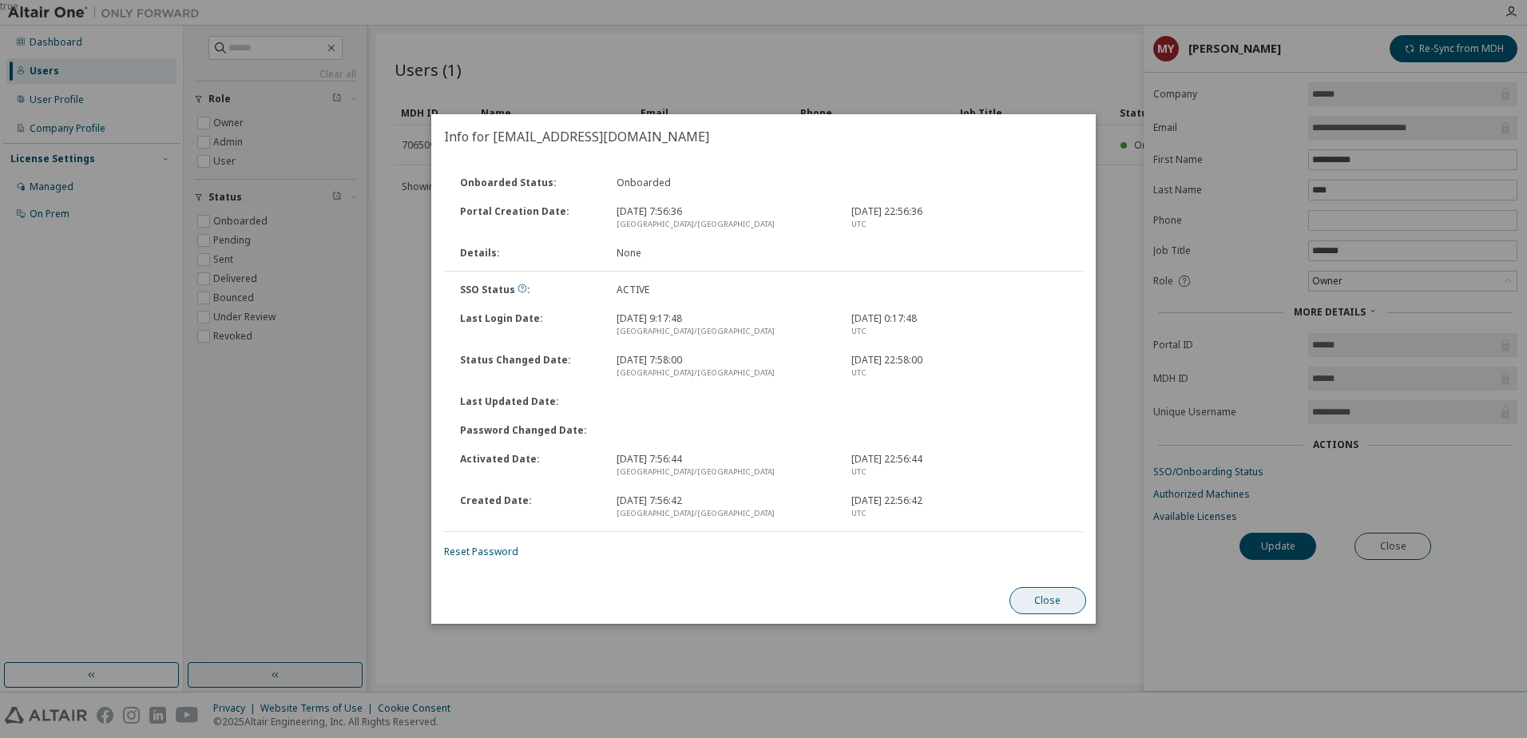
click at [1044, 576] on div "Onboarded Status : Onboarded Portal Creation Date : [DATE] 7:56:36 [GEOGRAPHIC_…" at bounding box center [763, 368] width 665 height 419
click at [1044, 594] on button "Close" at bounding box center [1048, 600] width 77 height 27
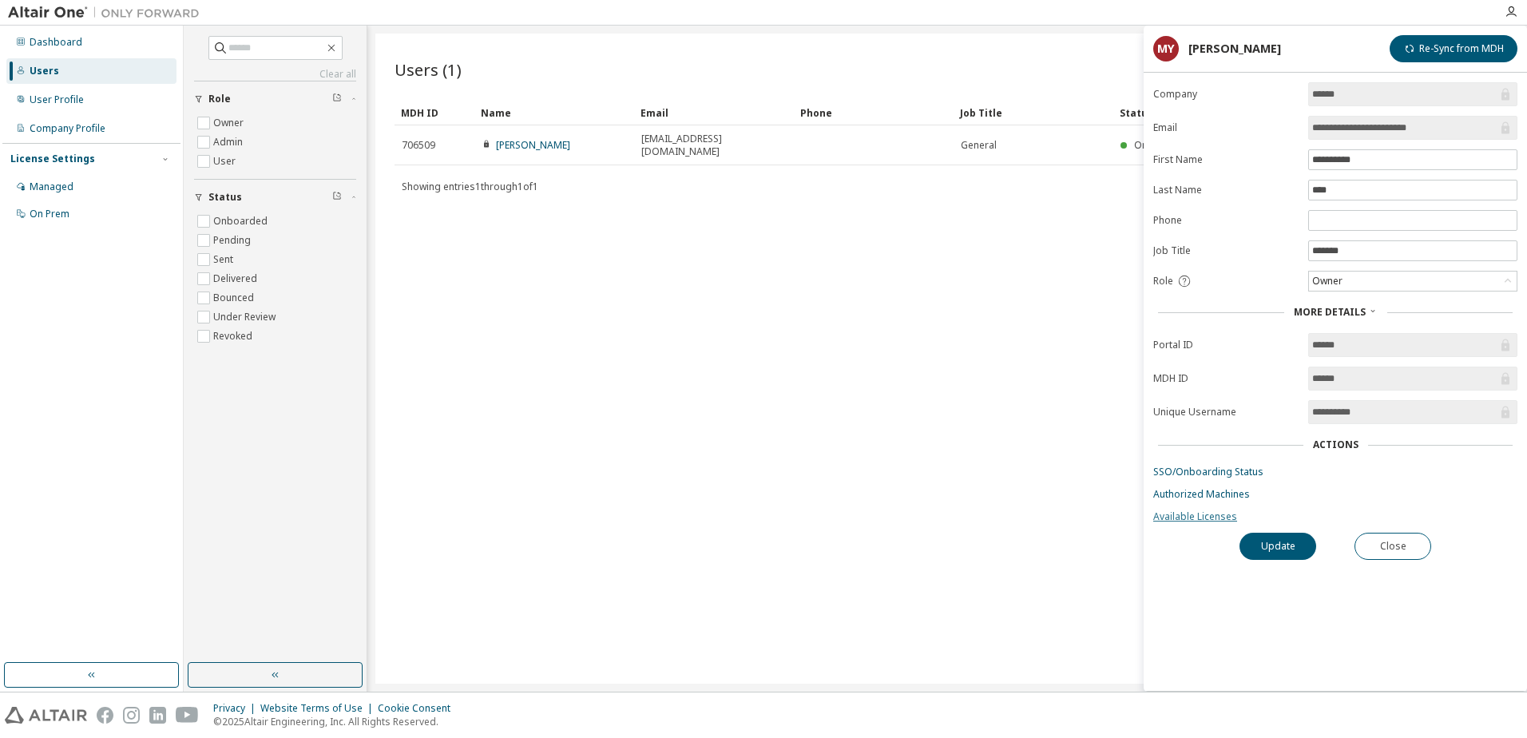
click at [1201, 522] on link "Available Licenses" at bounding box center [1336, 516] width 364 height 13
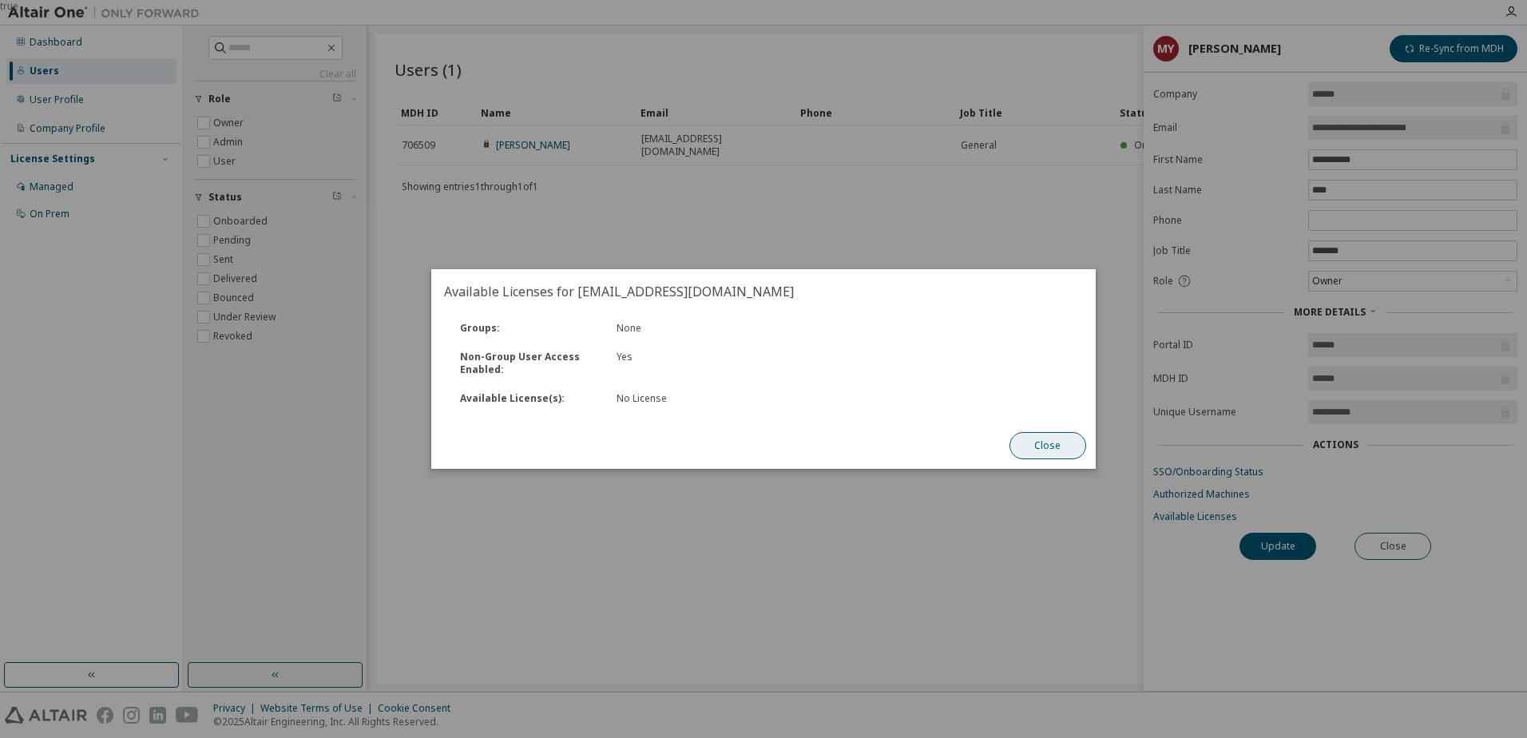
click at [1085, 441] on button "Close" at bounding box center [1048, 445] width 77 height 27
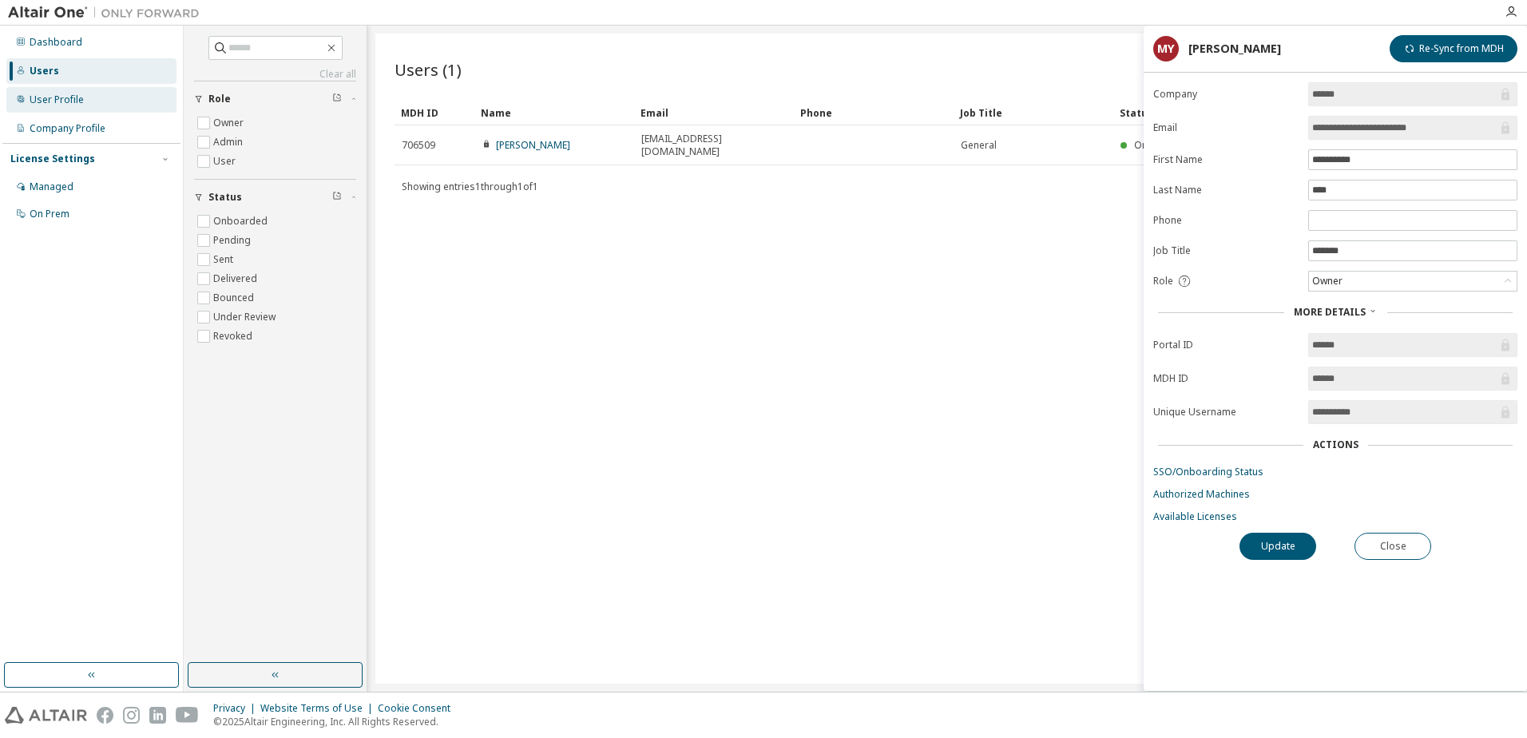
click at [76, 95] on div "User Profile" at bounding box center [57, 99] width 54 height 13
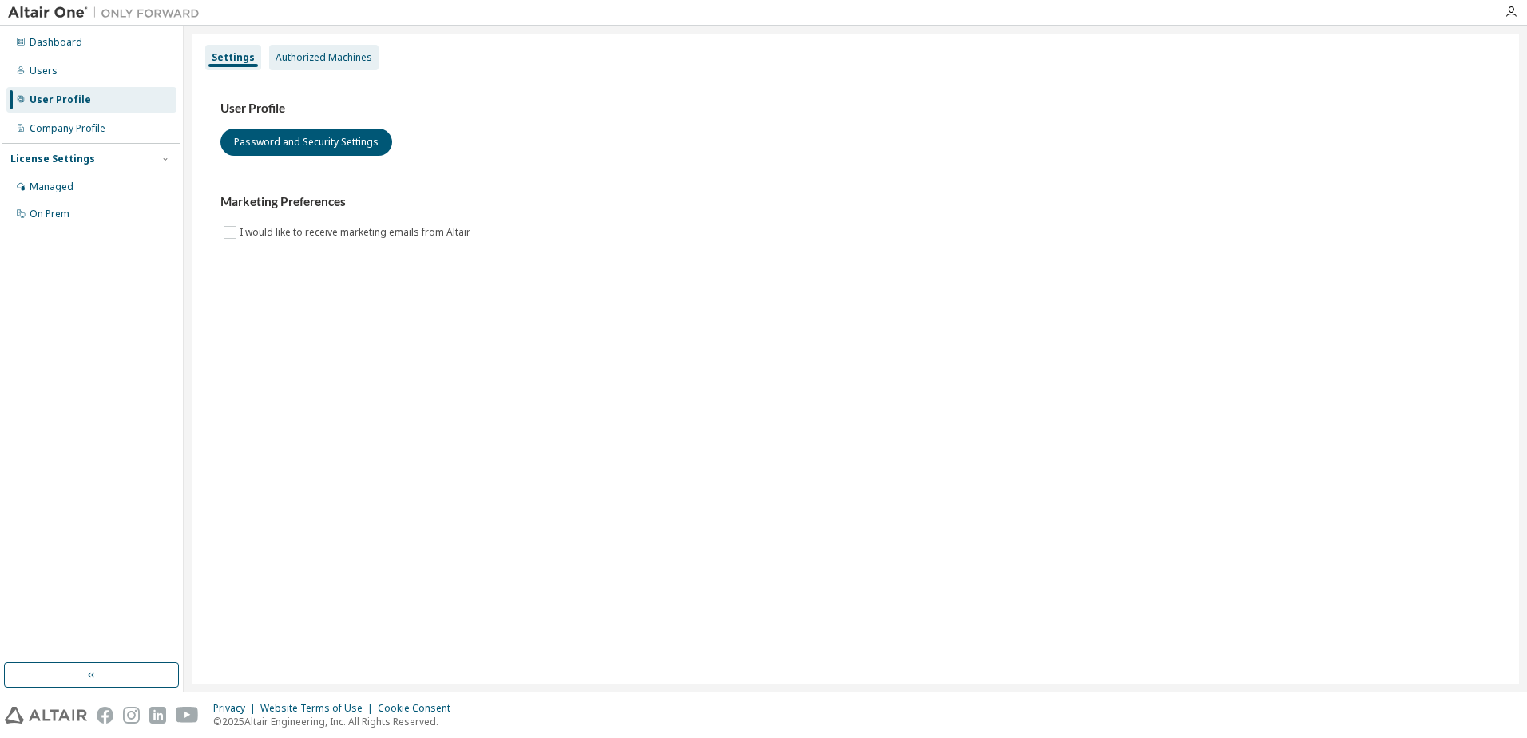
click at [341, 54] on div "Authorized Machines" at bounding box center [324, 57] width 97 height 13
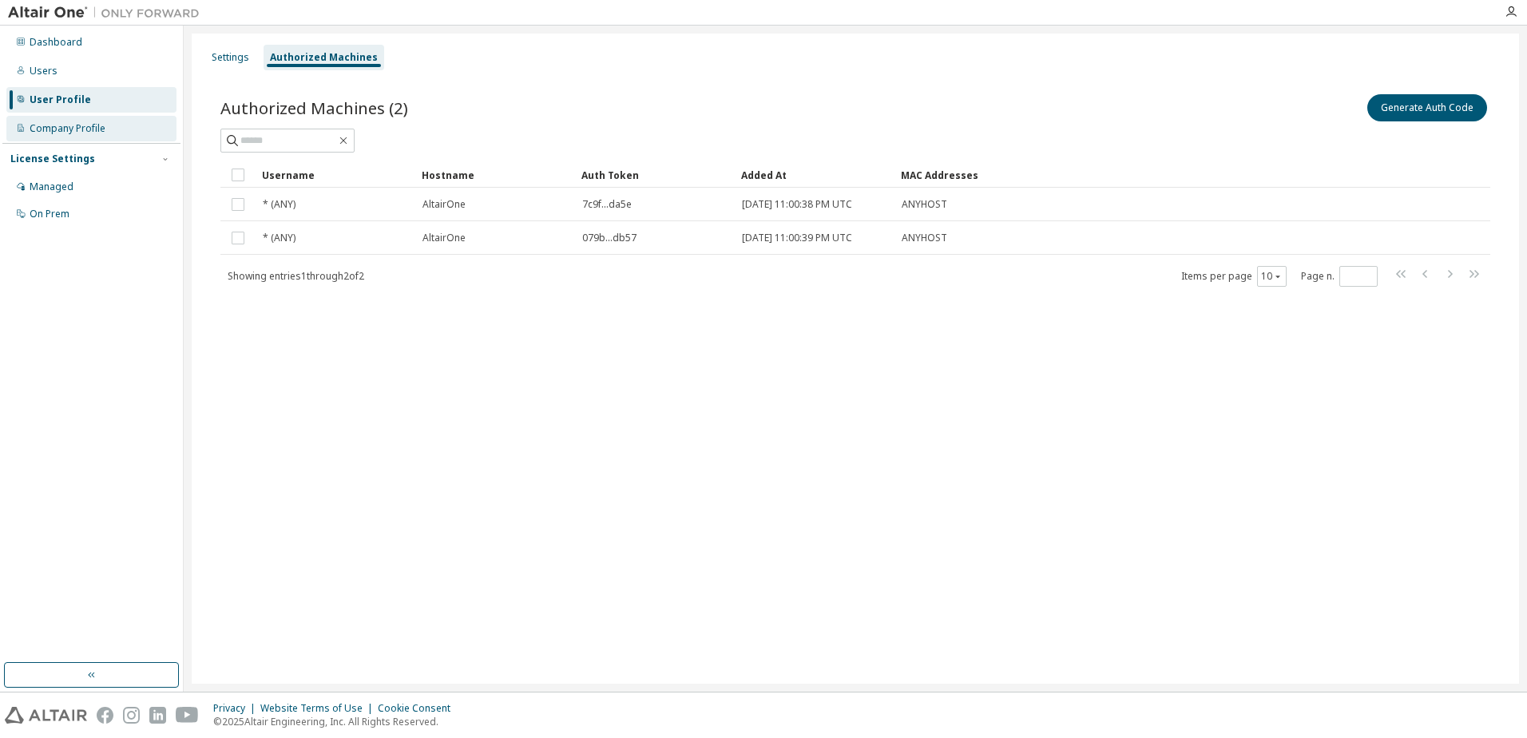
click at [62, 129] on div "Company Profile" at bounding box center [68, 128] width 76 height 13
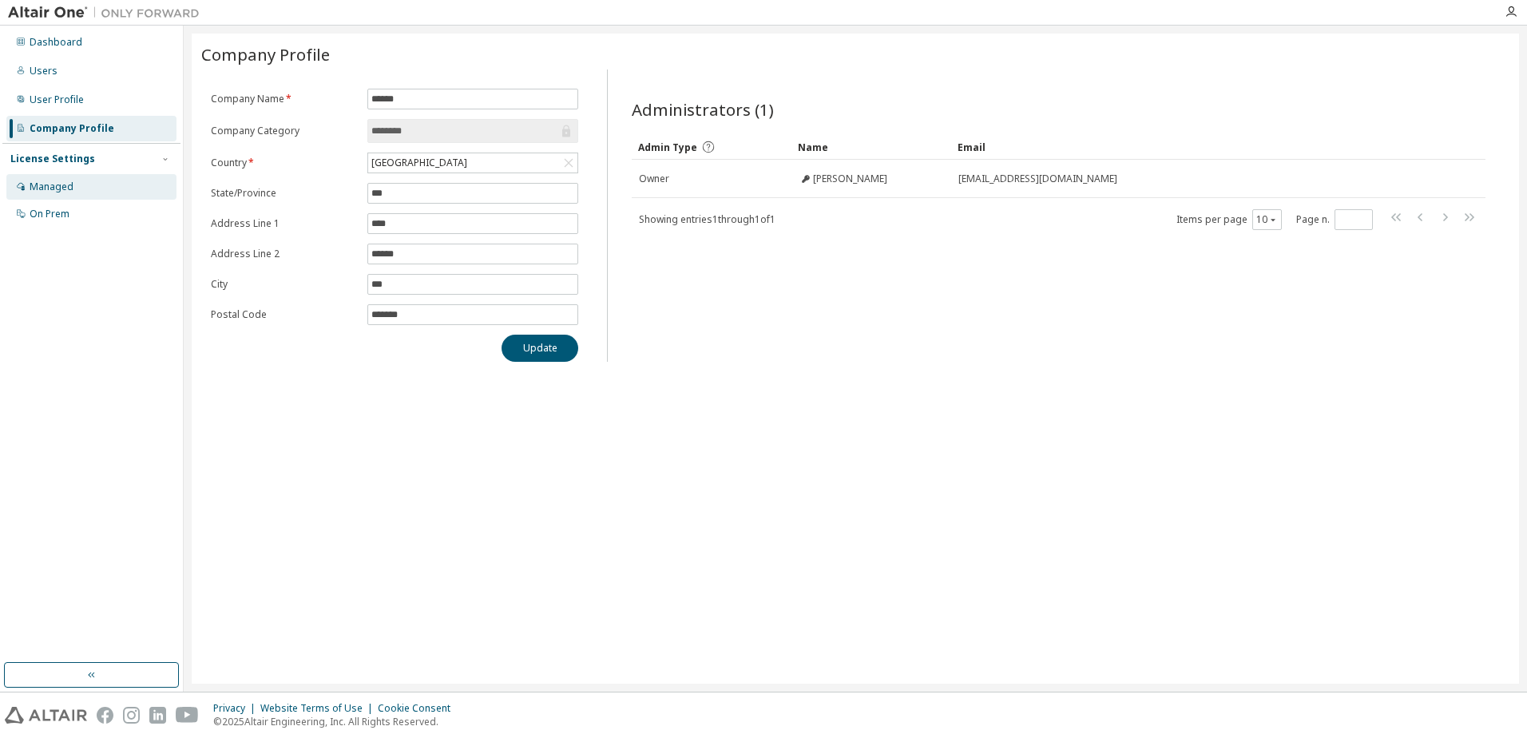
click at [66, 184] on div "Managed" at bounding box center [52, 187] width 44 height 13
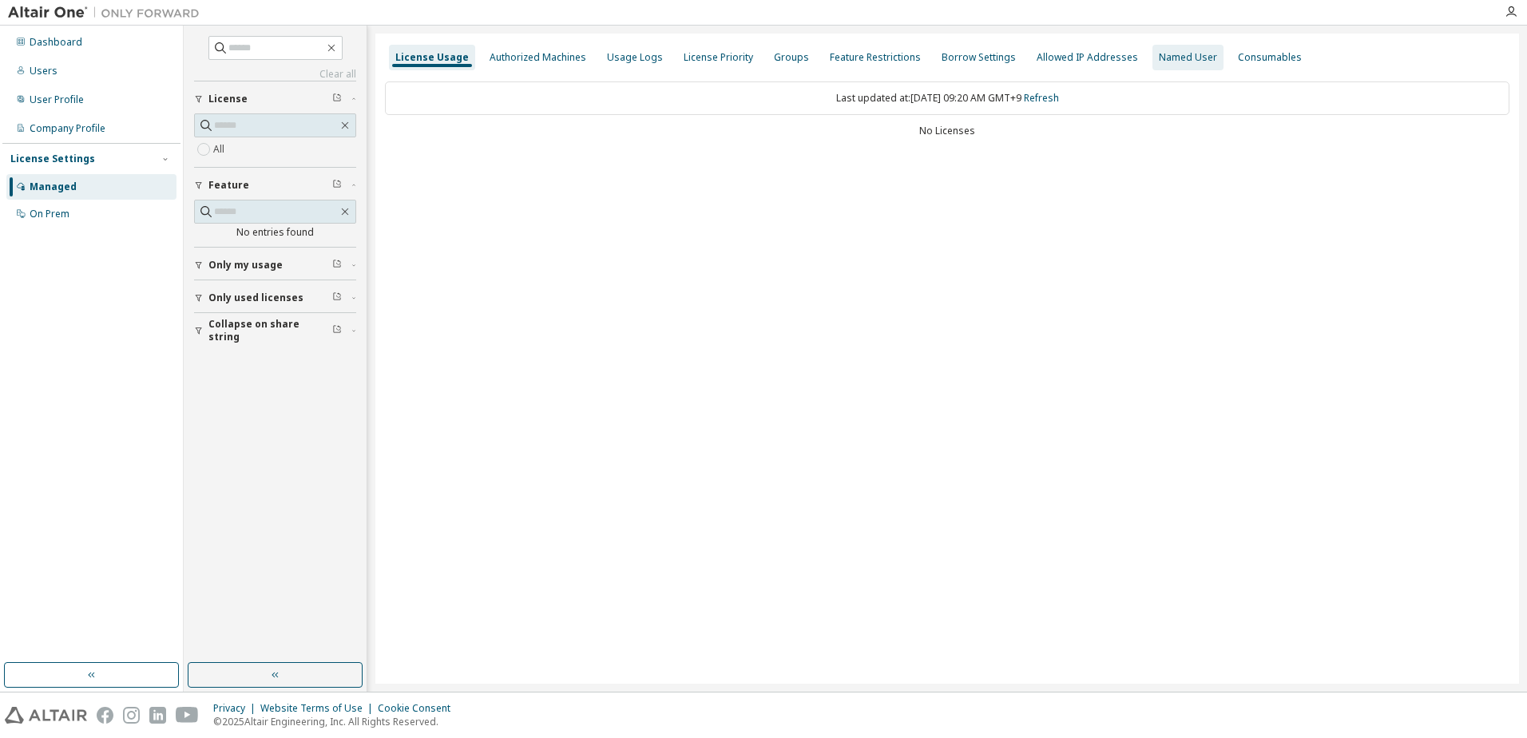
click at [1174, 55] on div "Named User" at bounding box center [1188, 57] width 58 height 13
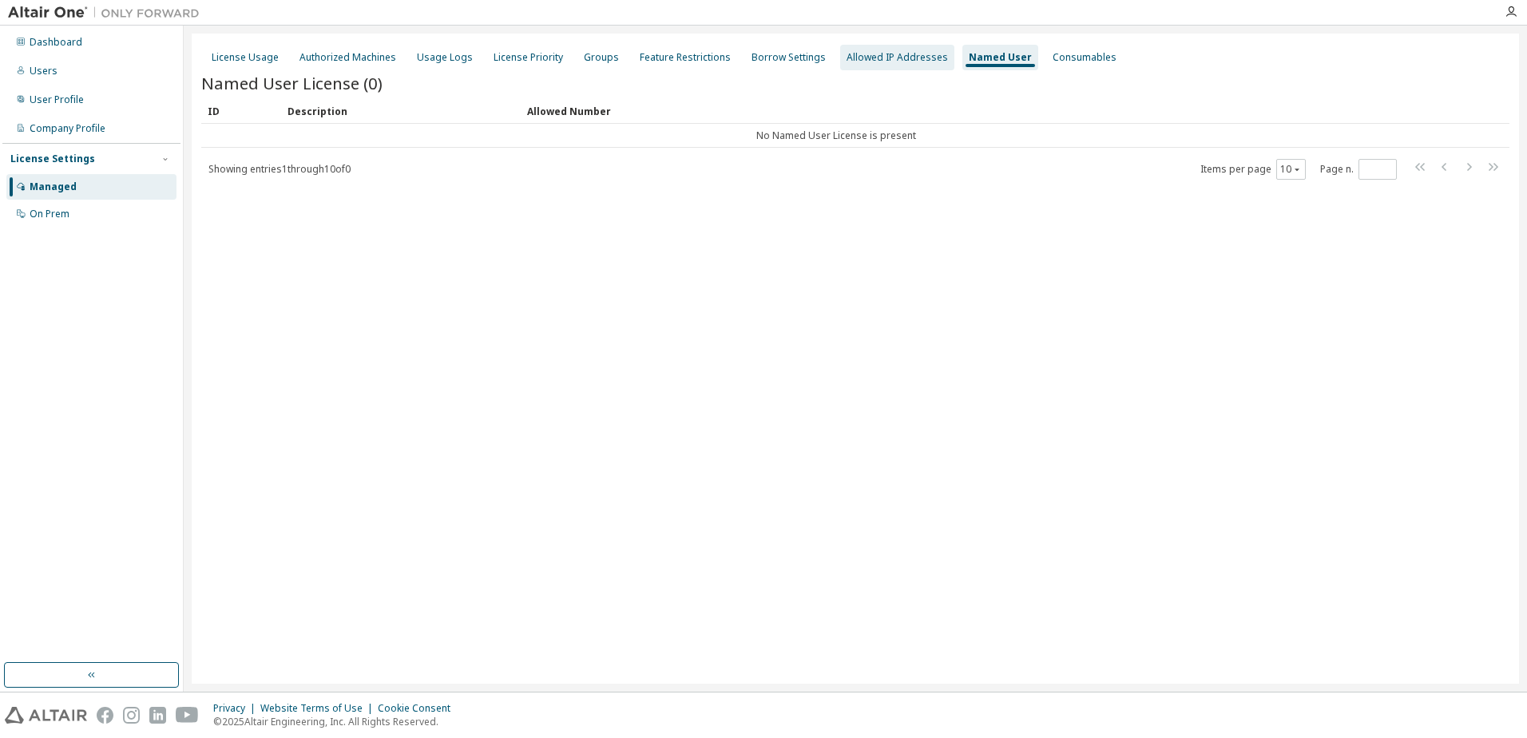
click at [902, 57] on div "Allowed IP Addresses" at bounding box center [897, 57] width 101 height 13
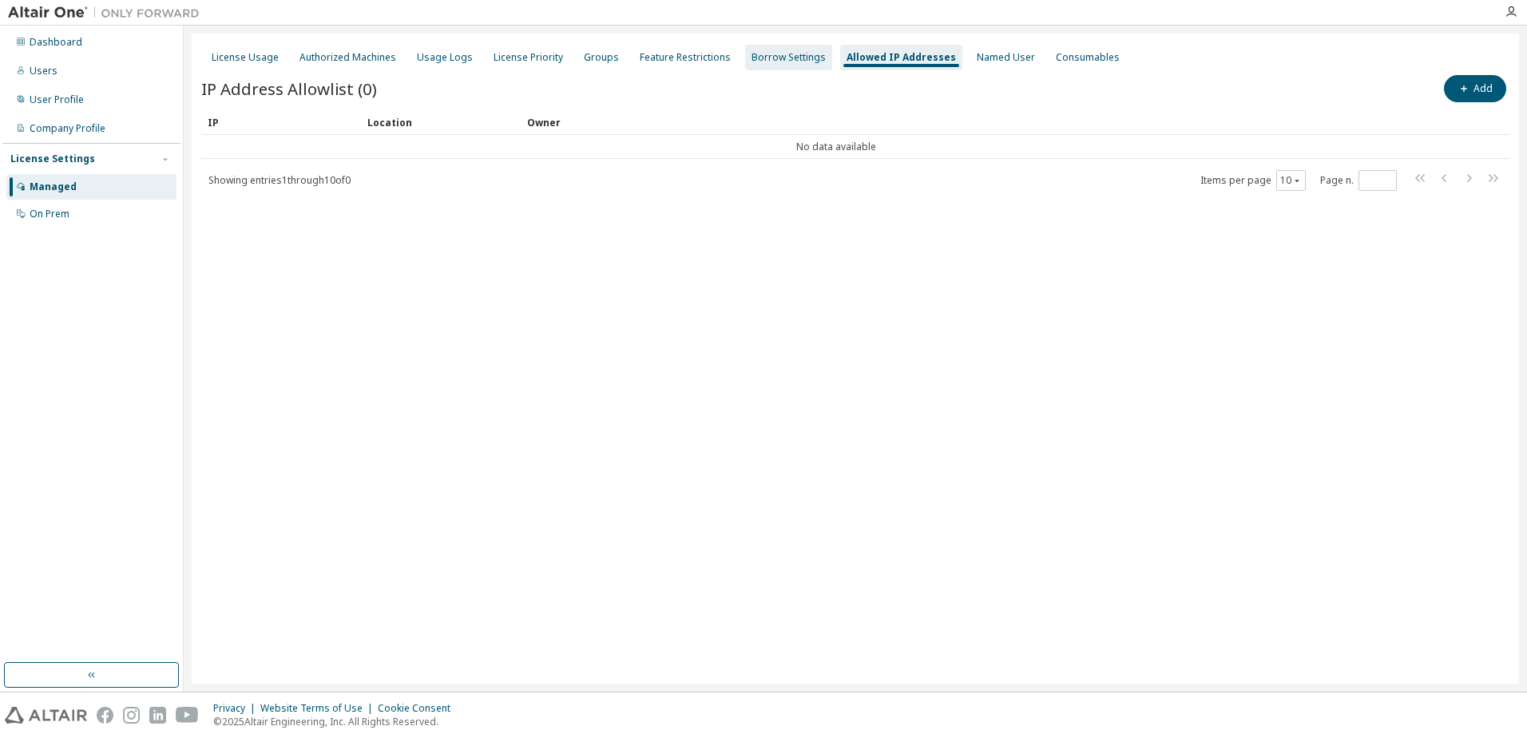
click at [781, 59] on div "Borrow Settings" at bounding box center [789, 57] width 74 height 13
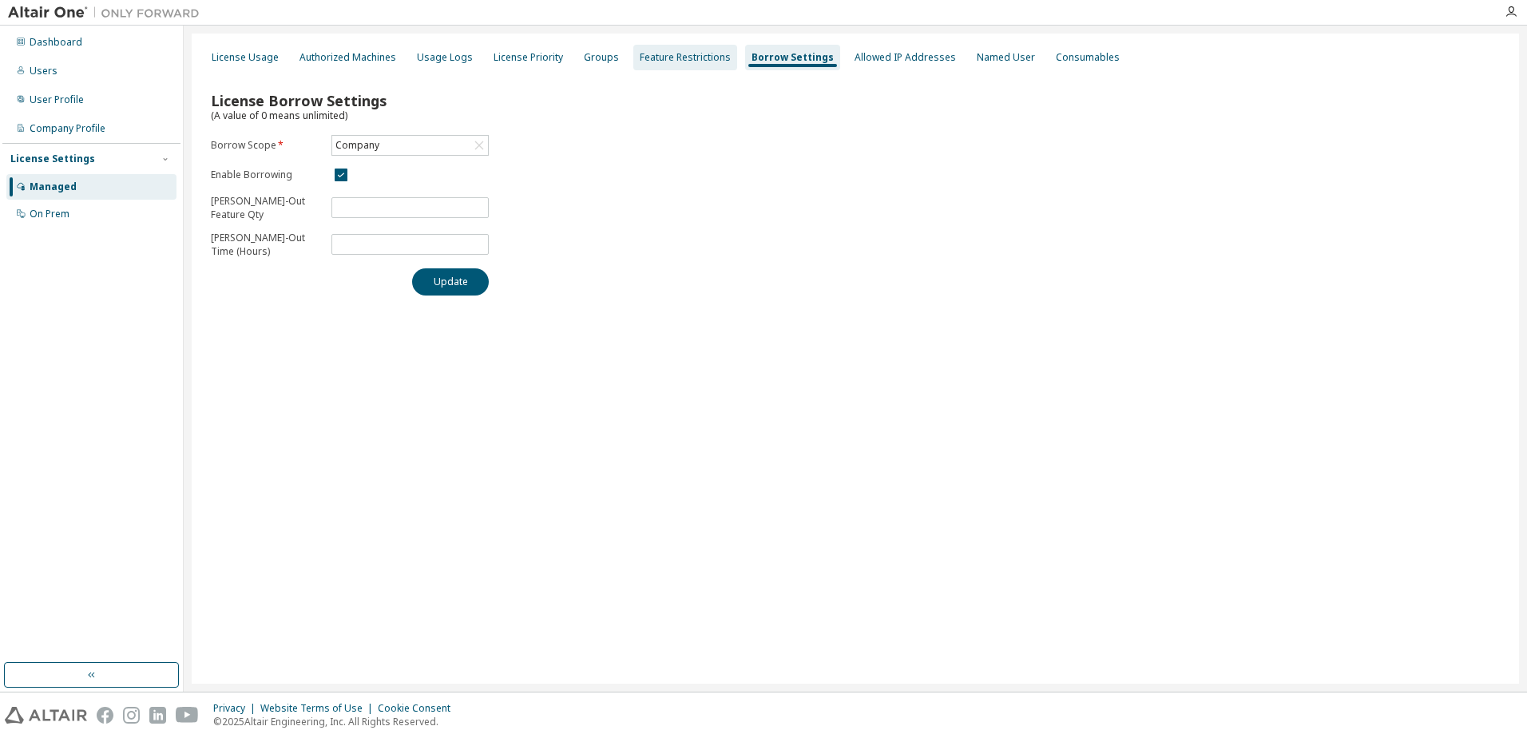
click at [689, 59] on div "Feature Restrictions" at bounding box center [685, 57] width 91 height 13
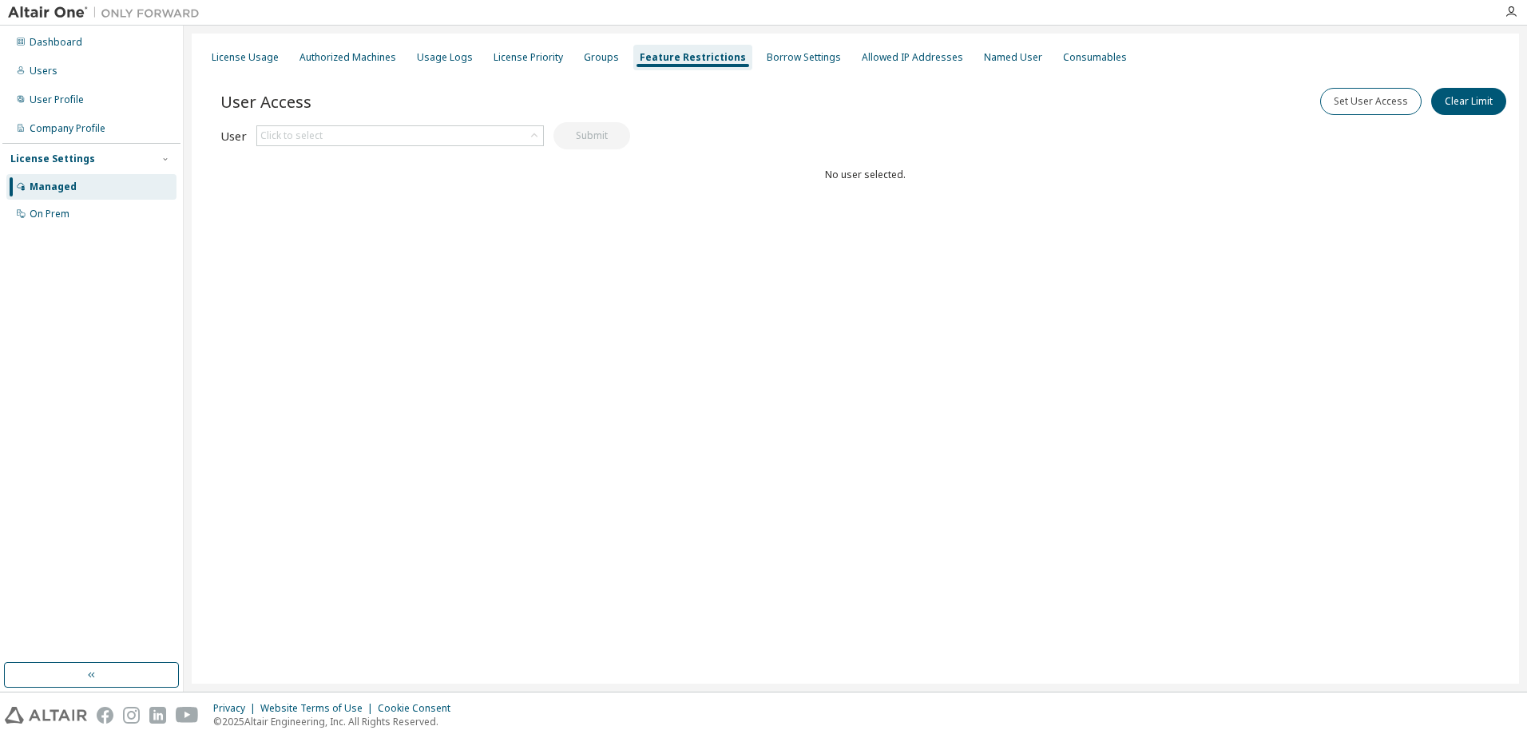
click at [562, 62] on div "License Usage Authorized Machines Usage Logs License Priority Groups Feature Re…" at bounding box center [855, 57] width 1309 height 29
click at [530, 54] on div "License Priority" at bounding box center [529, 57] width 70 height 13
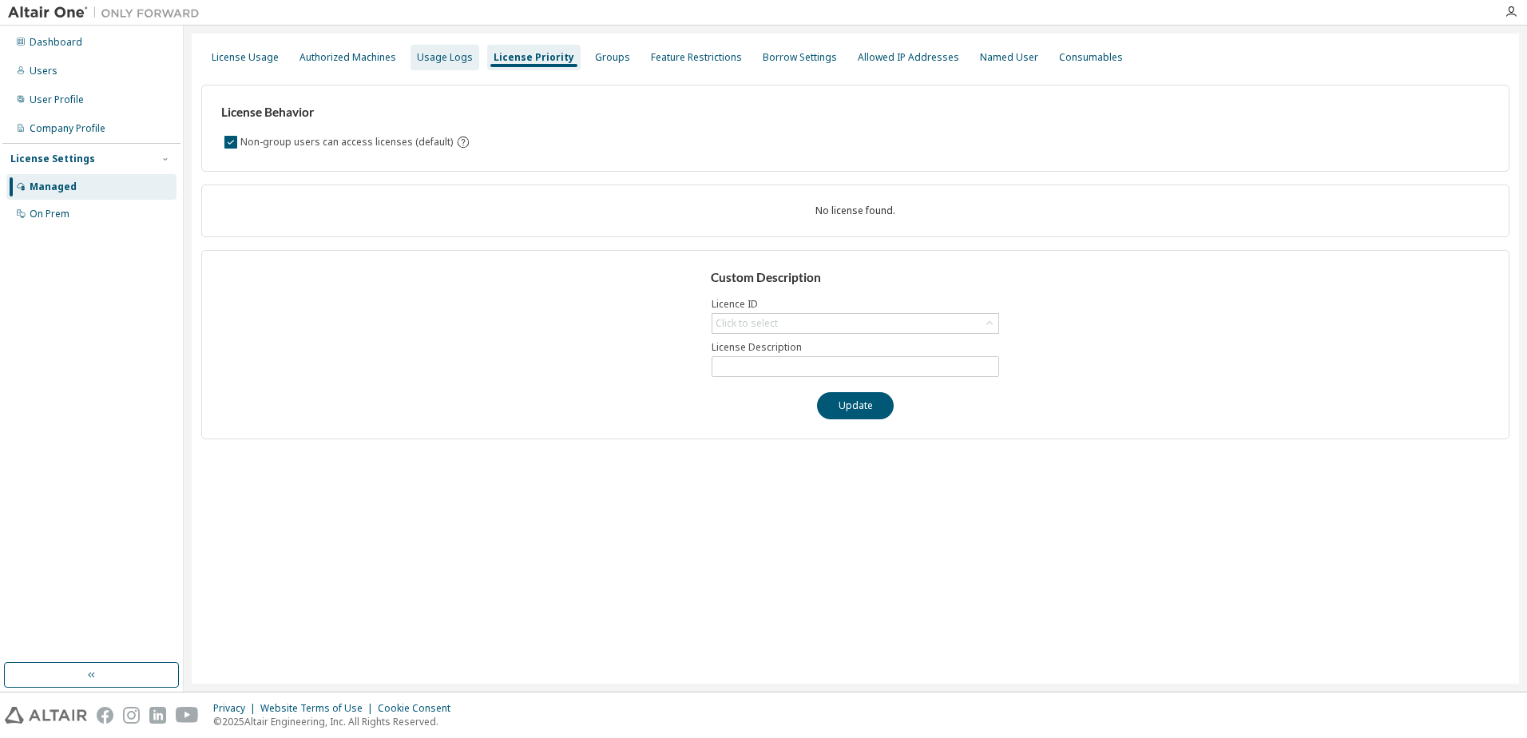
click at [446, 54] on div "Usage Logs" at bounding box center [445, 57] width 56 height 13
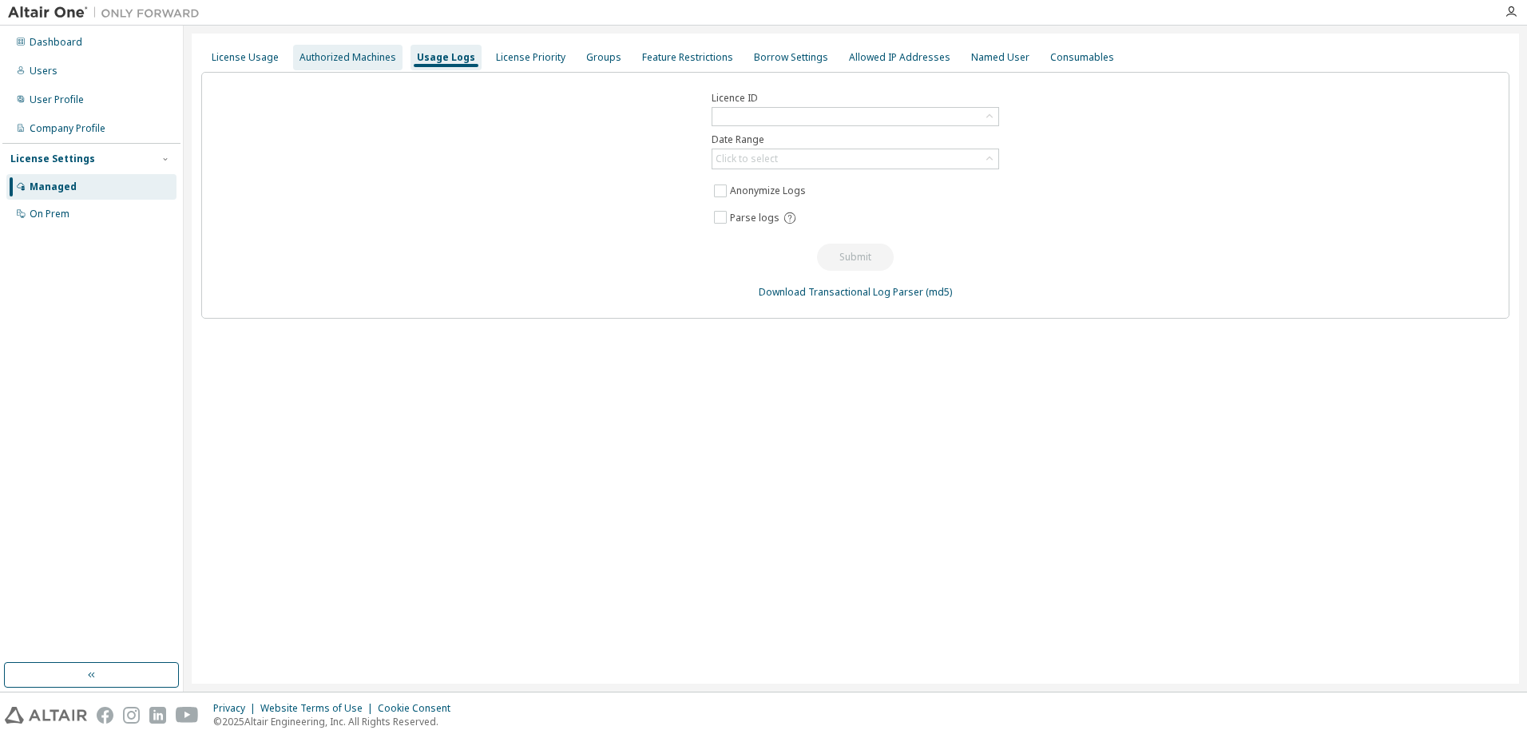
click at [367, 57] on div "Authorized Machines" at bounding box center [348, 57] width 97 height 13
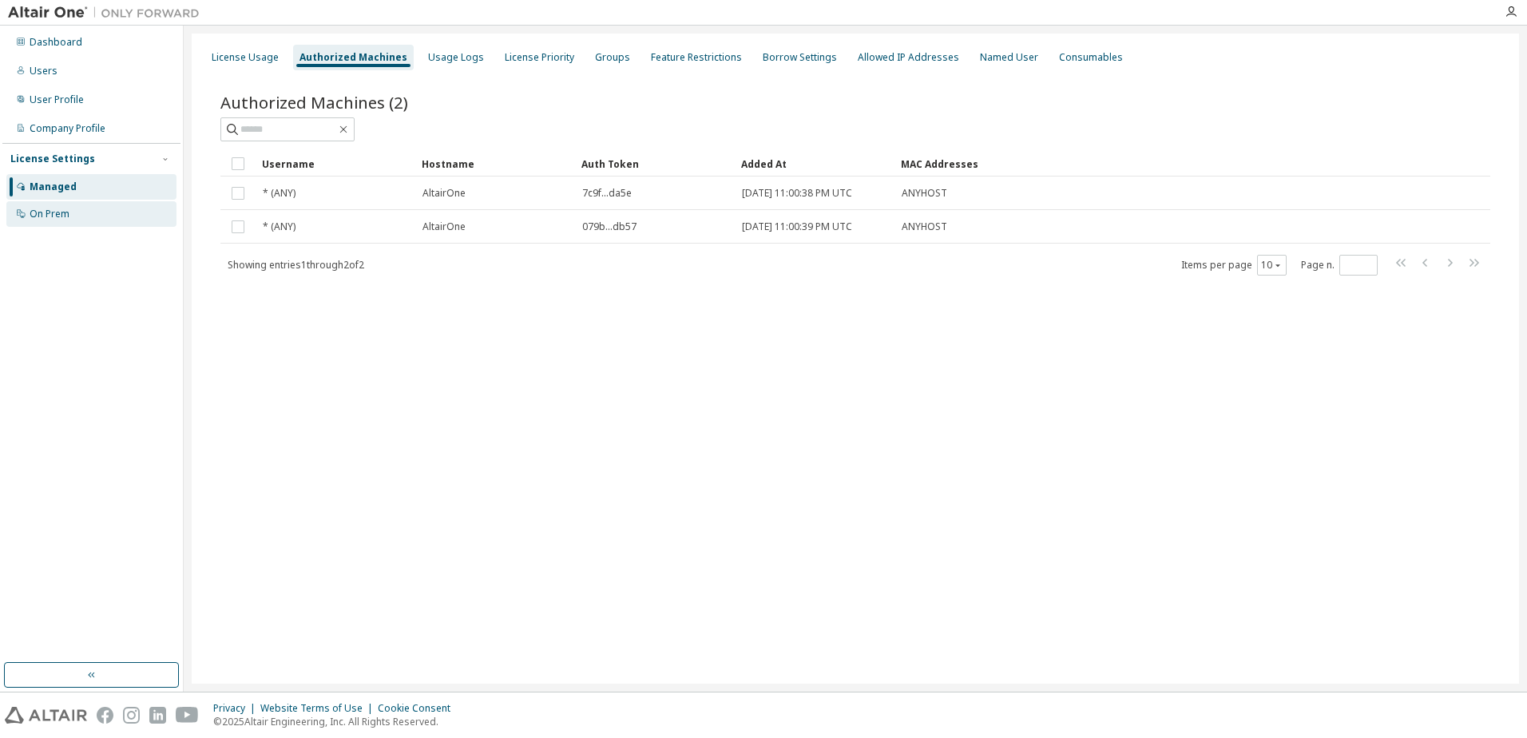
click at [69, 218] on div "On Prem" at bounding box center [50, 214] width 40 height 13
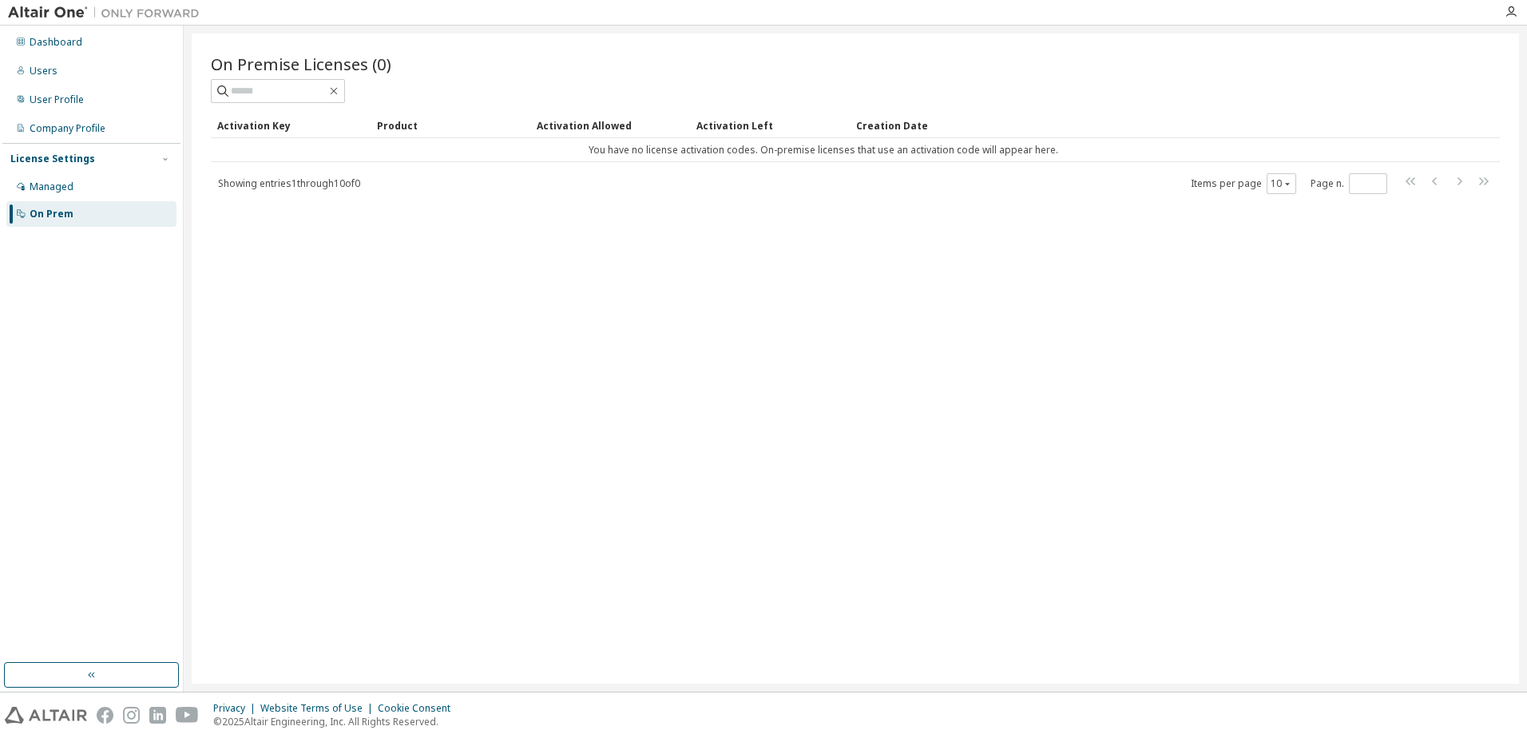
click at [436, 554] on div "On Premise Licenses (0) Clear Load Save Save As Field Operator Value Select fil…" at bounding box center [856, 359] width 1328 height 650
